Goal: Contribute content

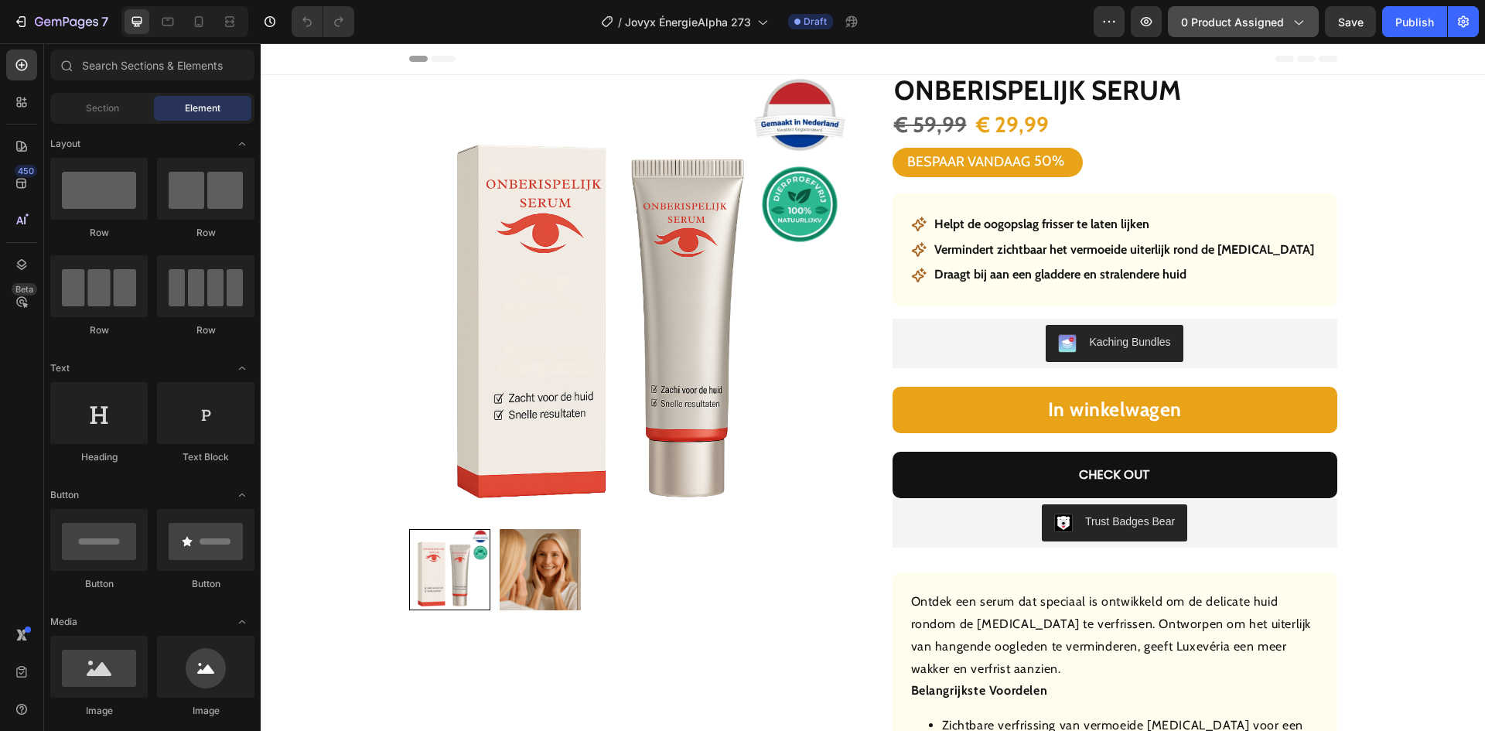
click at [1234, 14] on span "0 product assigned" at bounding box center [1232, 22] width 103 height 16
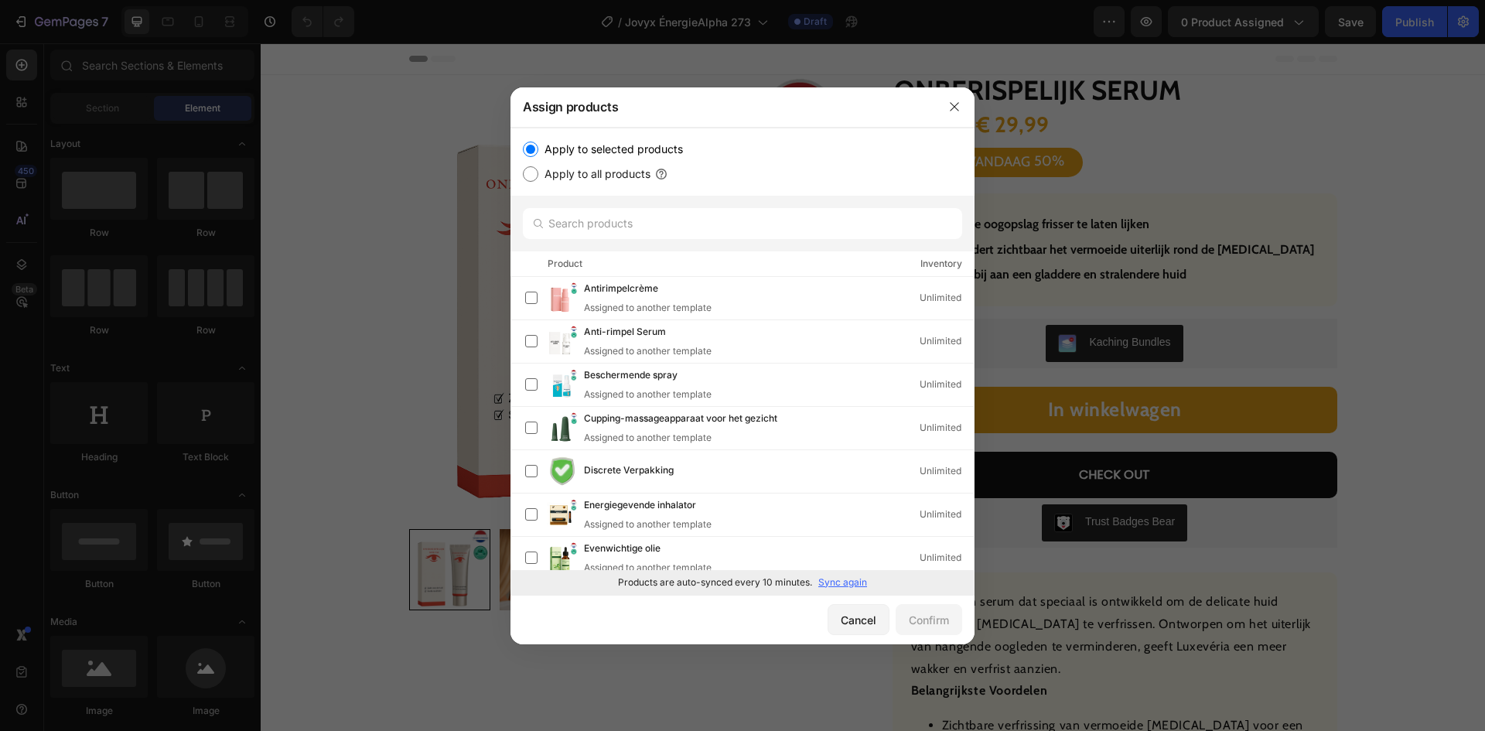
click at [839, 586] on p "Sync again" at bounding box center [842, 582] width 49 height 14
click at [688, 227] on input "text" at bounding box center [742, 223] width 439 height 31
paste input "Revitaliserende spray"
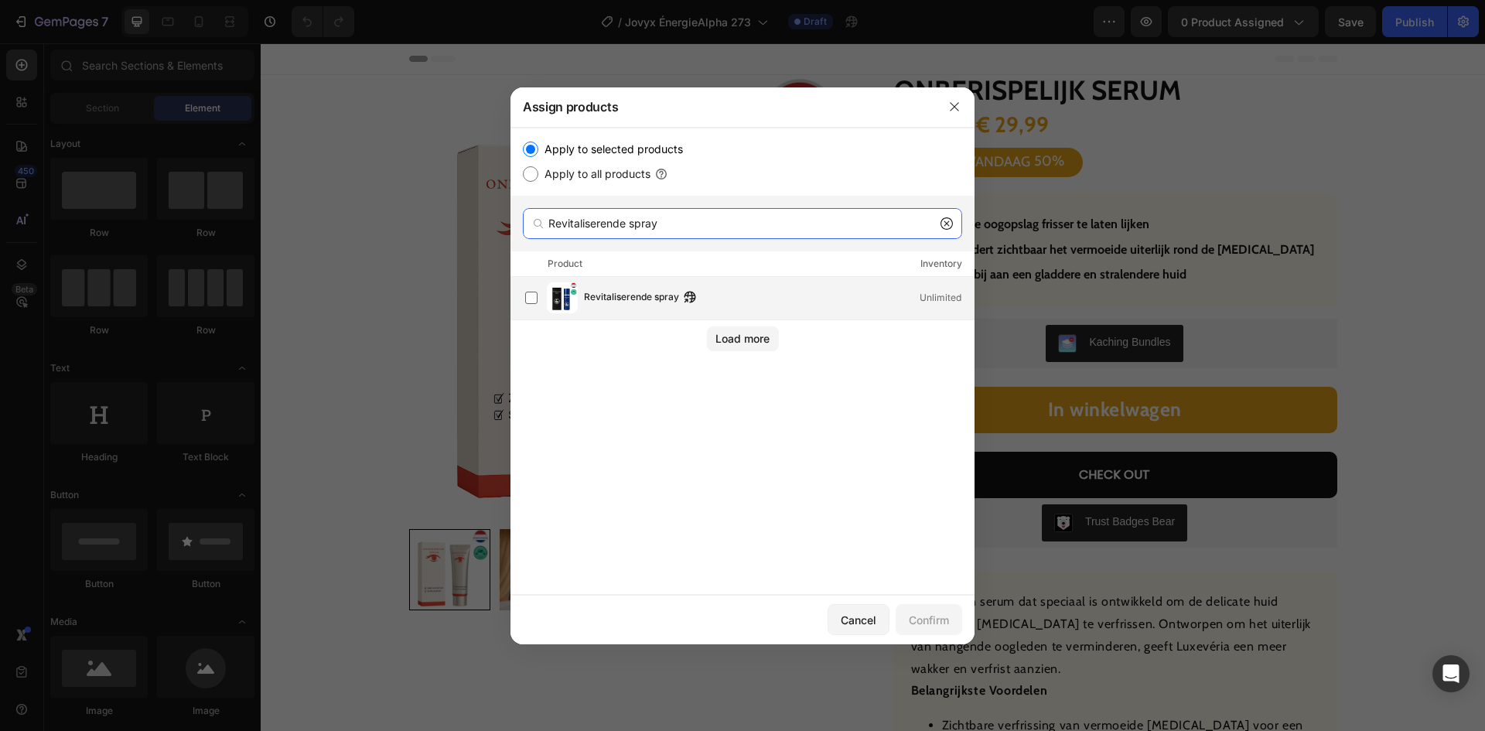
type input "Revitaliserende spray"
click at [611, 301] on span "Revitaliserende spray" at bounding box center [631, 297] width 95 height 17
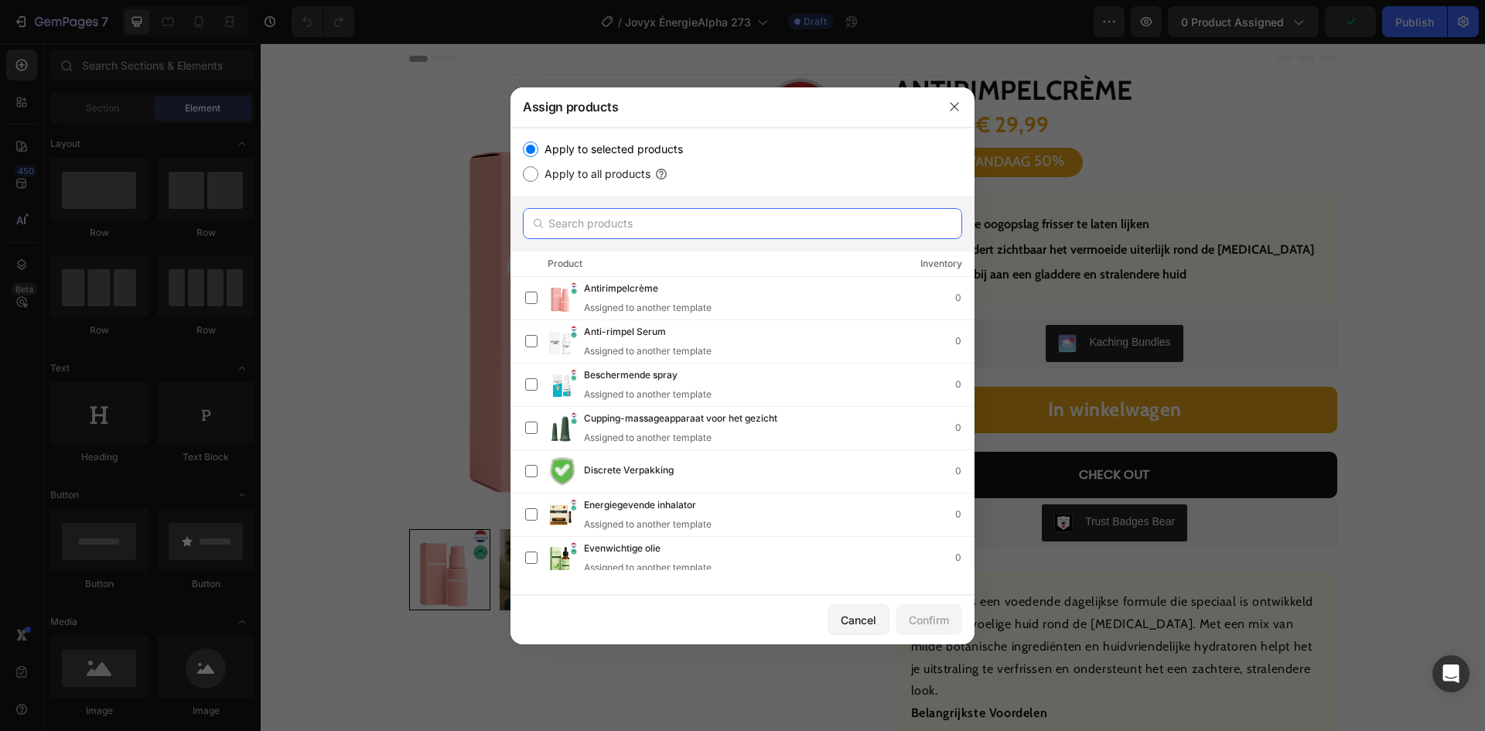
click at [632, 222] on input "text" at bounding box center [742, 223] width 439 height 31
paste input "Revitaliserende spray"
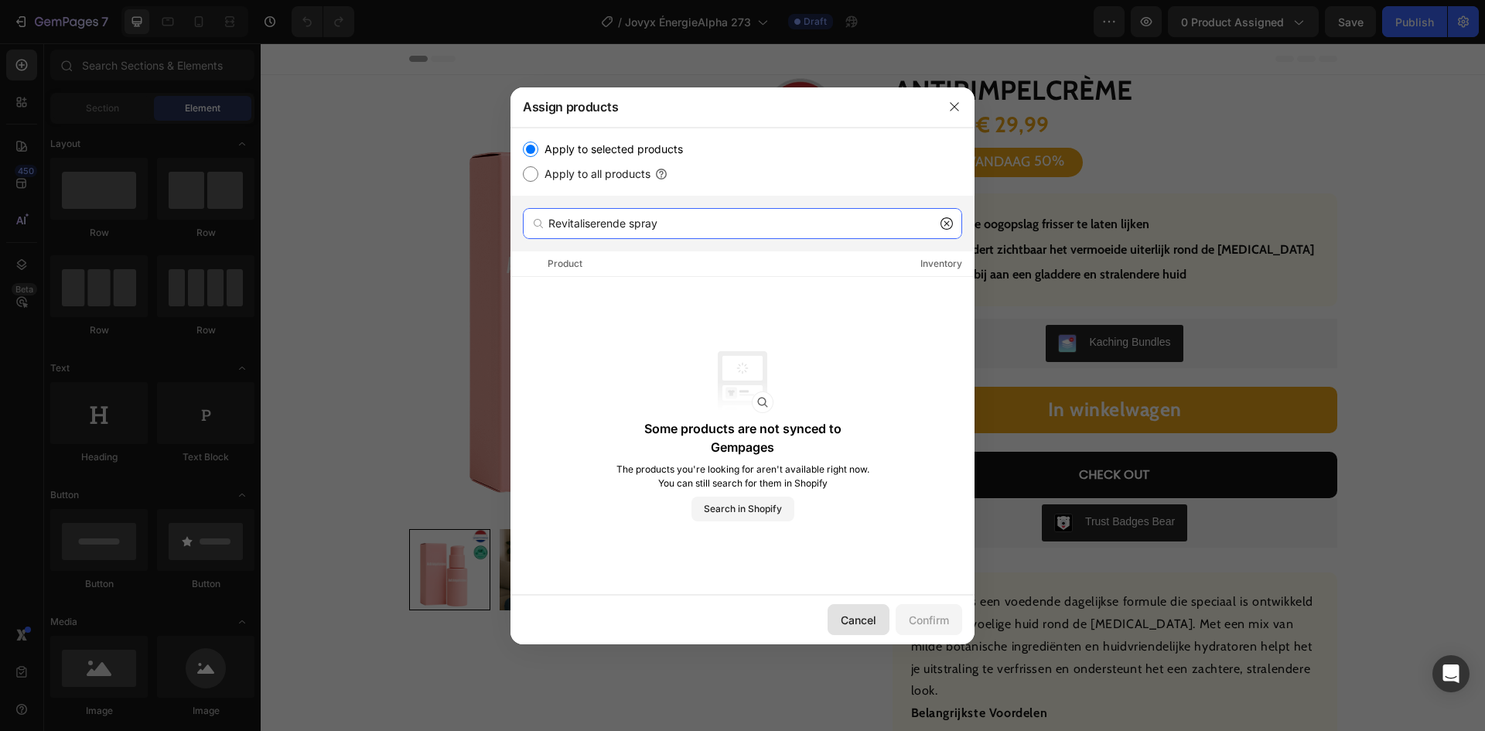
type input "Revitaliserende spray"
click at [851, 630] on button "Cancel" at bounding box center [859, 619] width 62 height 31
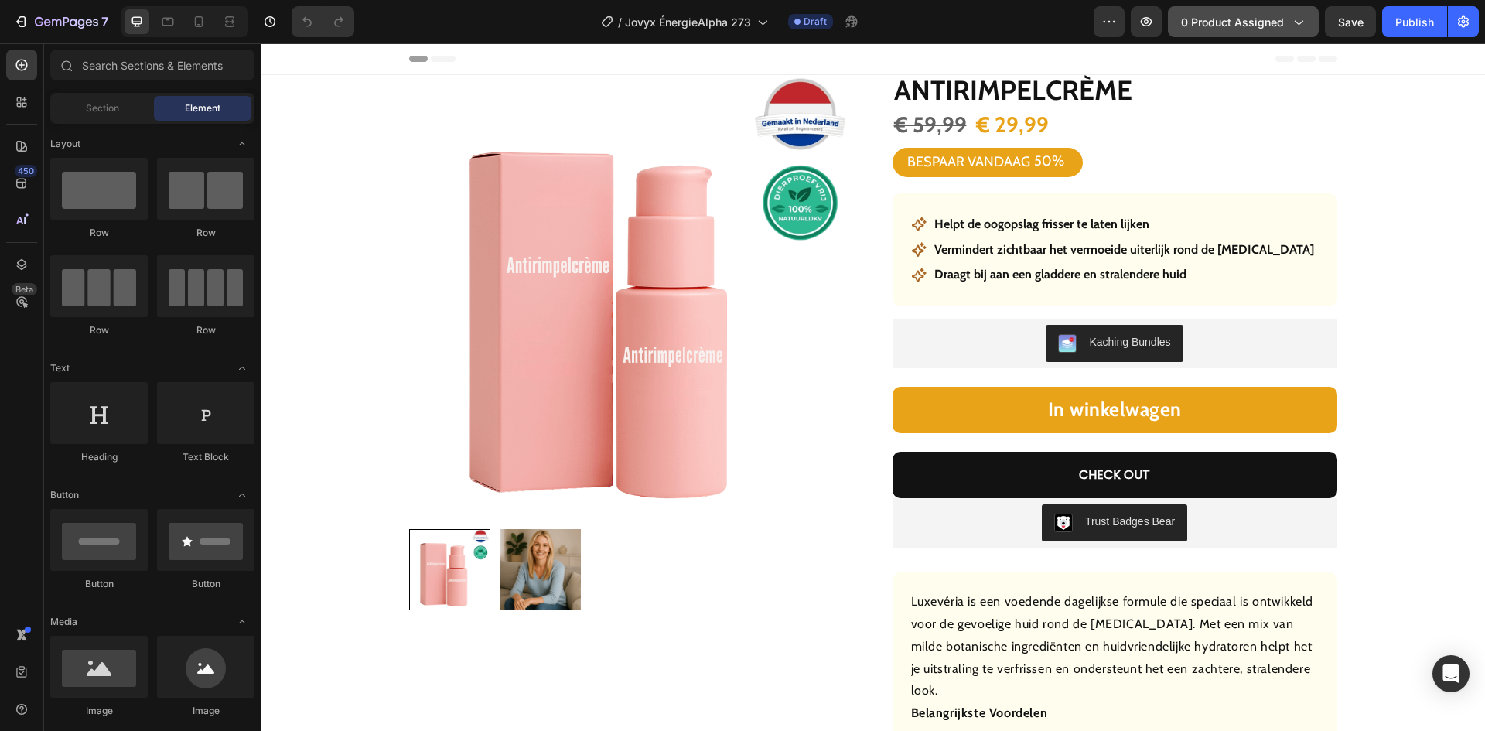
click at [1220, 12] on button "0 product assigned" at bounding box center [1243, 21] width 151 height 31
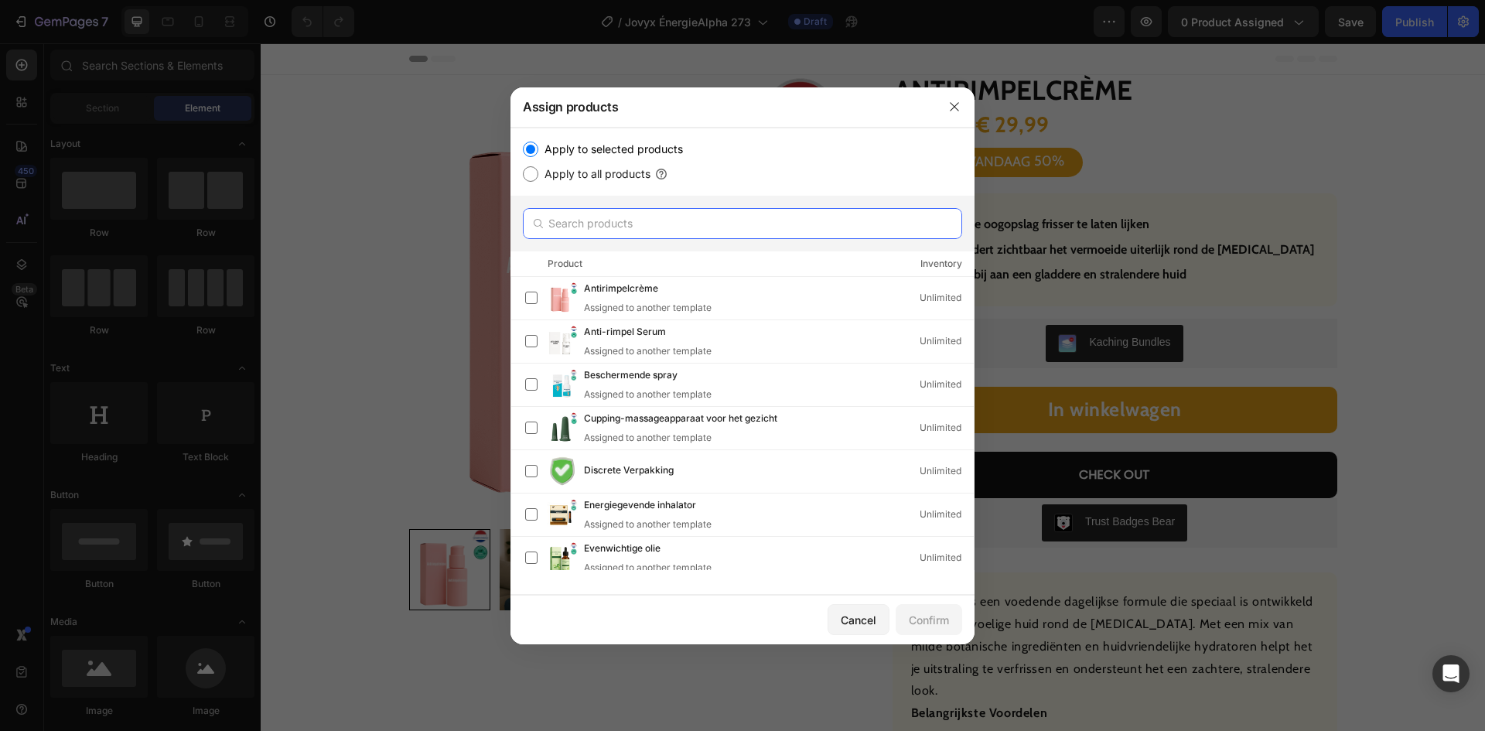
click at [635, 220] on input "text" at bounding box center [742, 223] width 439 height 31
paste input "Revitaliserende spray"
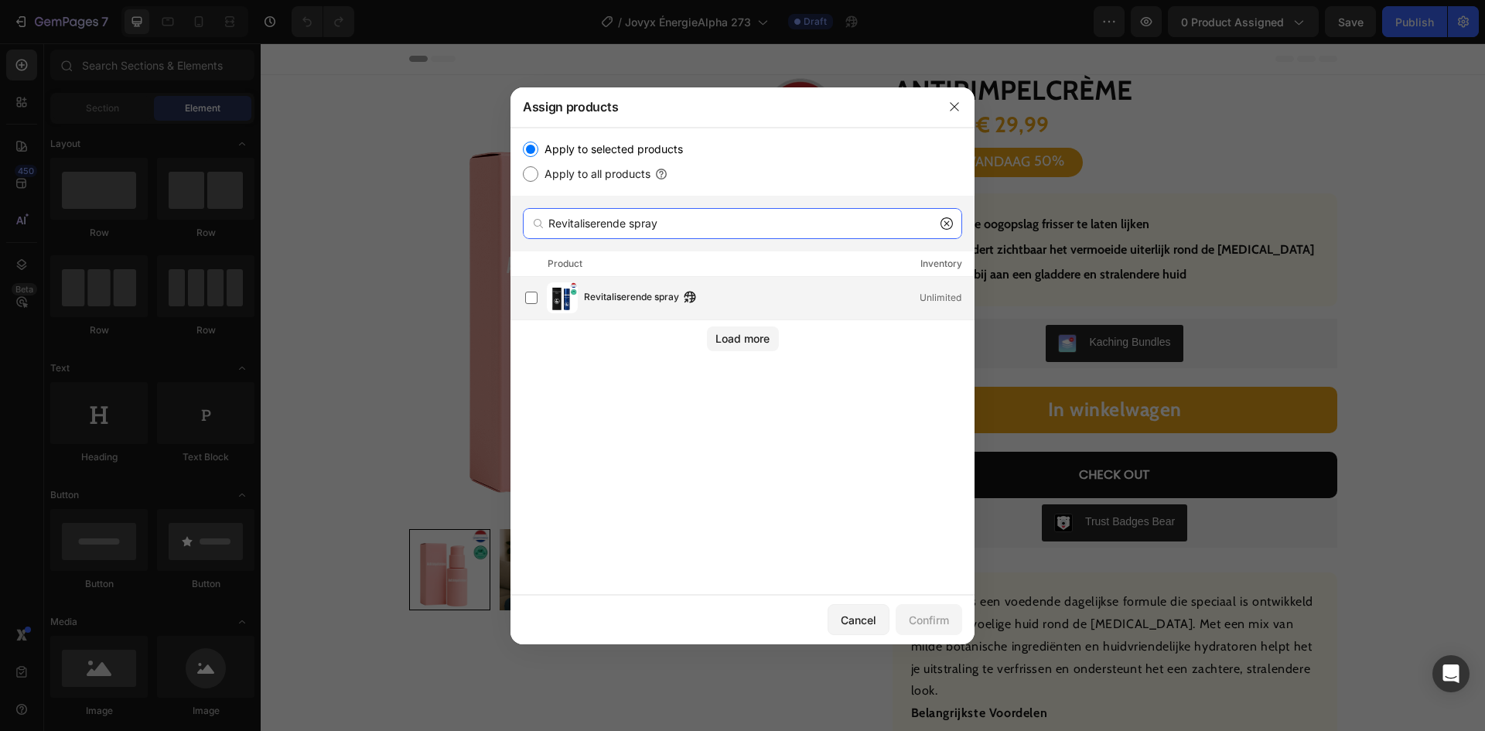
type input "Revitaliserende spray"
click at [627, 297] on span "Revitaliserende spray" at bounding box center [631, 297] width 95 height 17
click at [917, 627] on div "Confirm" at bounding box center [929, 620] width 40 height 16
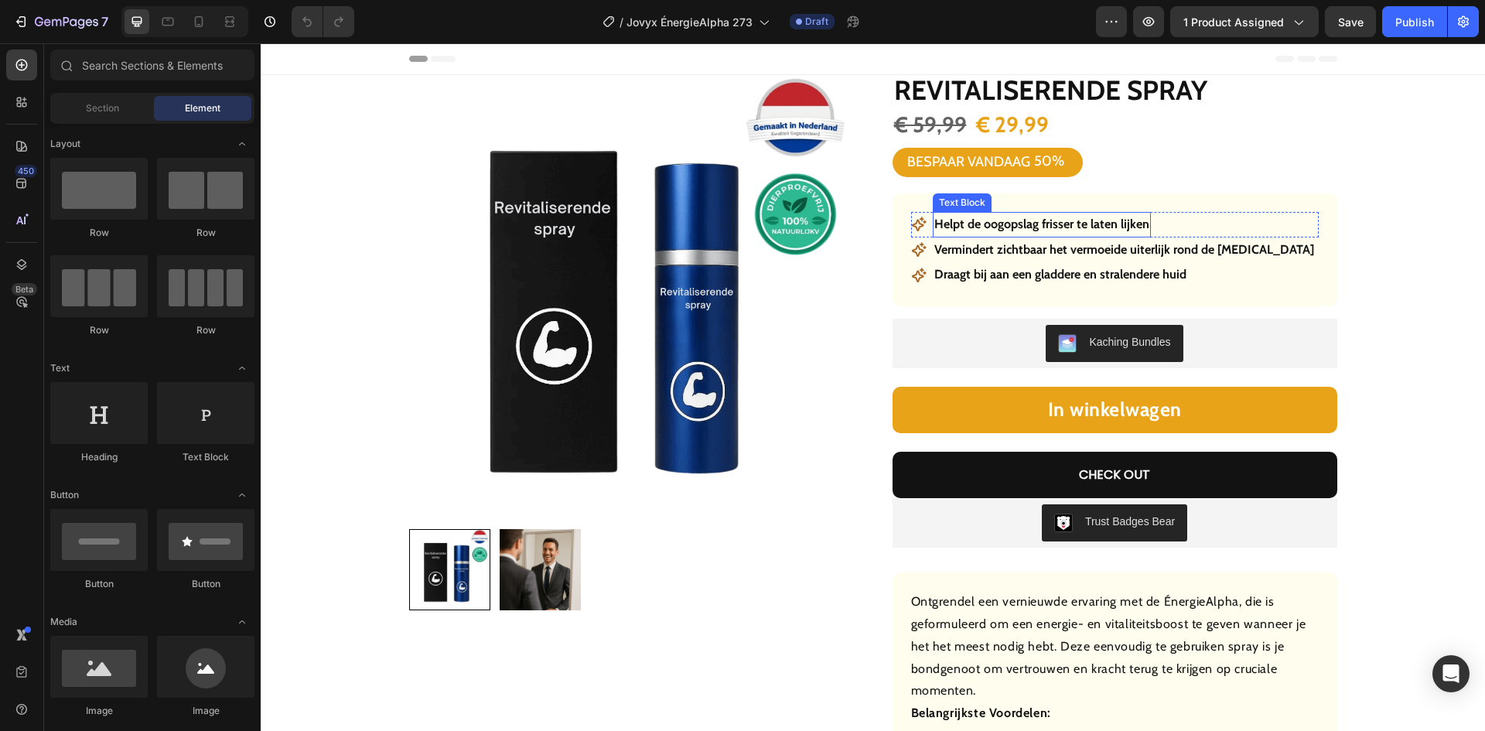
click at [1022, 225] on strong "Helpt de oogopslag frisser te laten lijken" at bounding box center [1041, 224] width 215 height 15
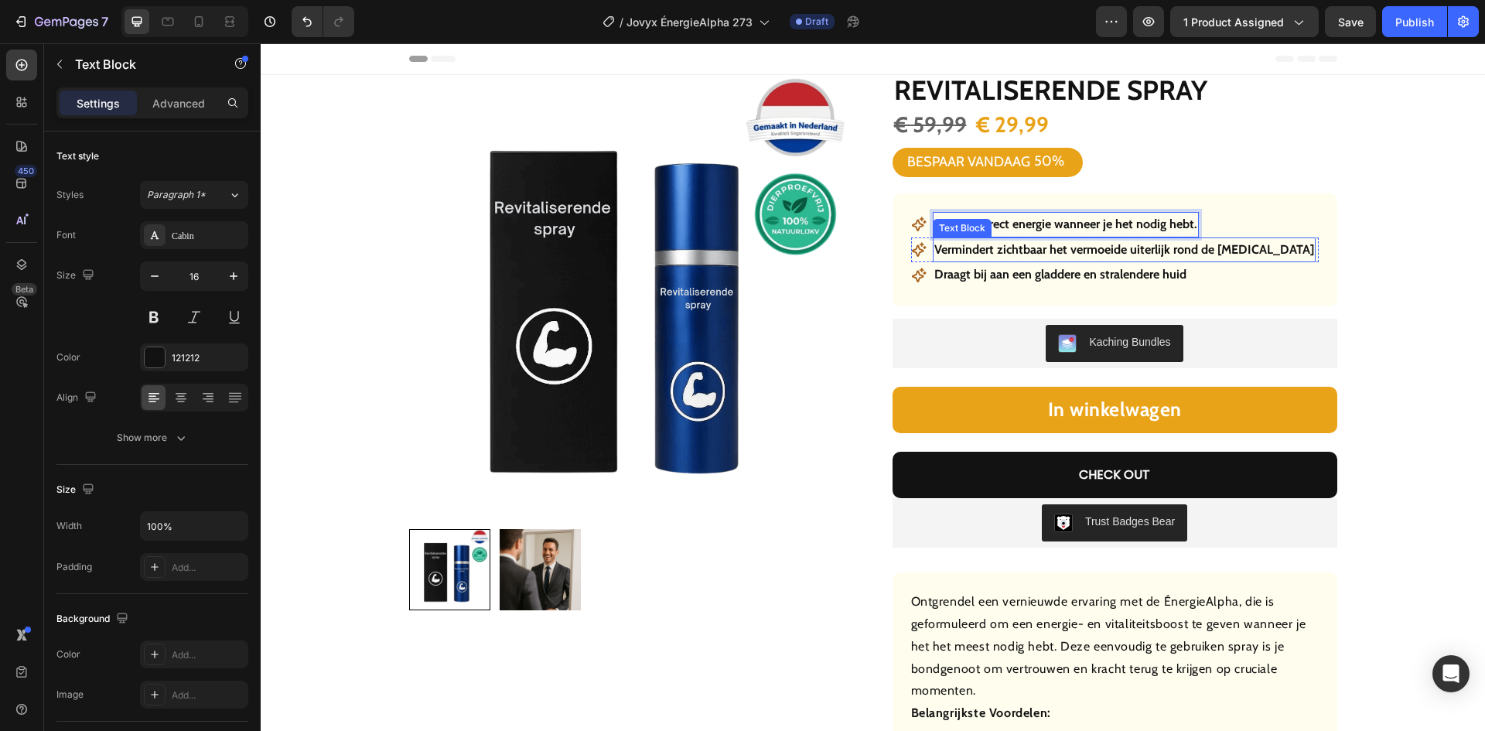
click at [1029, 253] on strong "Vermindert zichtbaar het vermoeide uiterlijk rond de [MEDICAL_DATA]" at bounding box center [1124, 249] width 380 height 15
click at [1030, 252] on strong "Vermindert zichtbaar het vermoeide uiterlijk rond de [MEDICAL_DATA]" at bounding box center [1124, 249] width 380 height 15
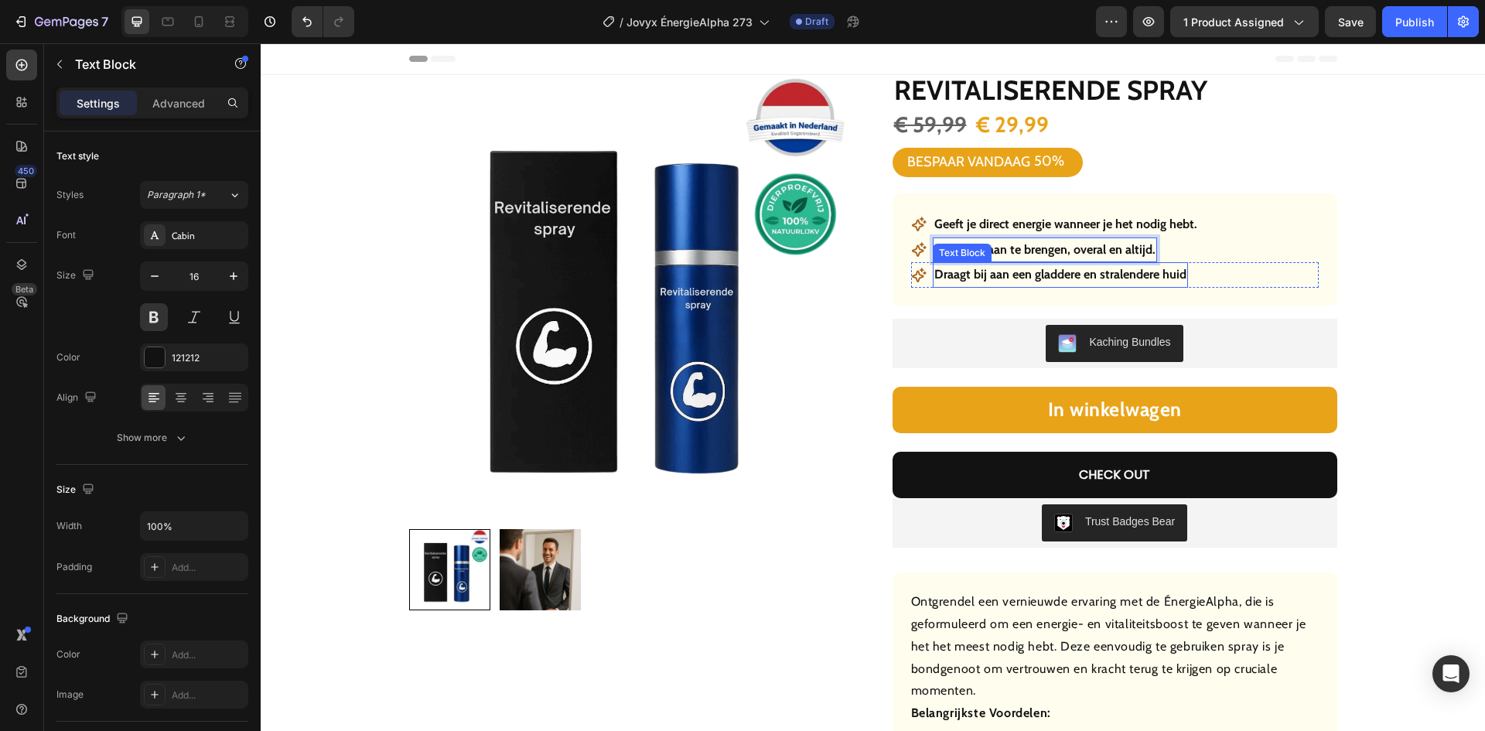
click at [1018, 271] on p "Draagt bij aan een gladdere en stralendere huid" at bounding box center [1060, 275] width 252 height 22
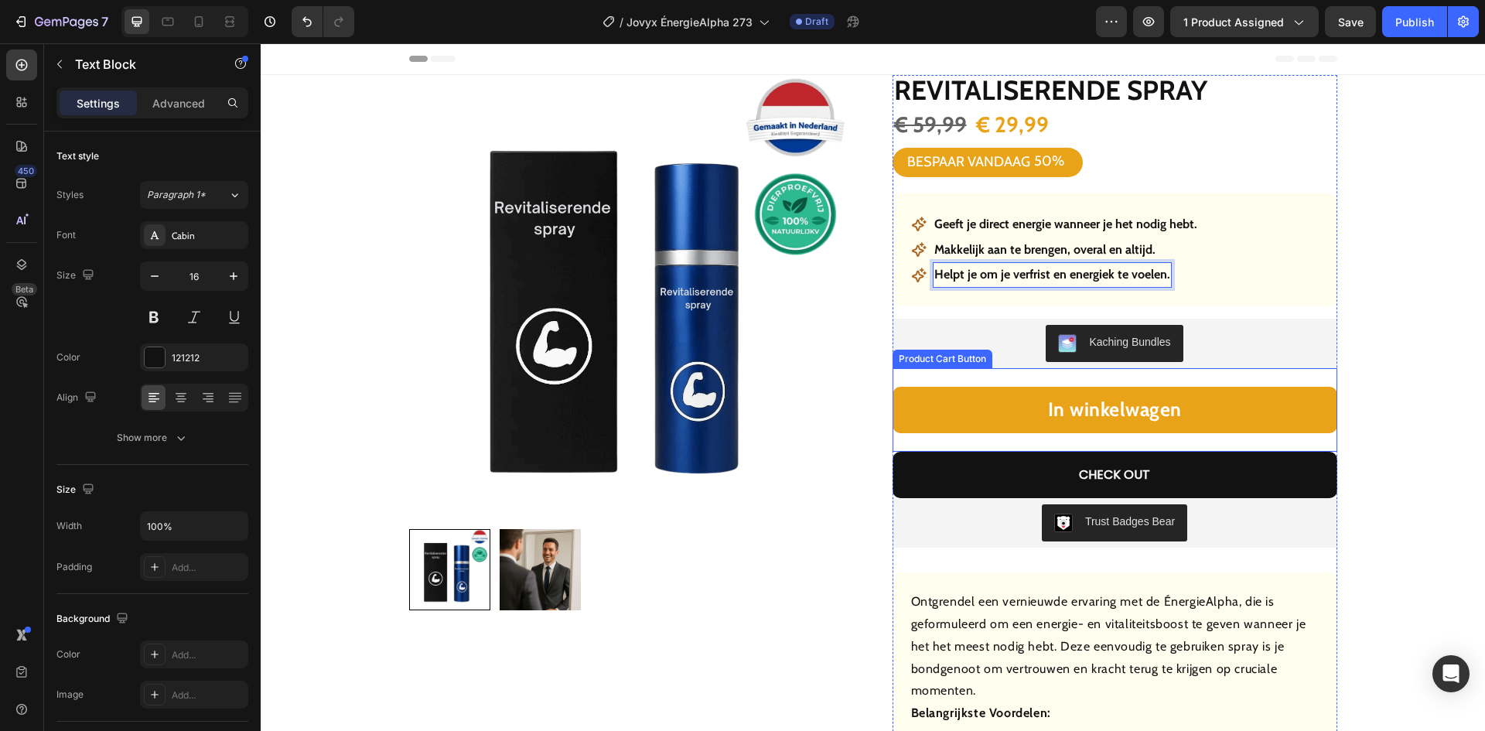
scroll to position [387, 0]
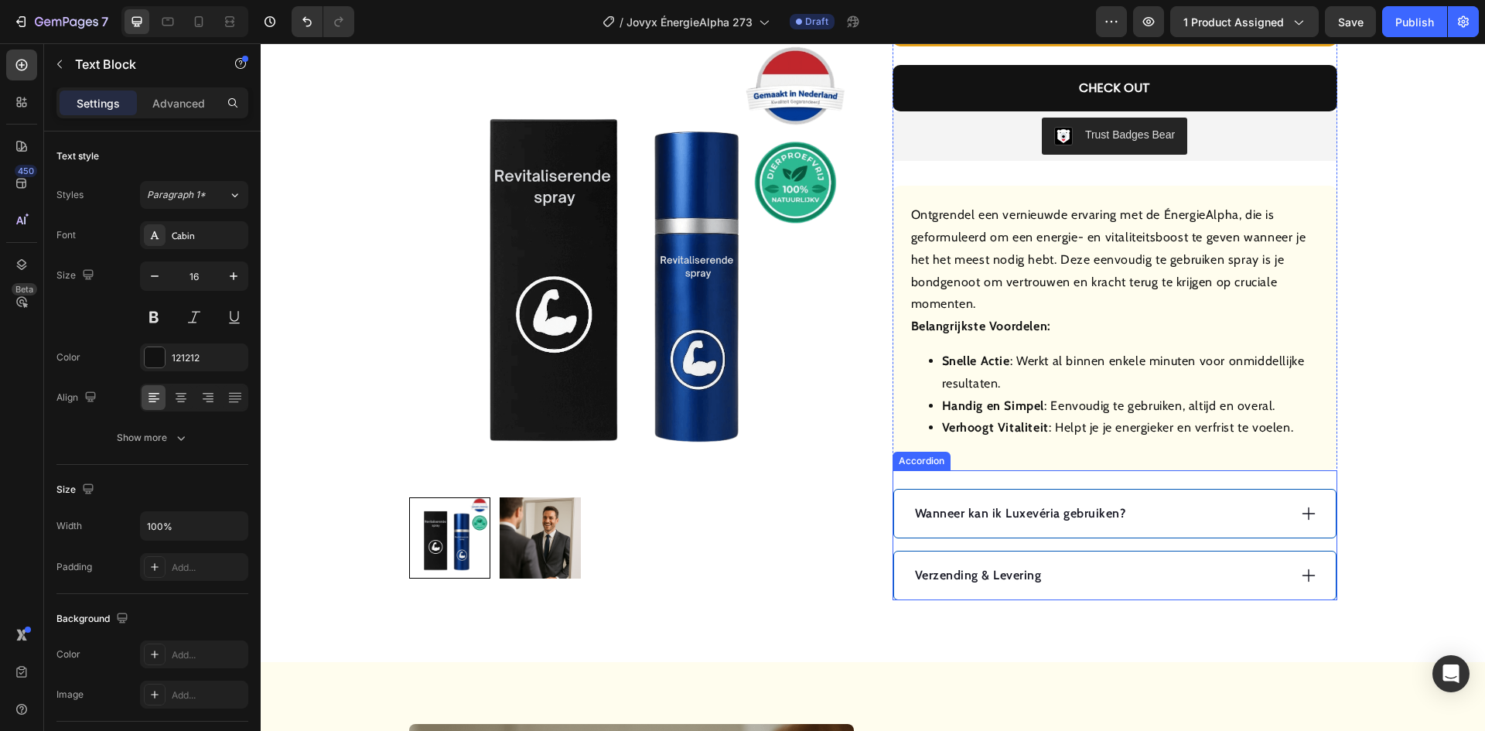
click at [1107, 562] on div "Verzending & Levering" at bounding box center [1115, 575] width 442 height 48
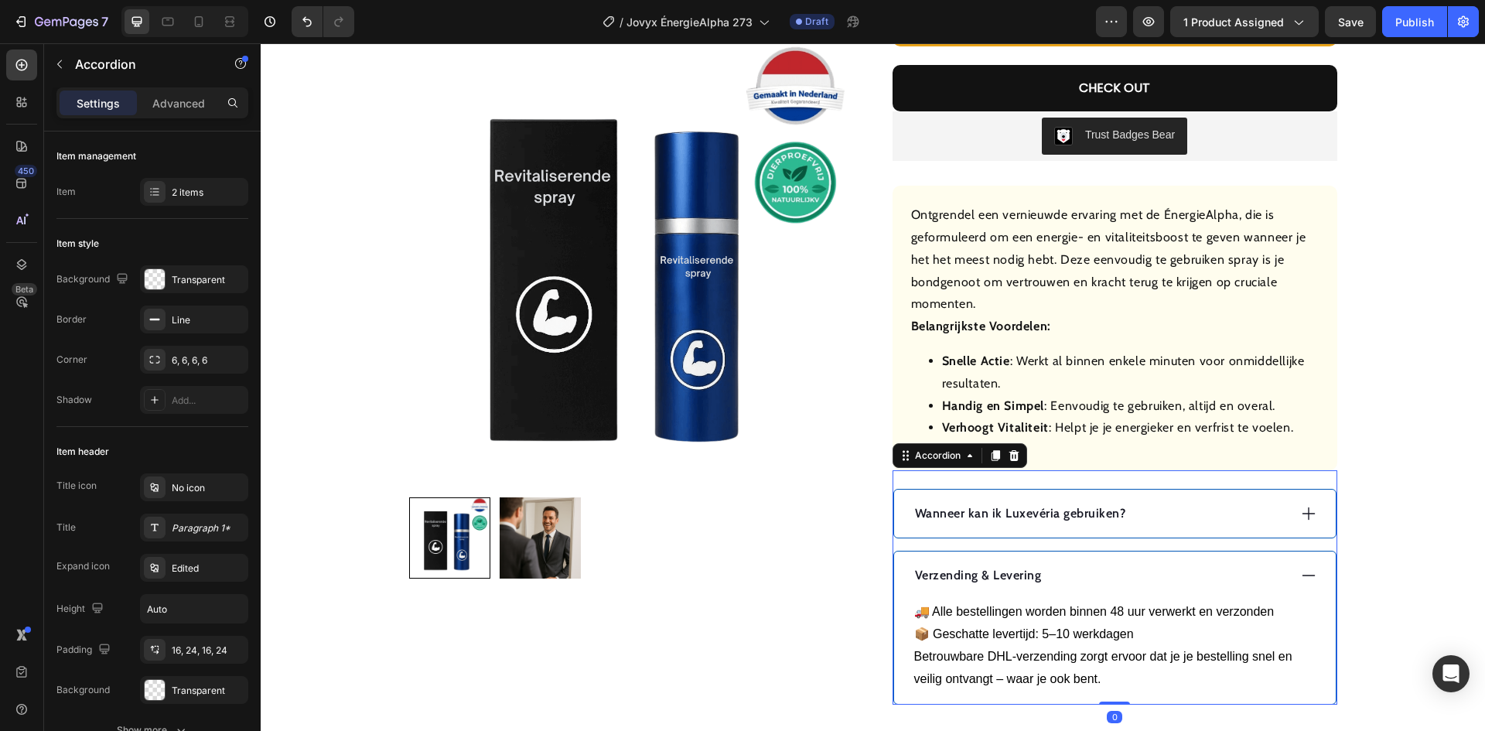
click at [1104, 563] on div "Verzending & Levering" at bounding box center [1115, 575] width 442 height 48
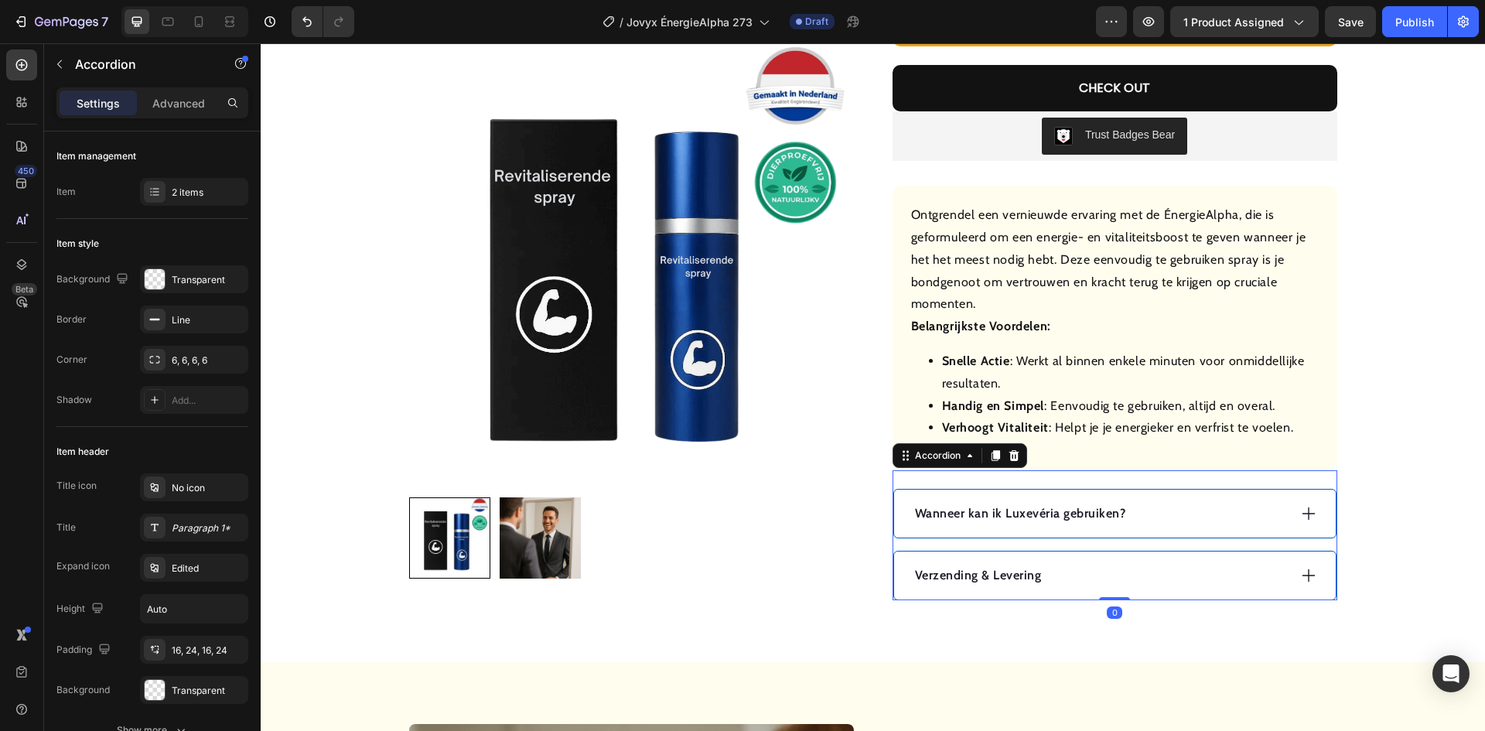
click at [1183, 504] on div "Wanneer kan ik Luxevéria gebruiken?" at bounding box center [1100, 513] width 375 height 23
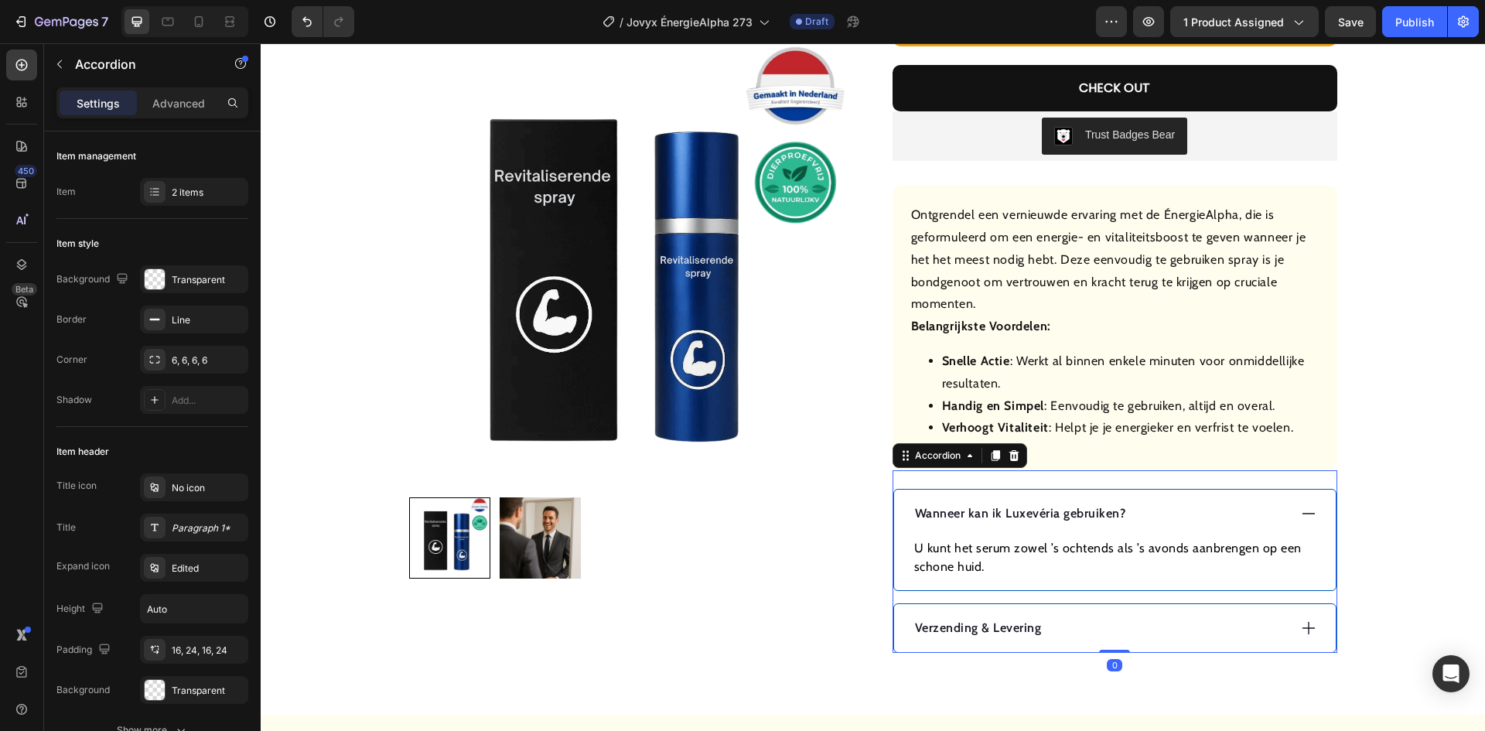
click at [1183, 504] on div "Wanneer kan ik Luxevéria gebruiken?" at bounding box center [1100, 513] width 375 height 23
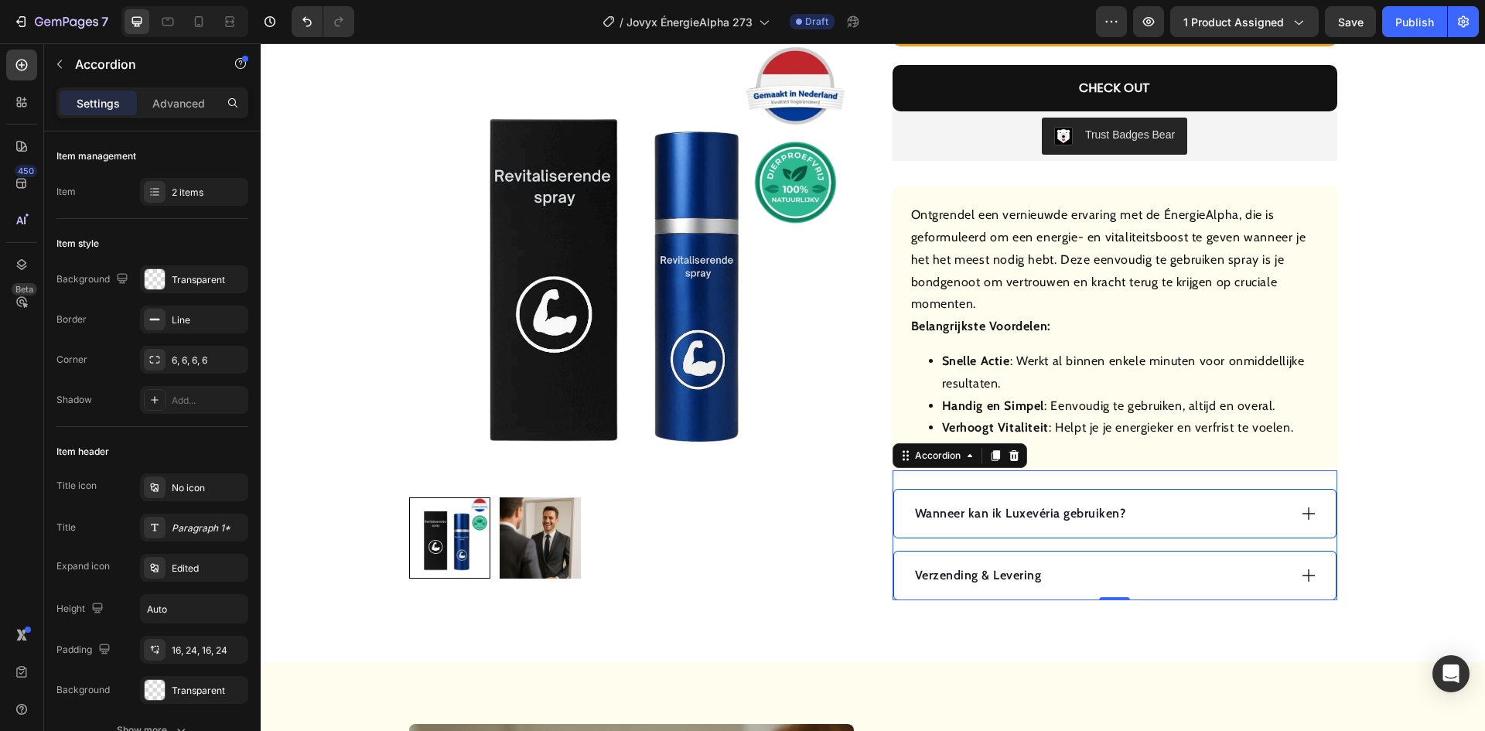
drag, startPoint x: 1207, startPoint y: 514, endPoint x: 1184, endPoint y: 513, distance: 22.4
click at [1207, 513] on div "Wanneer kan ik Luxevéria gebruiken?" at bounding box center [1100, 513] width 375 height 23
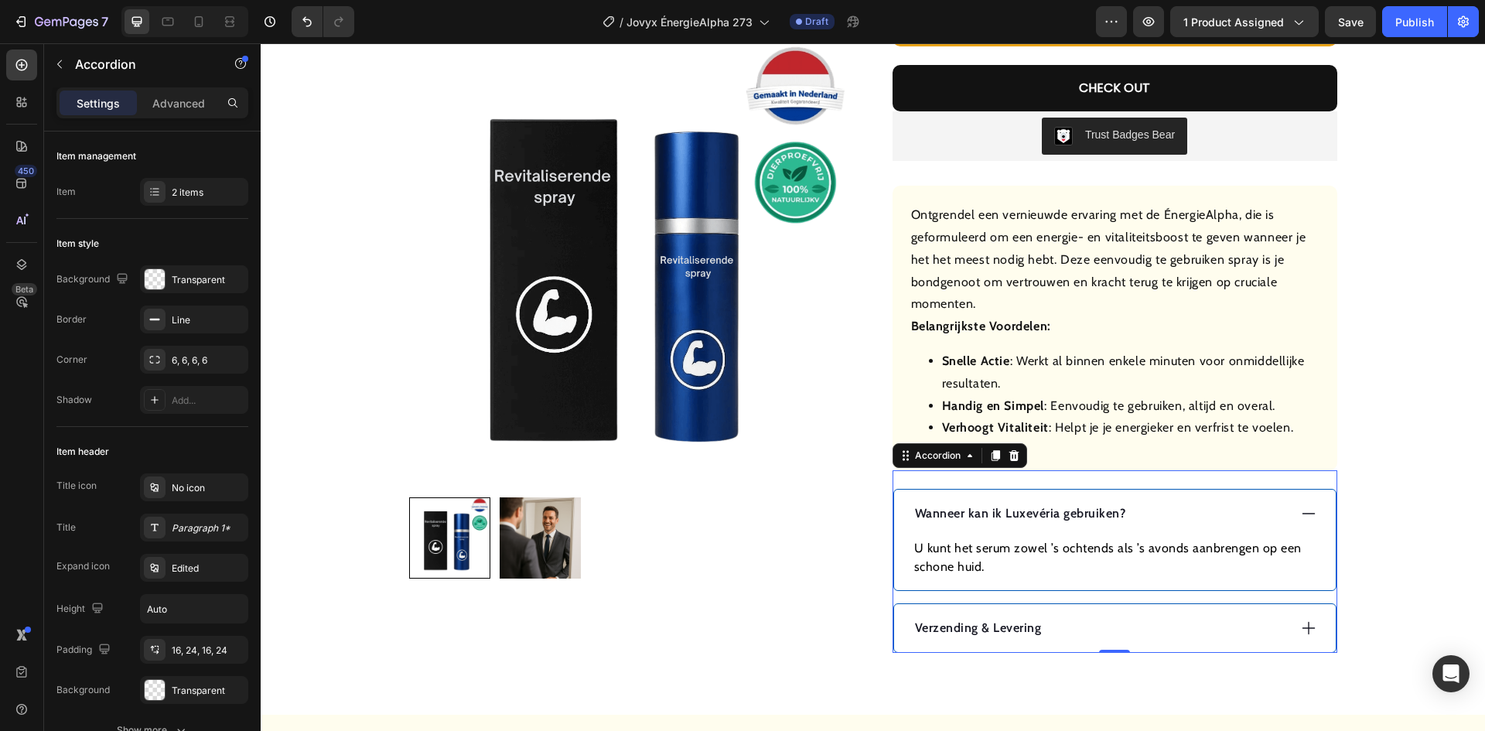
click at [1070, 517] on p "Wanneer kan ik Luxevéria gebruiken?" at bounding box center [1020, 513] width 211 height 19
click at [1069, 517] on p "Wanneer kan ik Luxevéria gebruiken?" at bounding box center [1020, 513] width 211 height 19
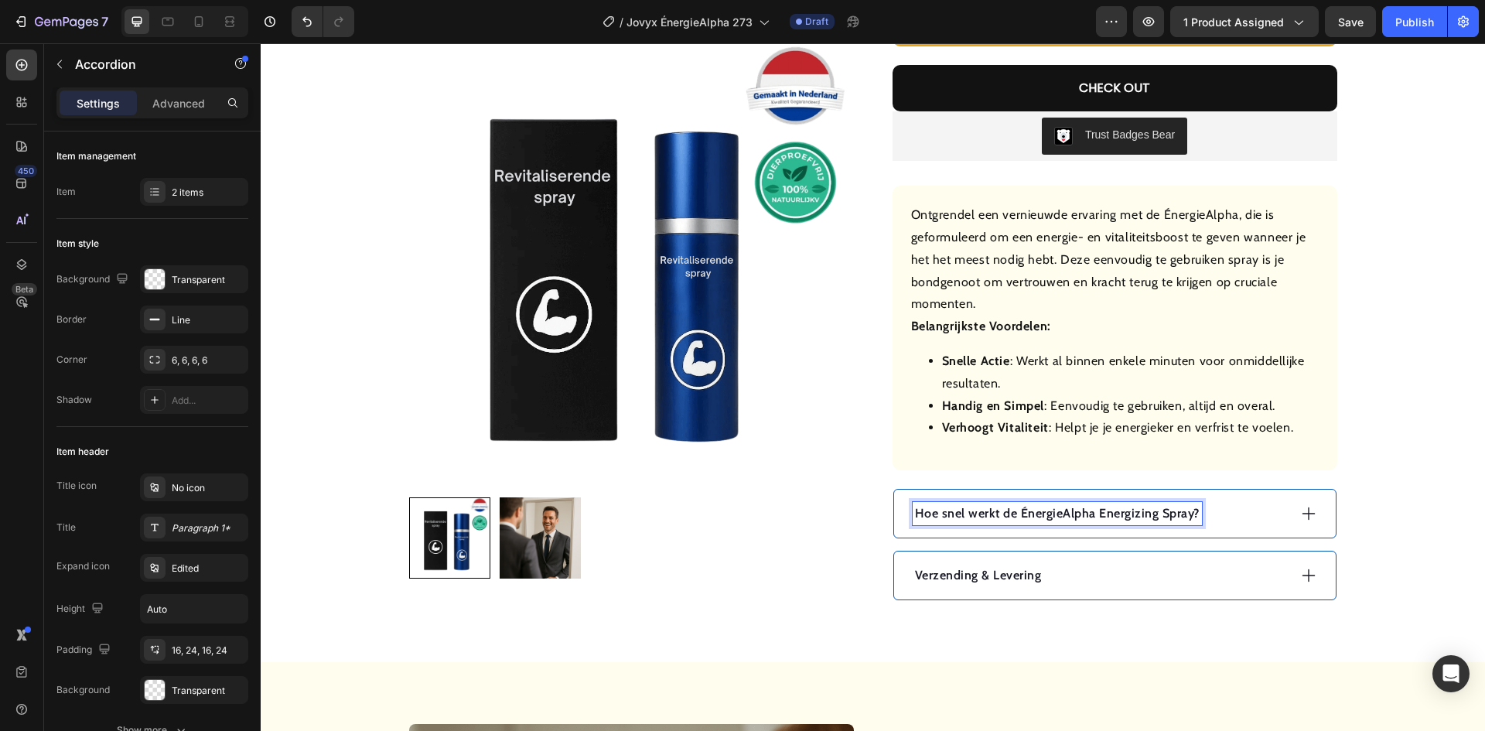
click at [1182, 517] on p "Hoe snel werkt de ÉnergieAlpha Energizing Spray?" at bounding box center [1057, 513] width 285 height 19
click at [1131, 511] on div "Hoe snel werkt de ÉnergieAlpha?" at bounding box center [1100, 513] width 375 height 23
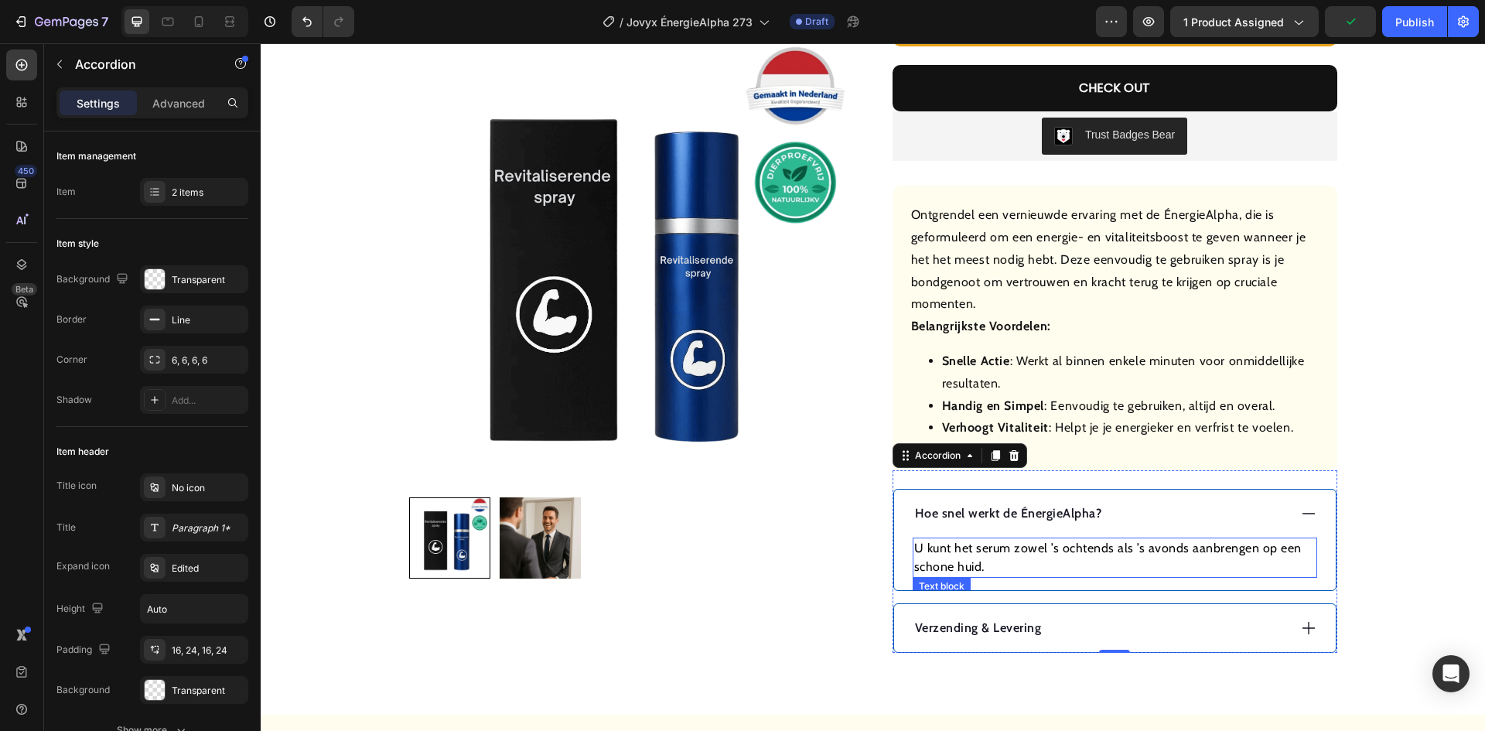
click at [1057, 549] on p "U kunt het serum zowel ’s ochtends als ’s avonds aanbrengen op een schone huid." at bounding box center [1114, 557] width 401 height 37
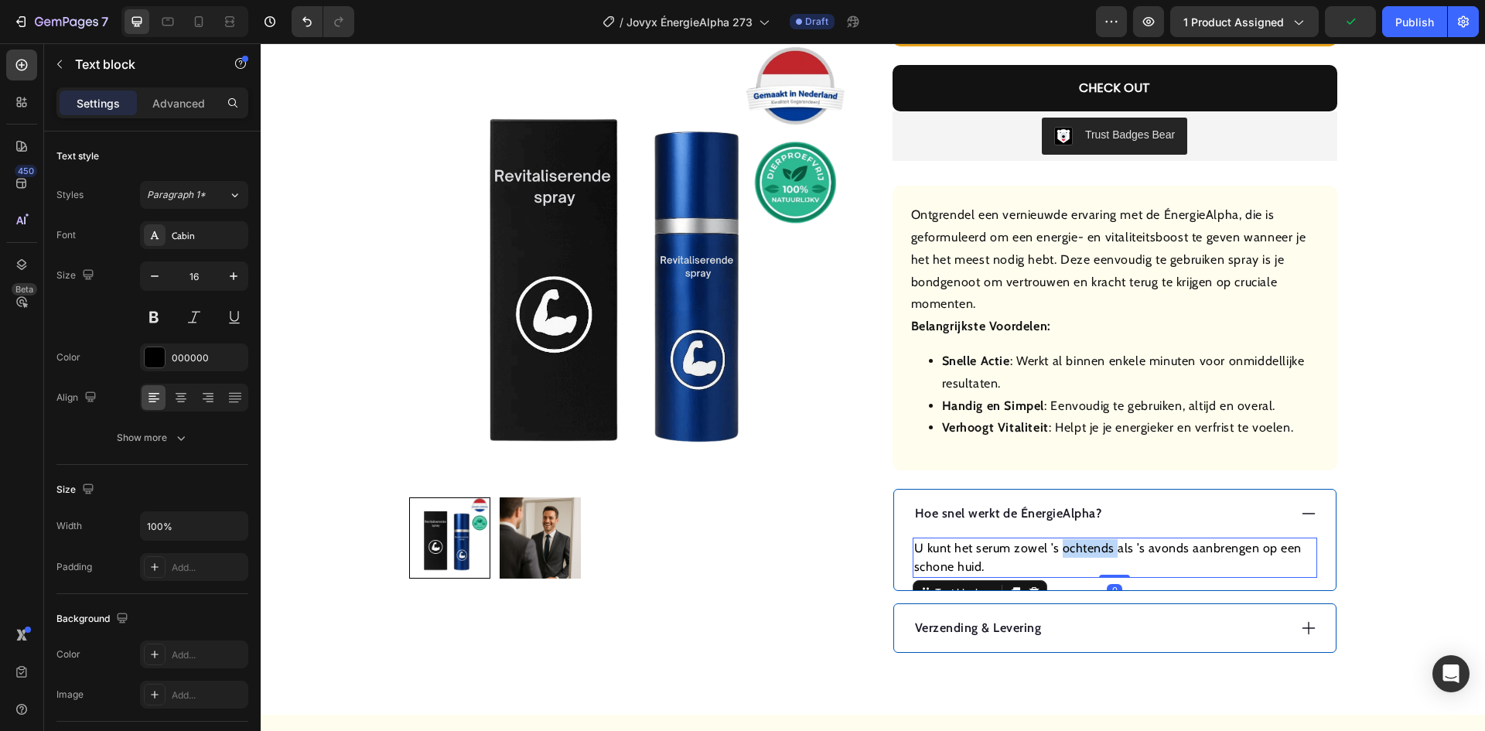
click at [1057, 549] on p "U kunt het serum zowel ’s ochtends als ’s avonds aanbrengen op een schone huid." at bounding box center [1114, 557] width 401 height 37
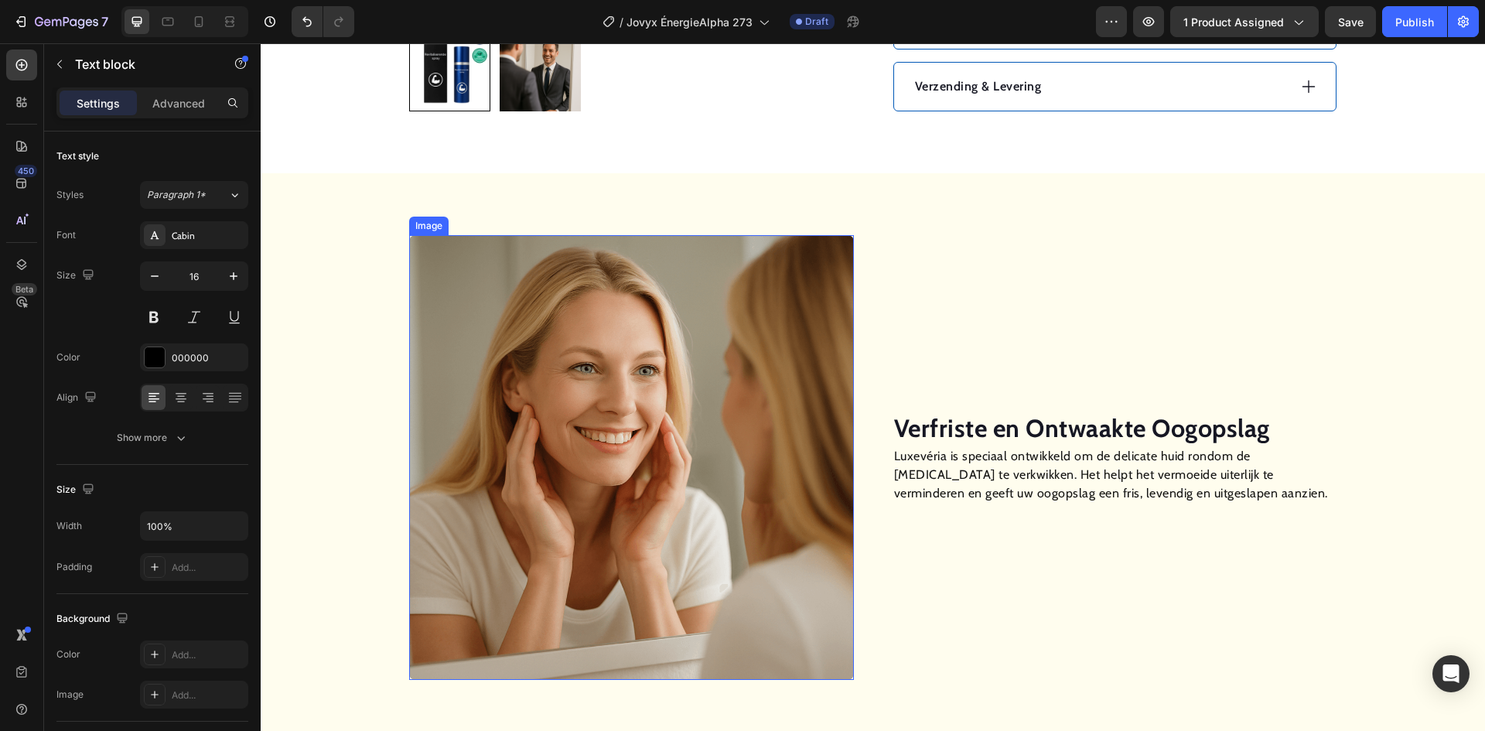
scroll to position [1006, 0]
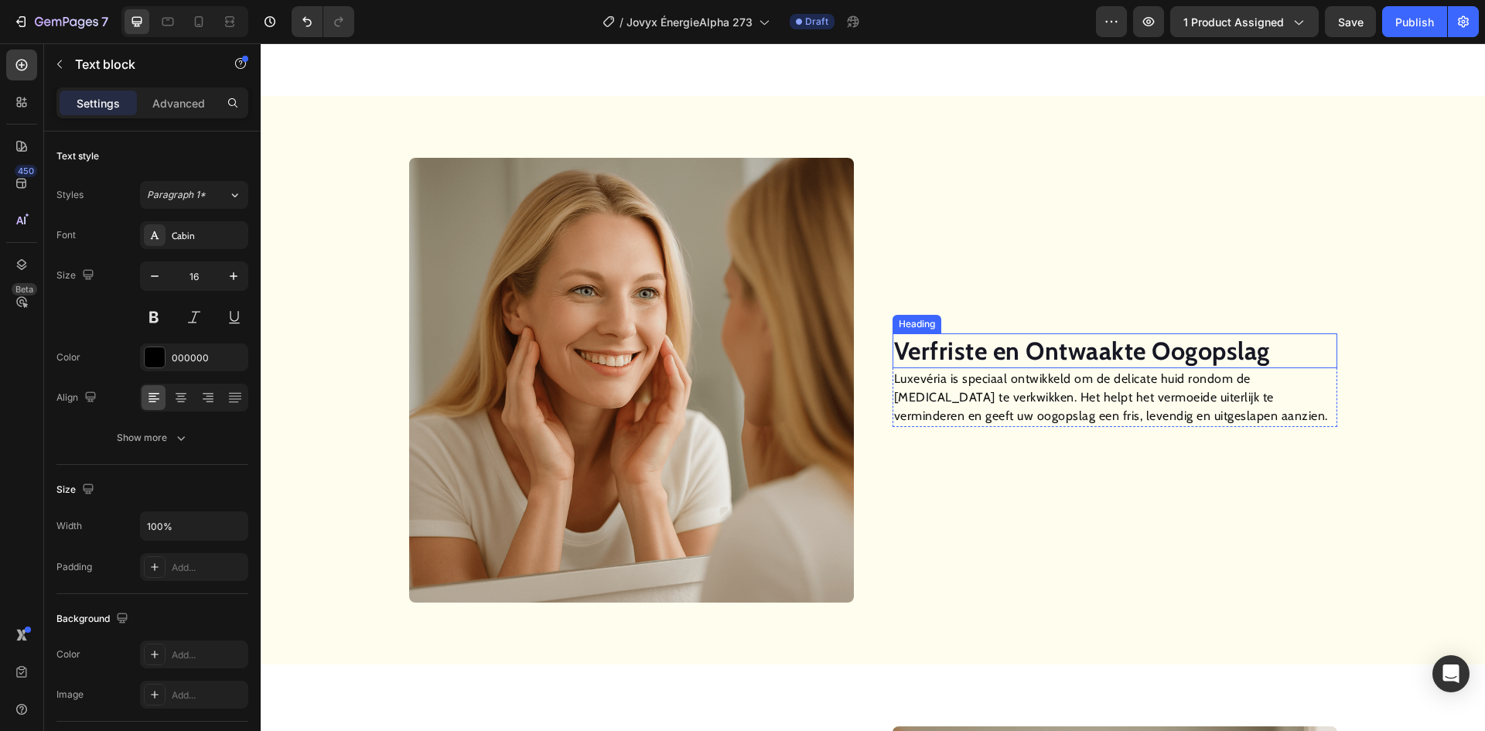
click at [969, 355] on strong "Verfriste en Ontwaakte Oogopslag" at bounding box center [1082, 351] width 376 height 30
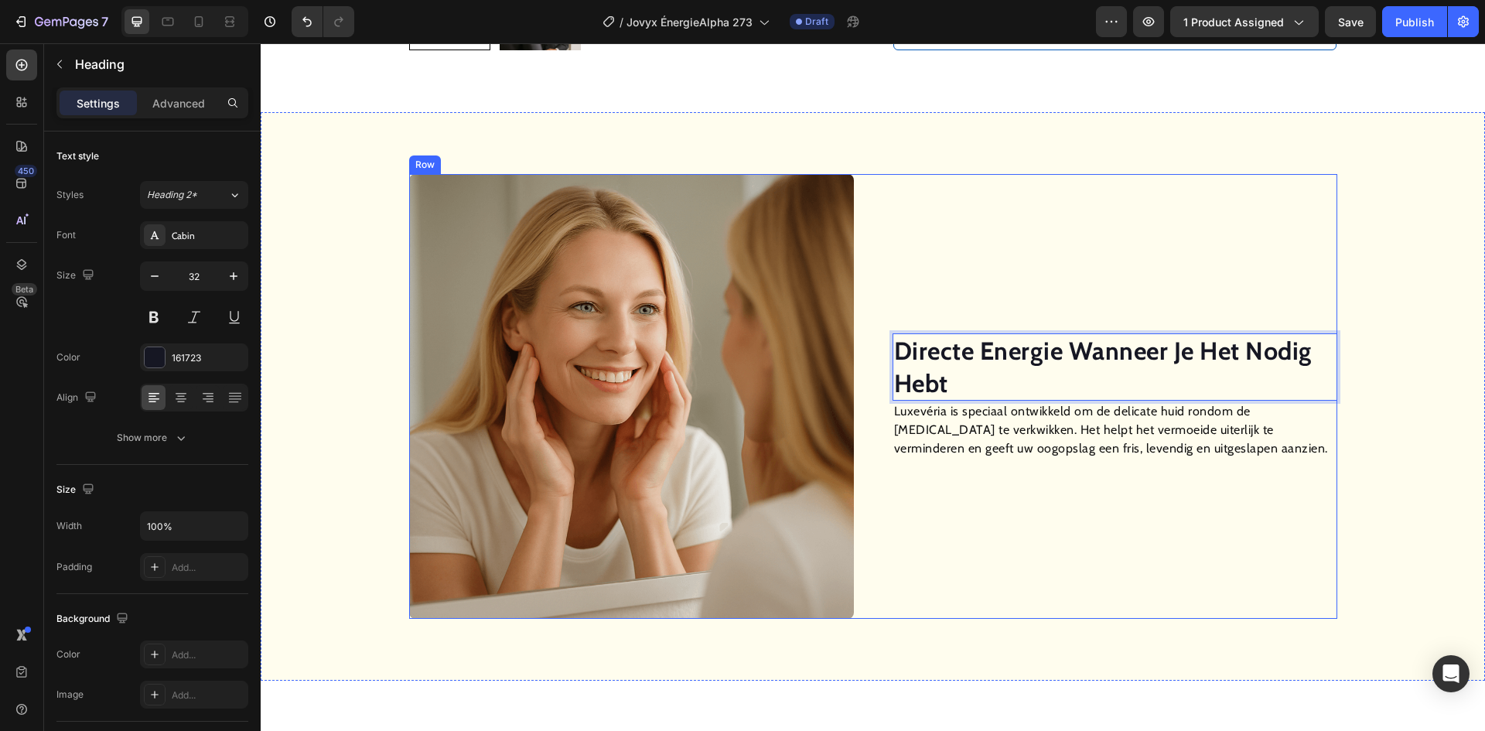
click at [985, 434] on p "Luxevéria is speciaal ontwikkeld om de delicate huid rondom de [MEDICAL_DATA] t…" at bounding box center [1115, 430] width 442 height 56
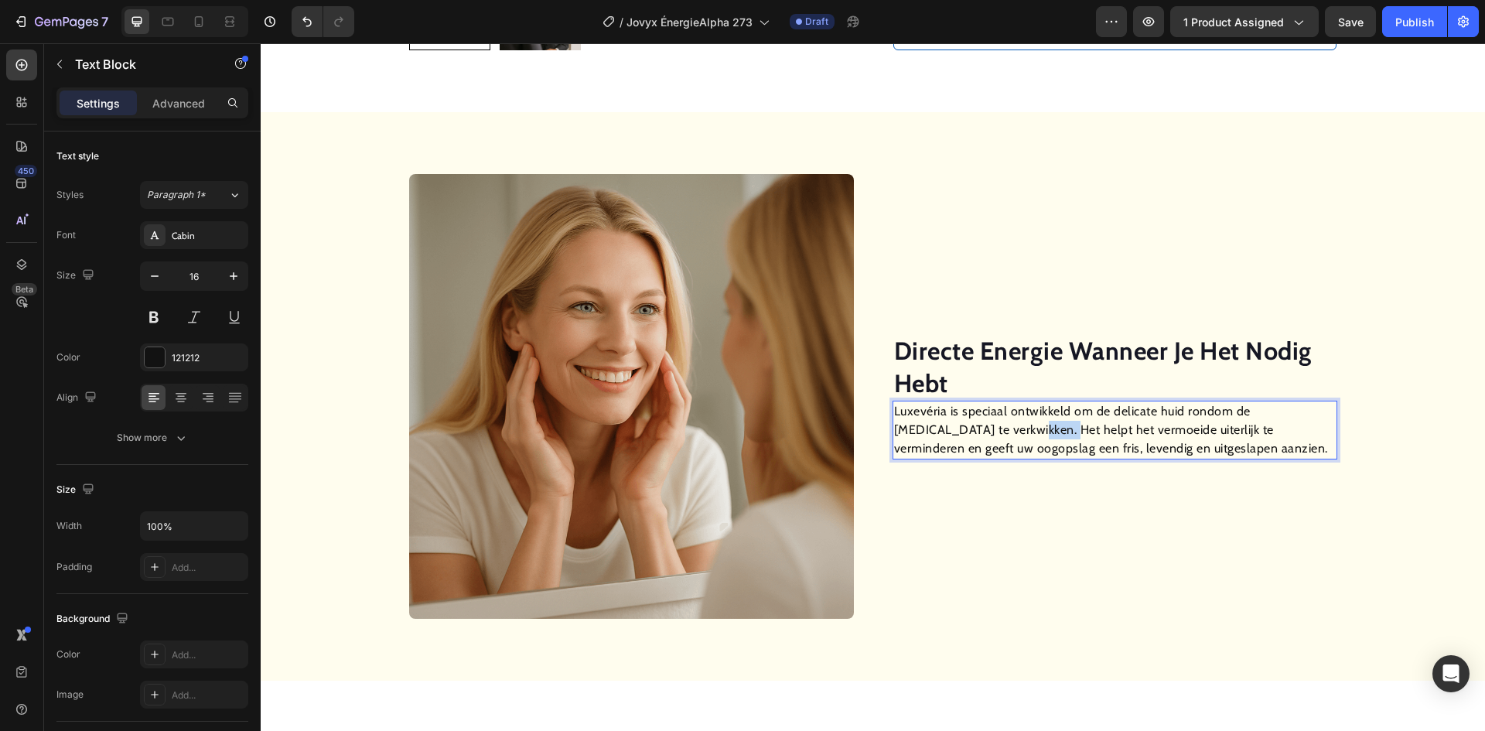
click at [985, 434] on p "Luxevéria is speciaal ontwikkeld om de delicate huid rondom de [MEDICAL_DATA] t…" at bounding box center [1115, 430] width 442 height 56
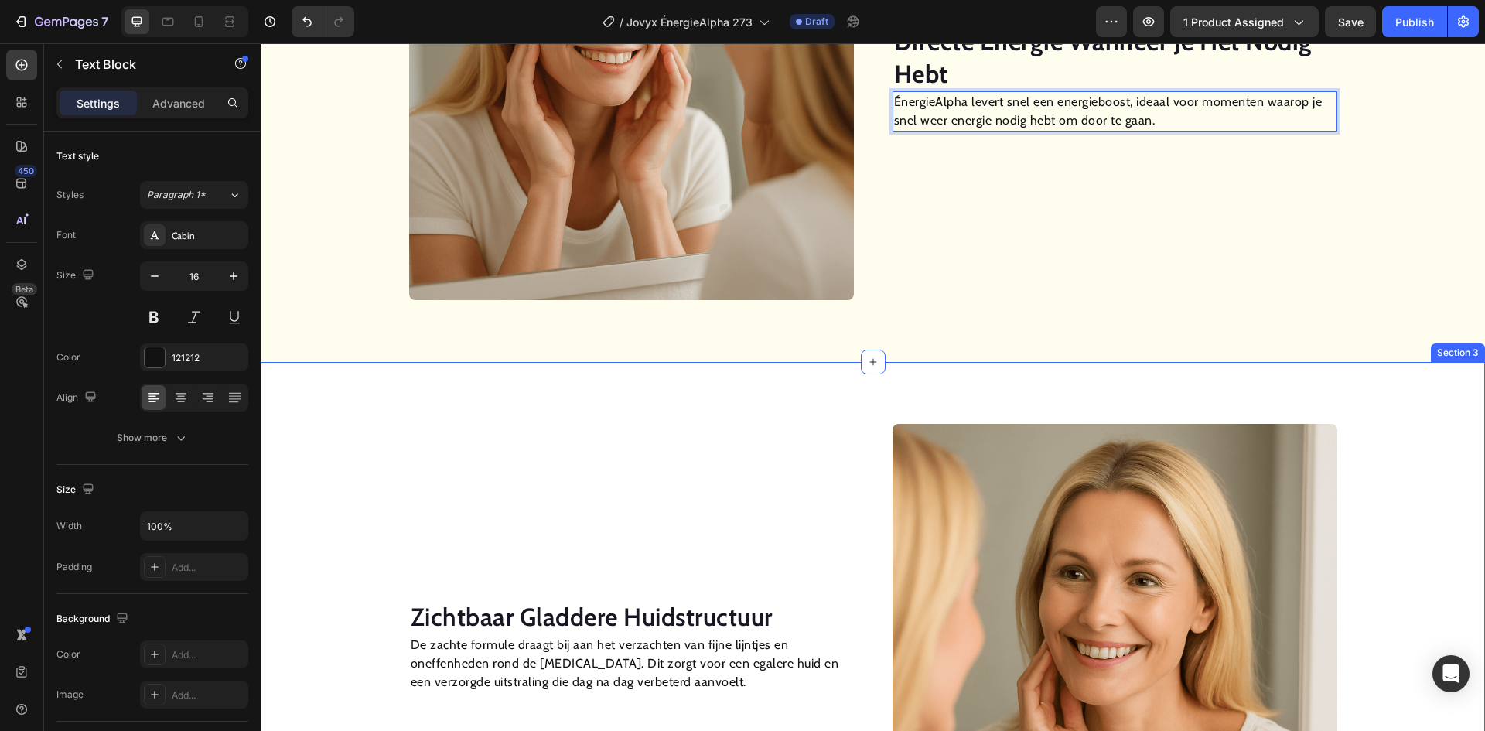
scroll to position [1463, 0]
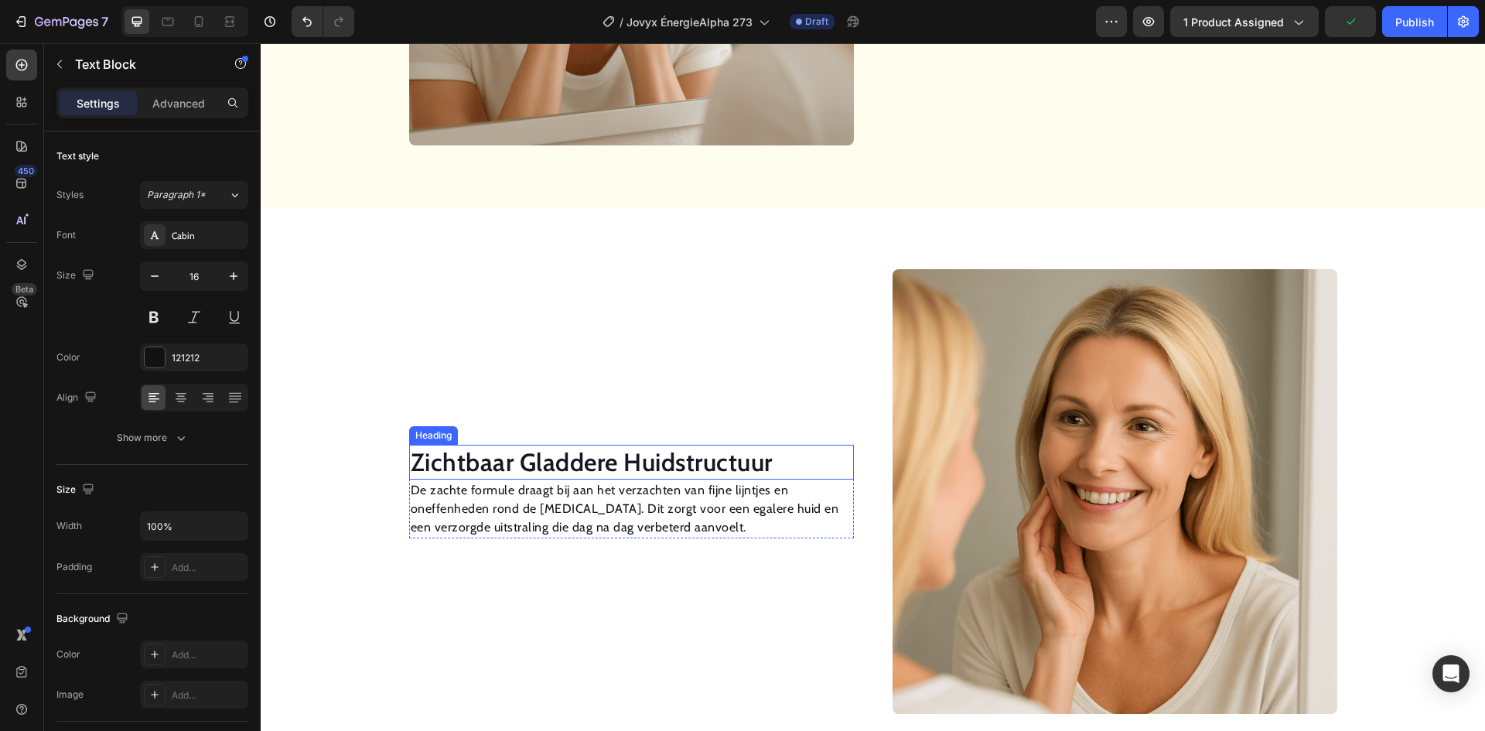
click at [591, 463] on h2 "Zichtbaar Gladdere Huidstructuur" at bounding box center [631, 463] width 445 height 36
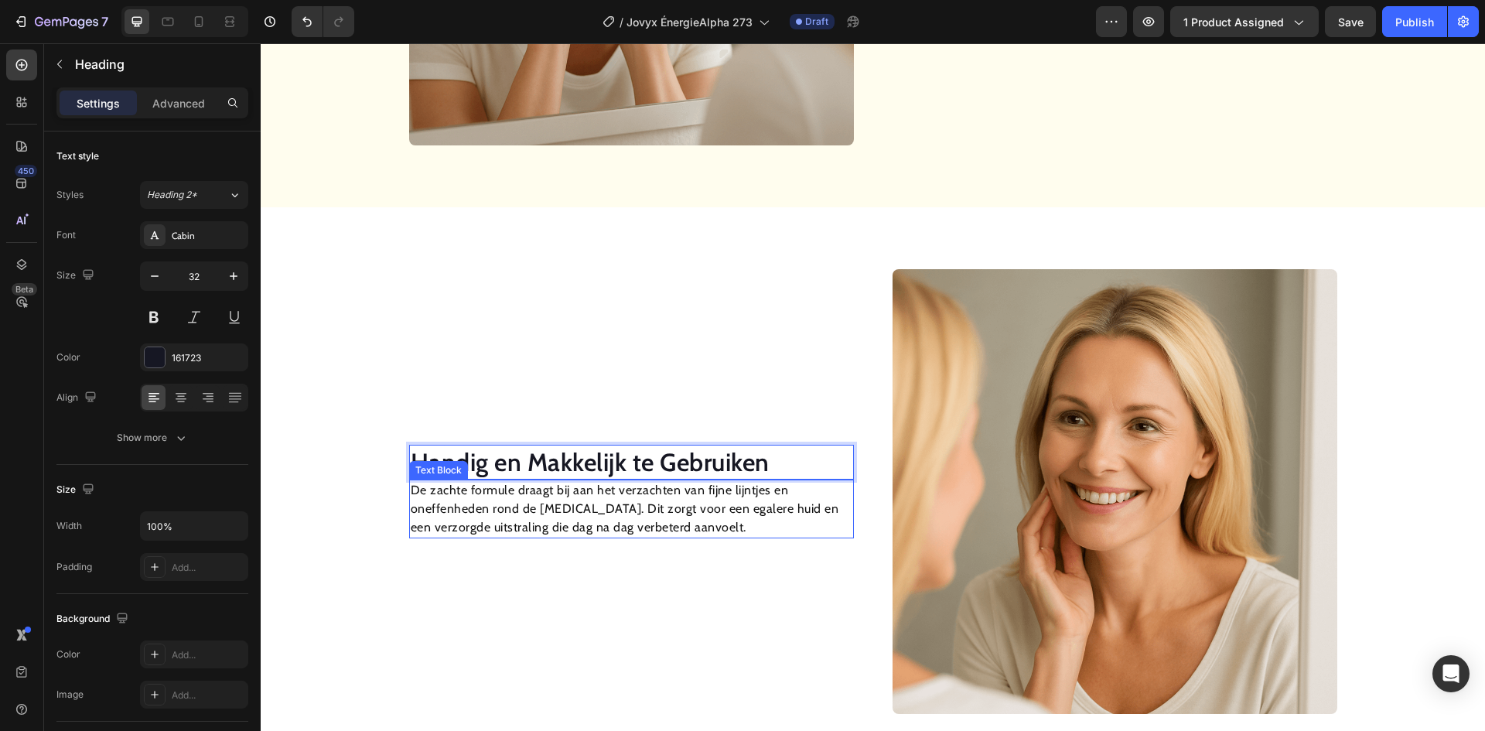
click at [497, 510] on p "De zachte formule draagt bij aan het verzachten van fijne lijntjes en oneffenhe…" at bounding box center [632, 509] width 442 height 56
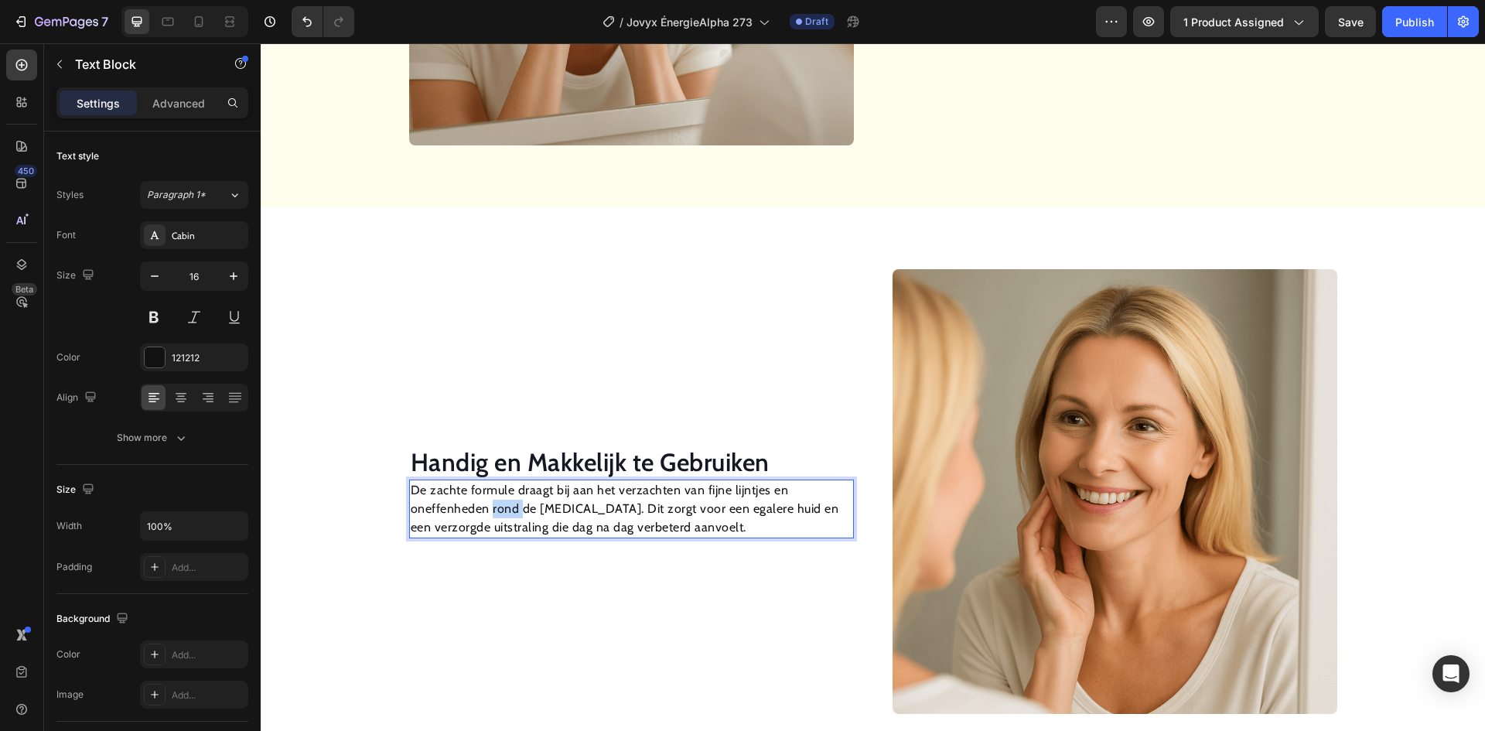
click at [497, 510] on p "De zachte formule draagt bij aan het verzachten van fijne lijntjes en oneffenhe…" at bounding box center [632, 509] width 442 height 56
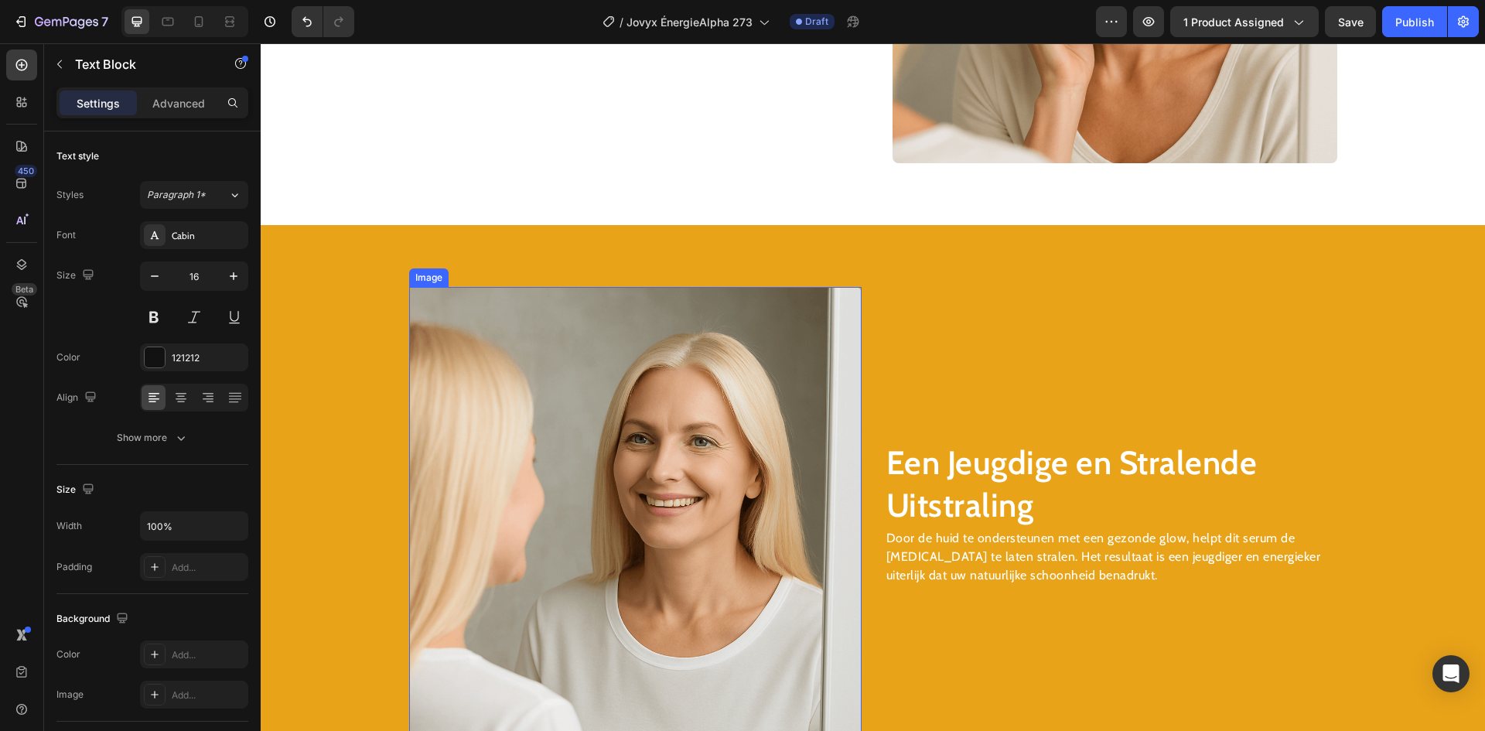
scroll to position [2091, 0]
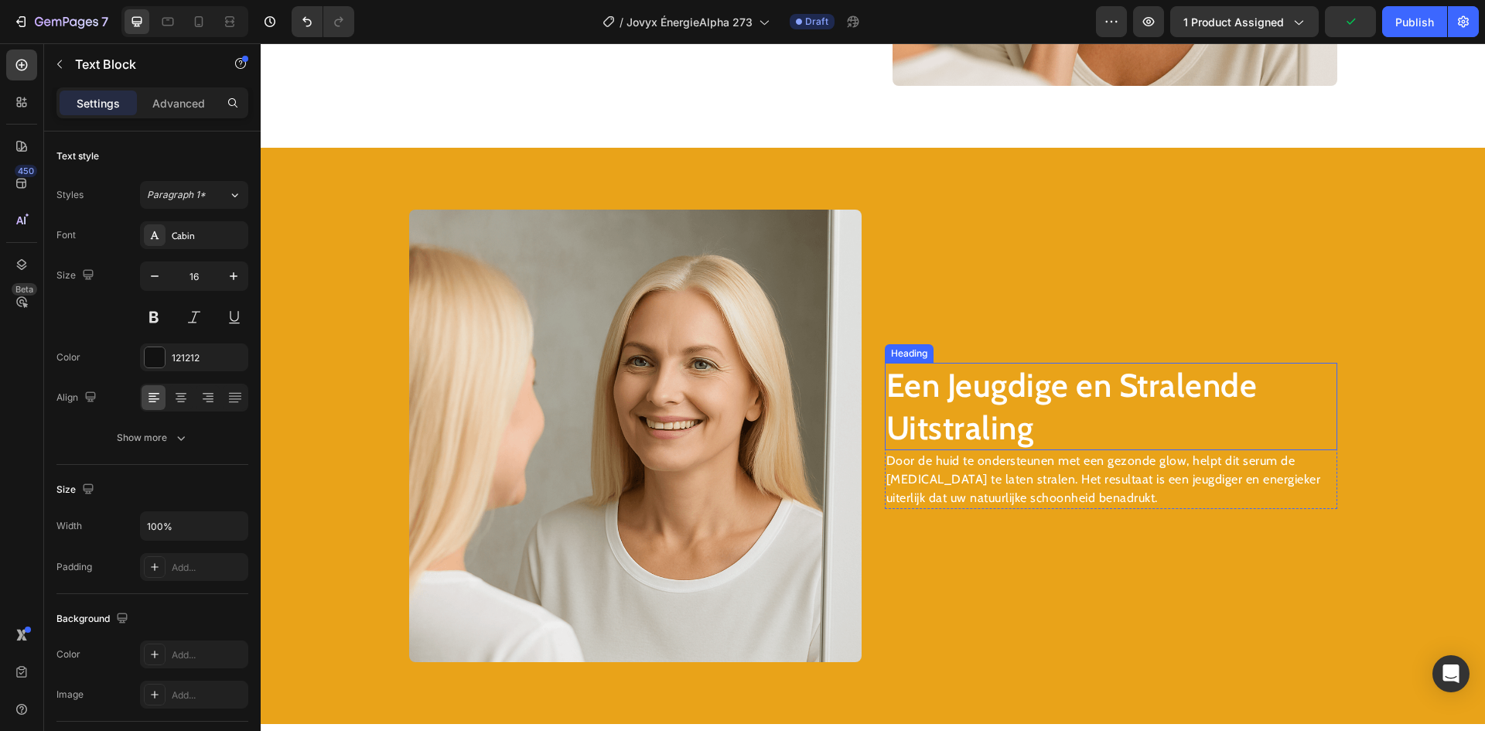
click at [962, 393] on h2 "Een Jeugdige en Stralende Uitstraling" at bounding box center [1111, 406] width 452 height 87
click at [962, 392] on h2 "Een Jeugdige en Stralende Uitstraling" at bounding box center [1111, 406] width 452 height 87
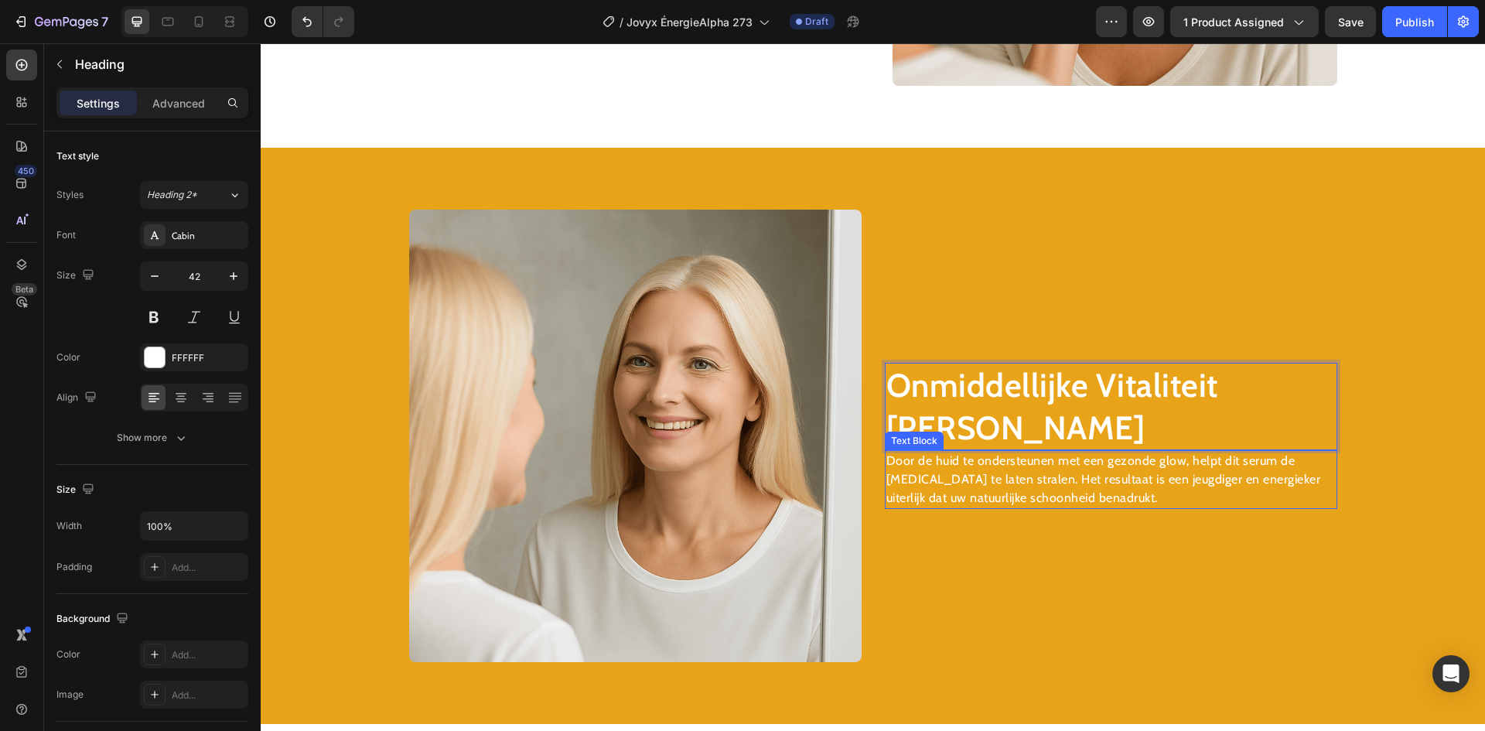
click at [982, 486] on p "Door de huid te ondersteunen met een gezonde glow, helpt dit serum de [MEDICAL_…" at bounding box center [1110, 480] width 449 height 56
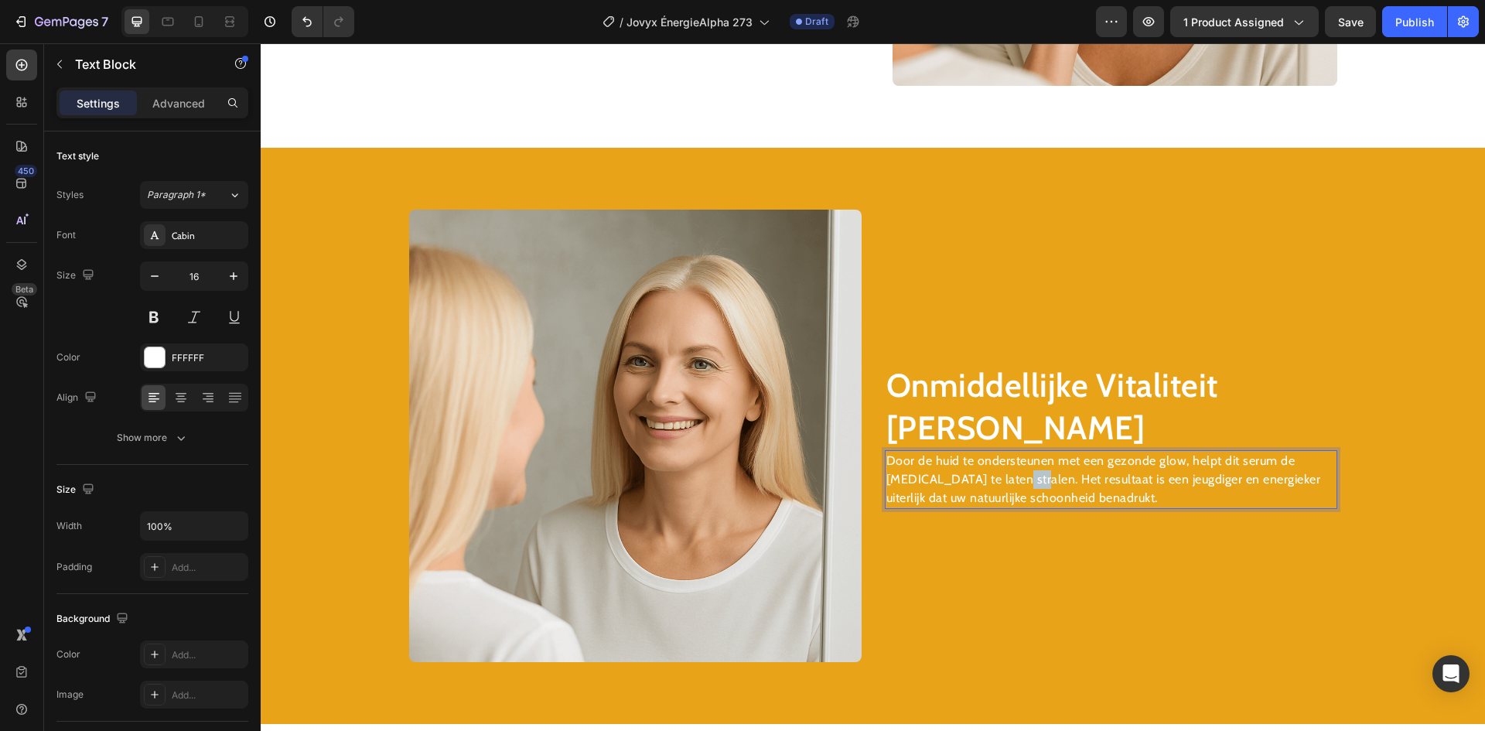
click at [982, 486] on p "Door de huid te ondersteunen met een gezonde glow, helpt dit serum de [MEDICAL_…" at bounding box center [1110, 480] width 449 height 56
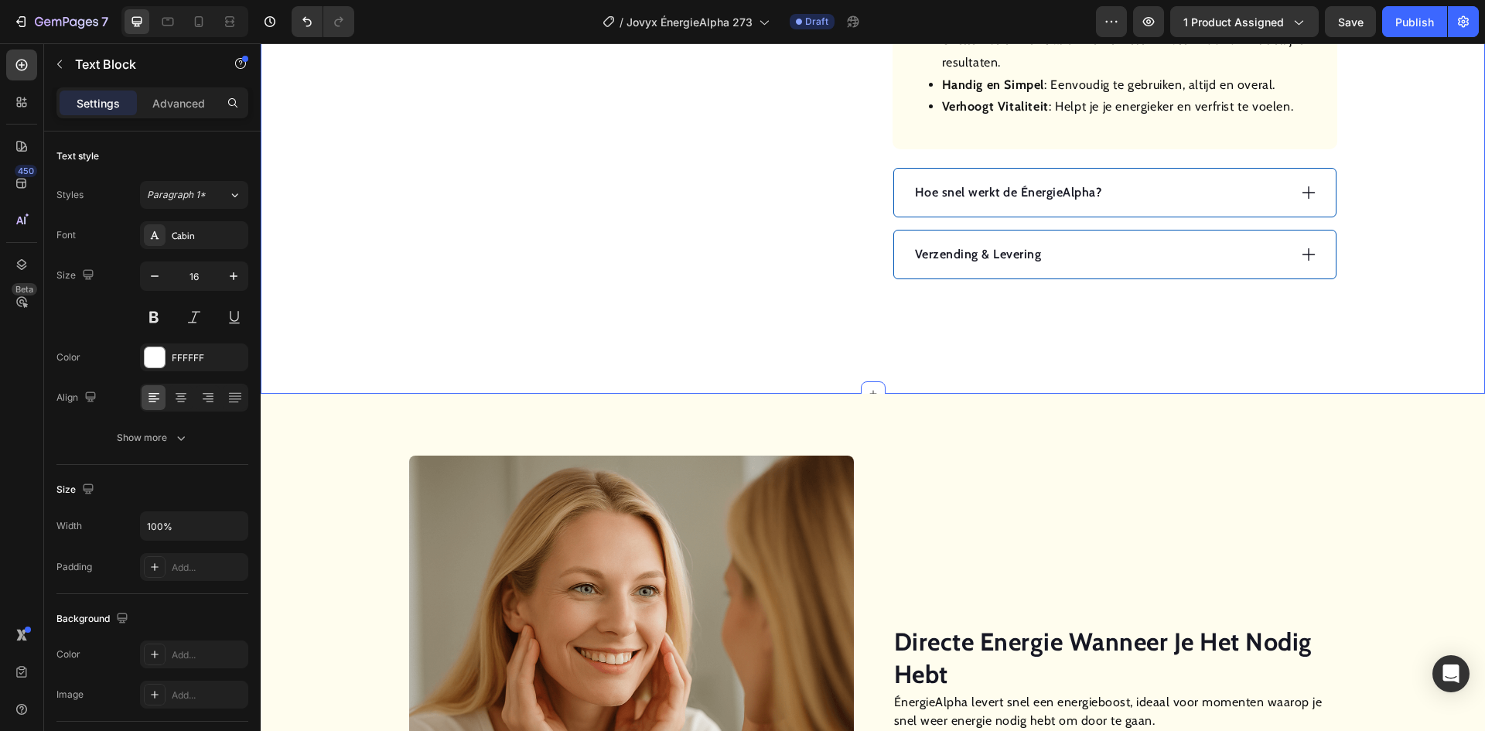
scroll to position [1017, 0]
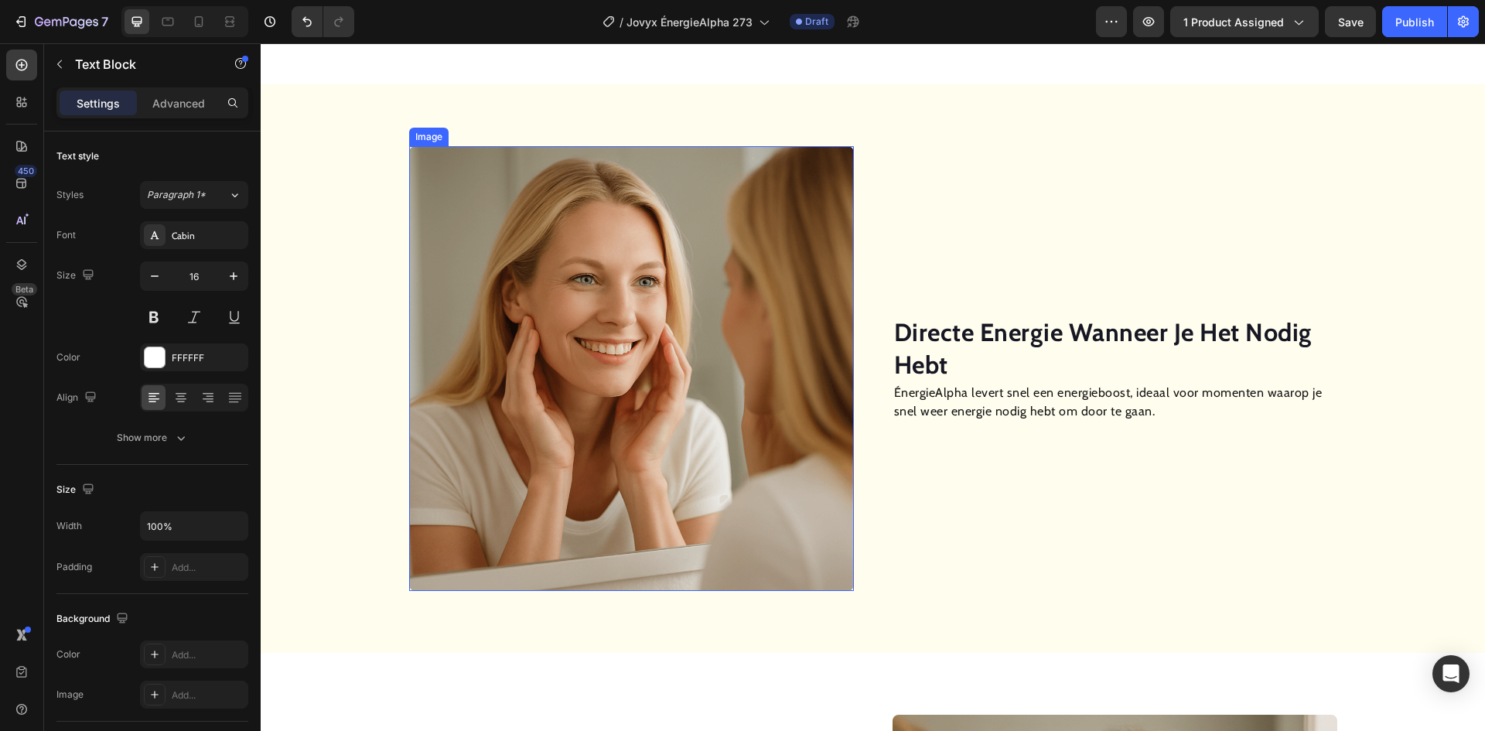
click at [640, 282] on img at bounding box center [631, 368] width 445 height 445
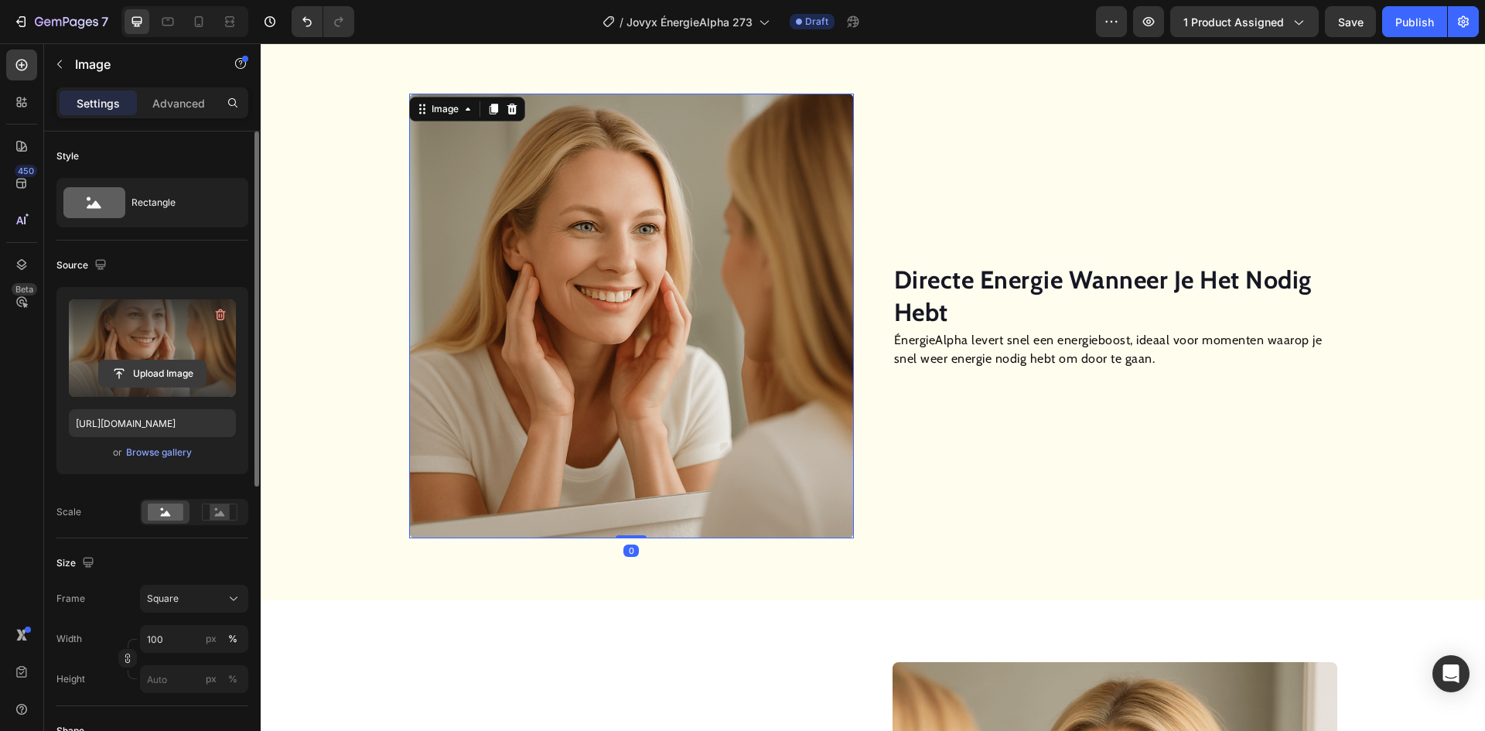
click at [142, 376] on input "file" at bounding box center [152, 373] width 107 height 26
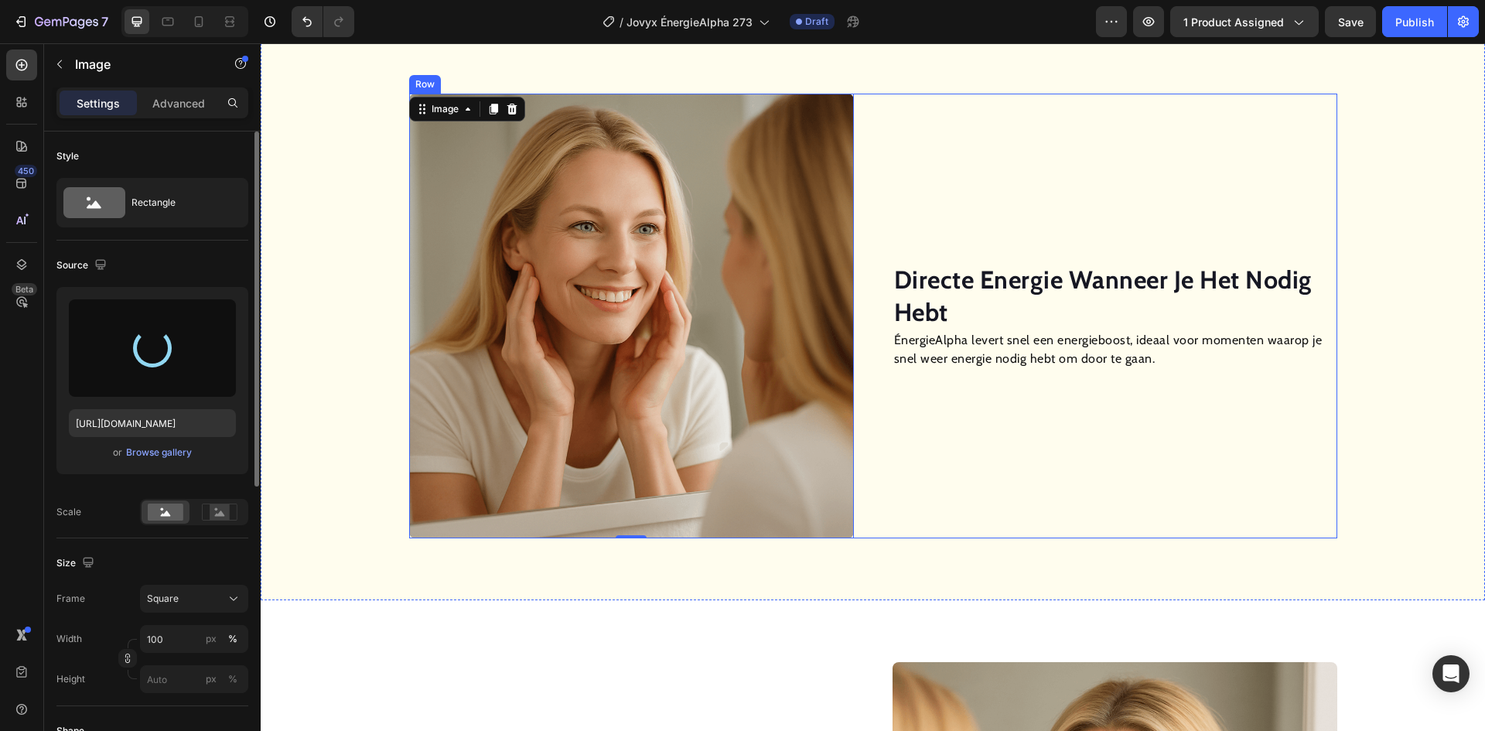
type input "[URL][DOMAIN_NAME]"
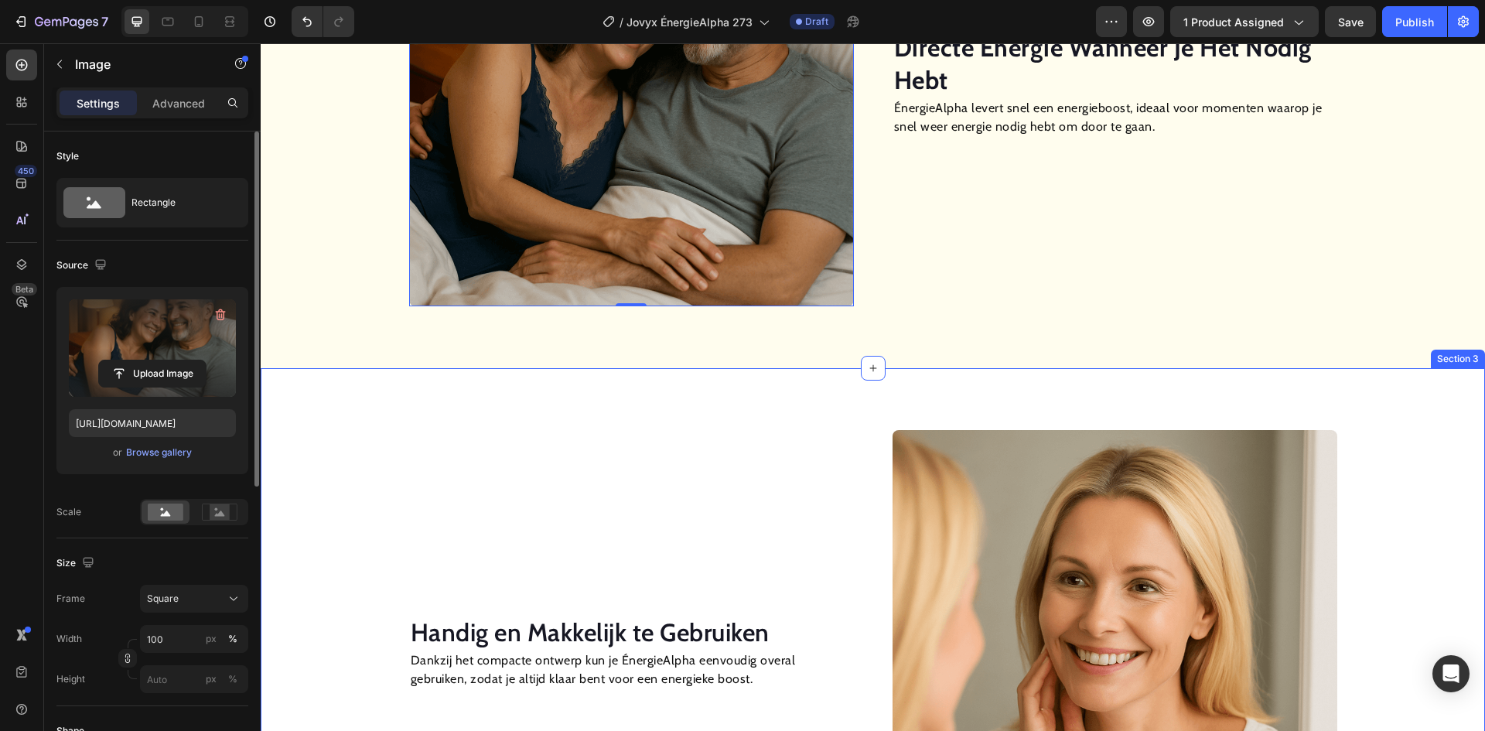
scroll to position [1559, 0]
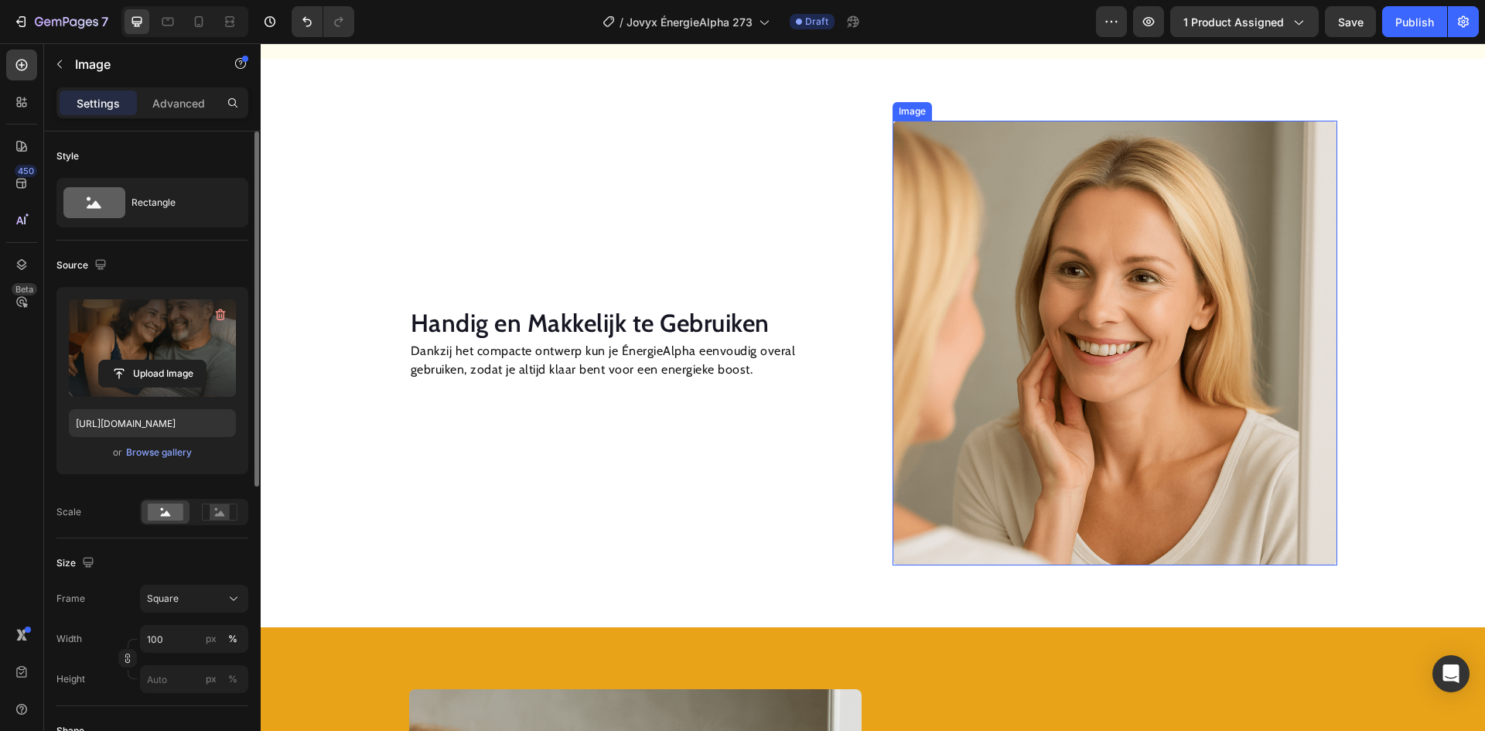
click at [1061, 392] on img at bounding box center [1115, 343] width 445 height 445
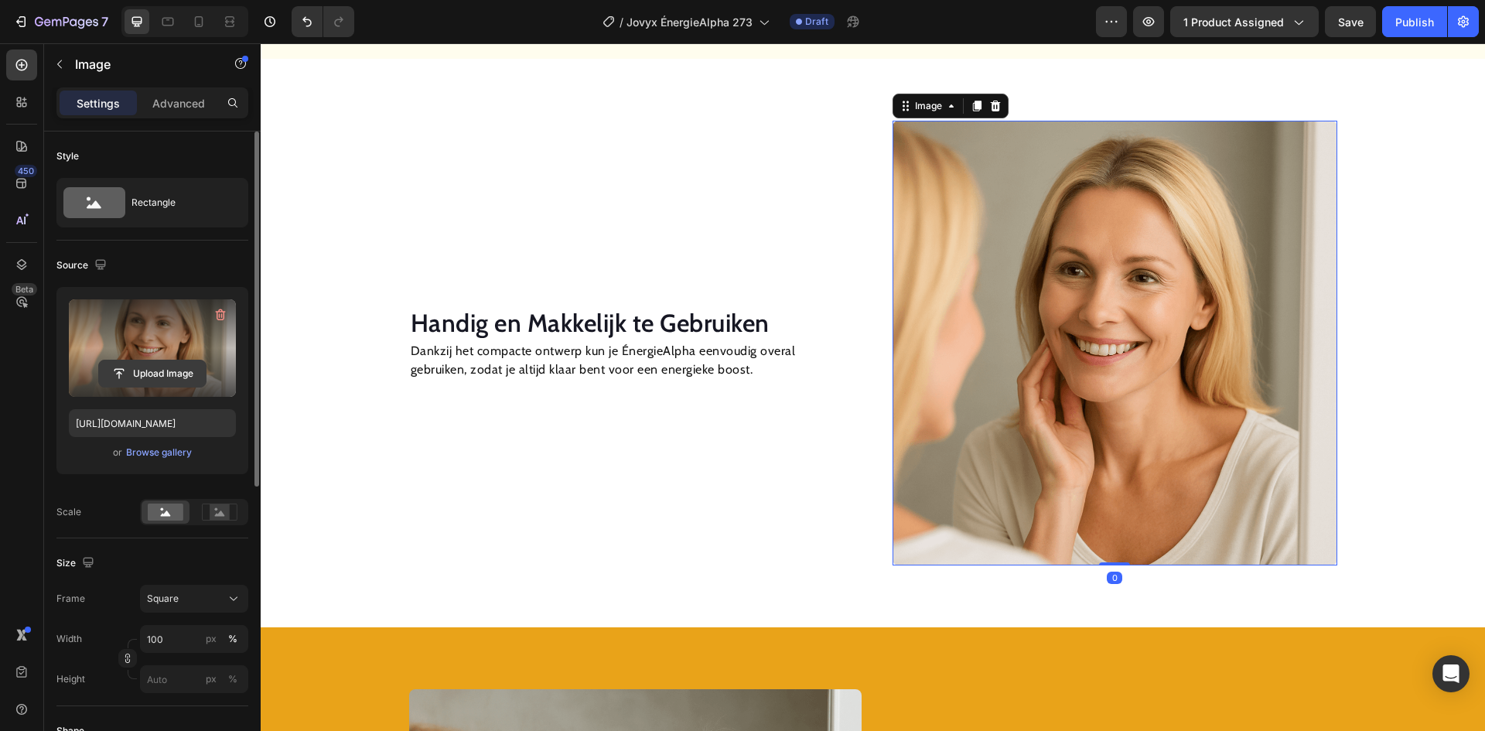
click at [170, 369] on input "file" at bounding box center [152, 373] width 107 height 26
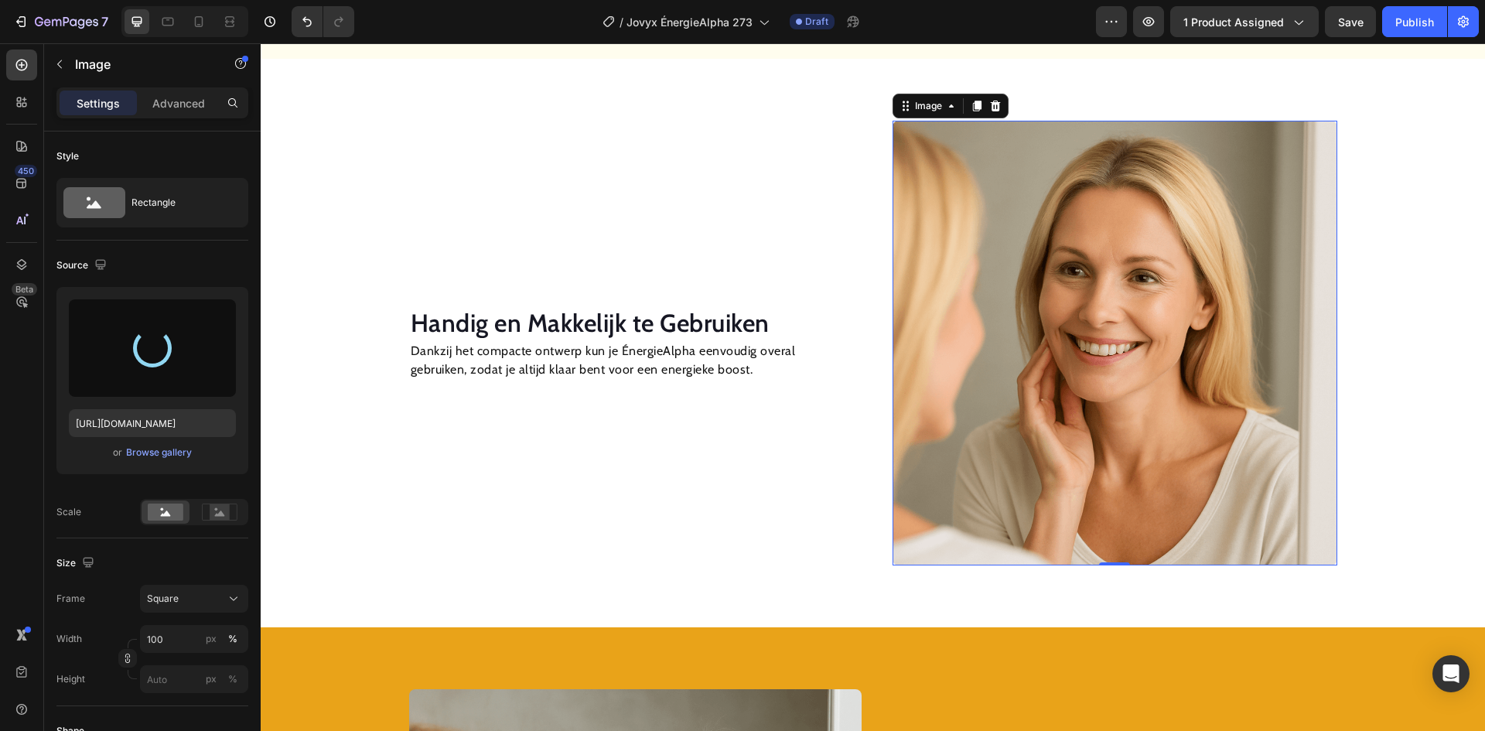
type input "[URL][DOMAIN_NAME]"
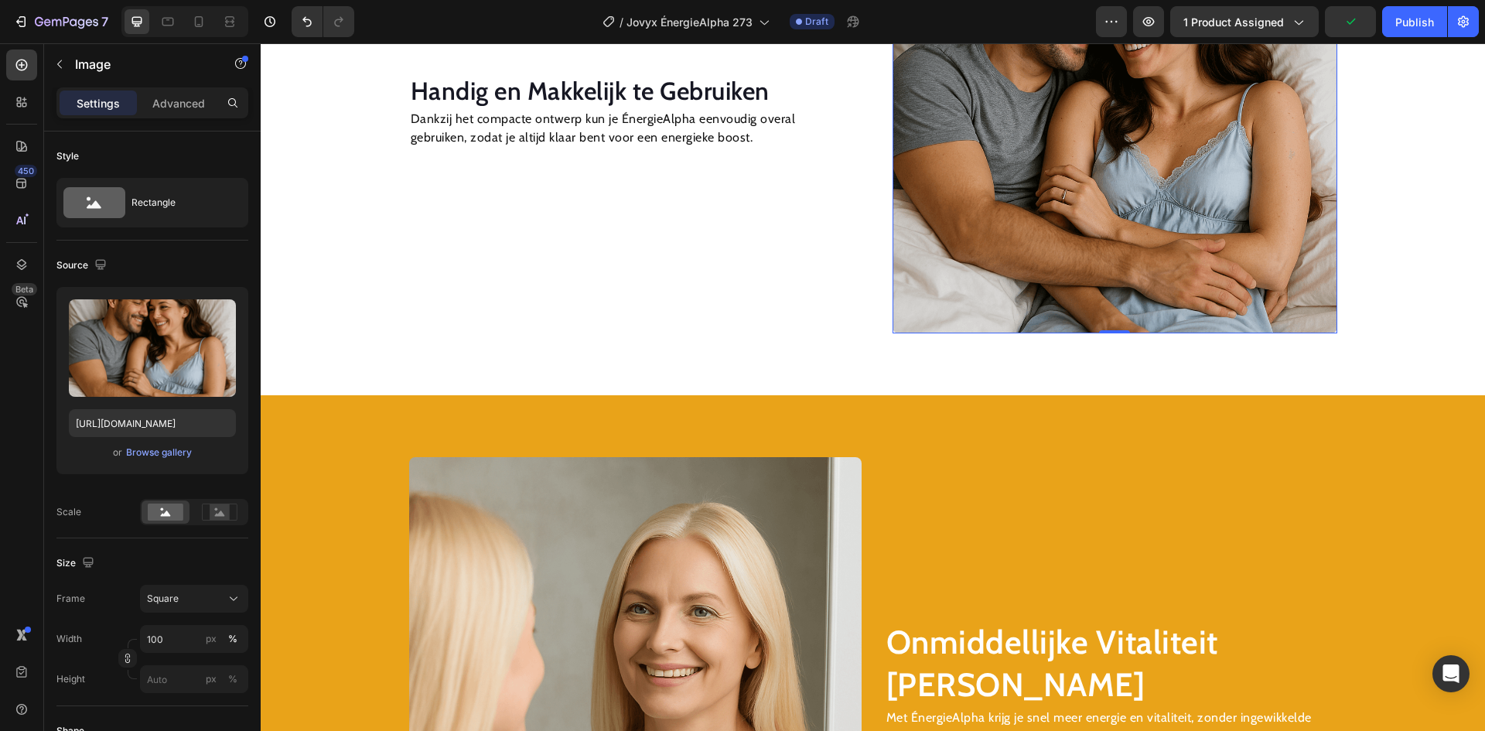
scroll to position [1945, 0]
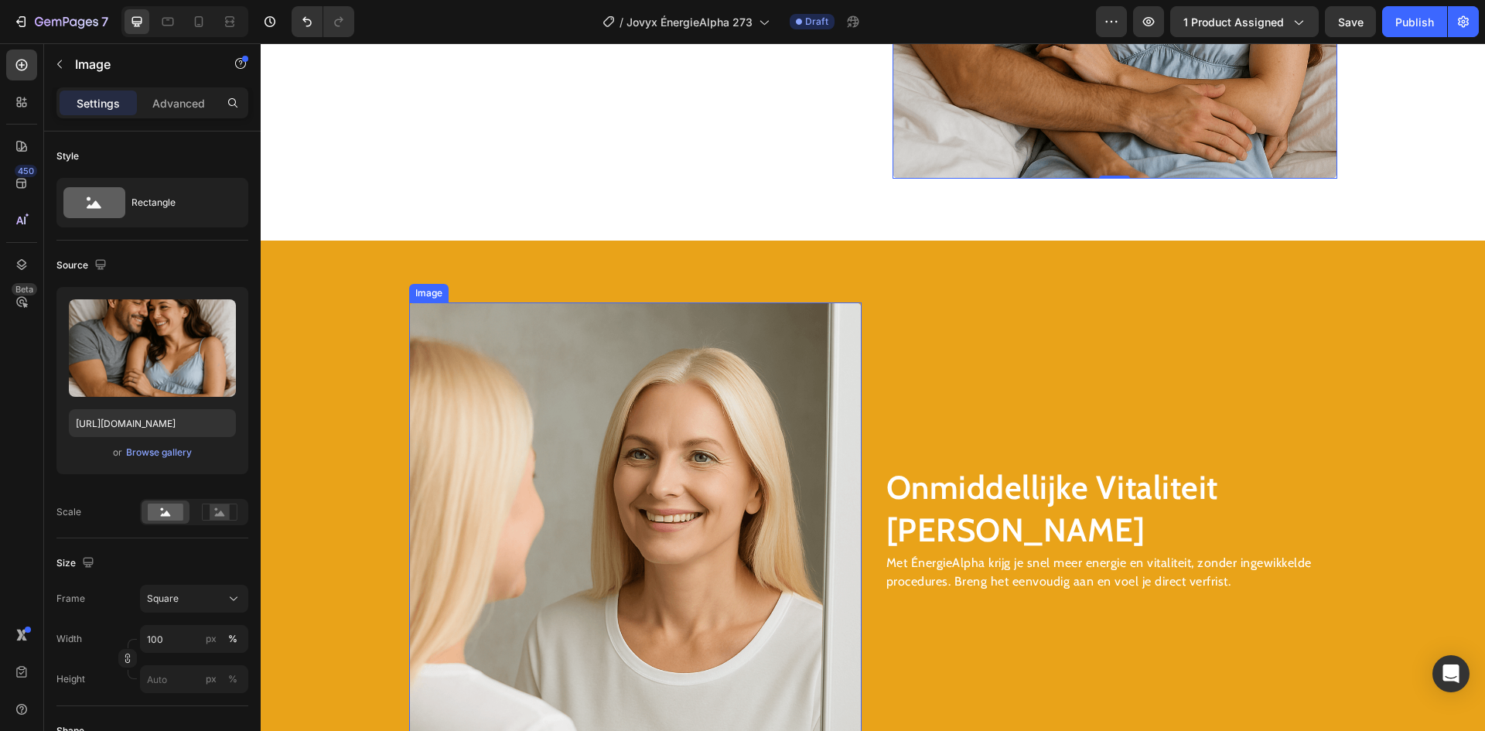
click at [610, 479] on img at bounding box center [635, 528] width 452 height 452
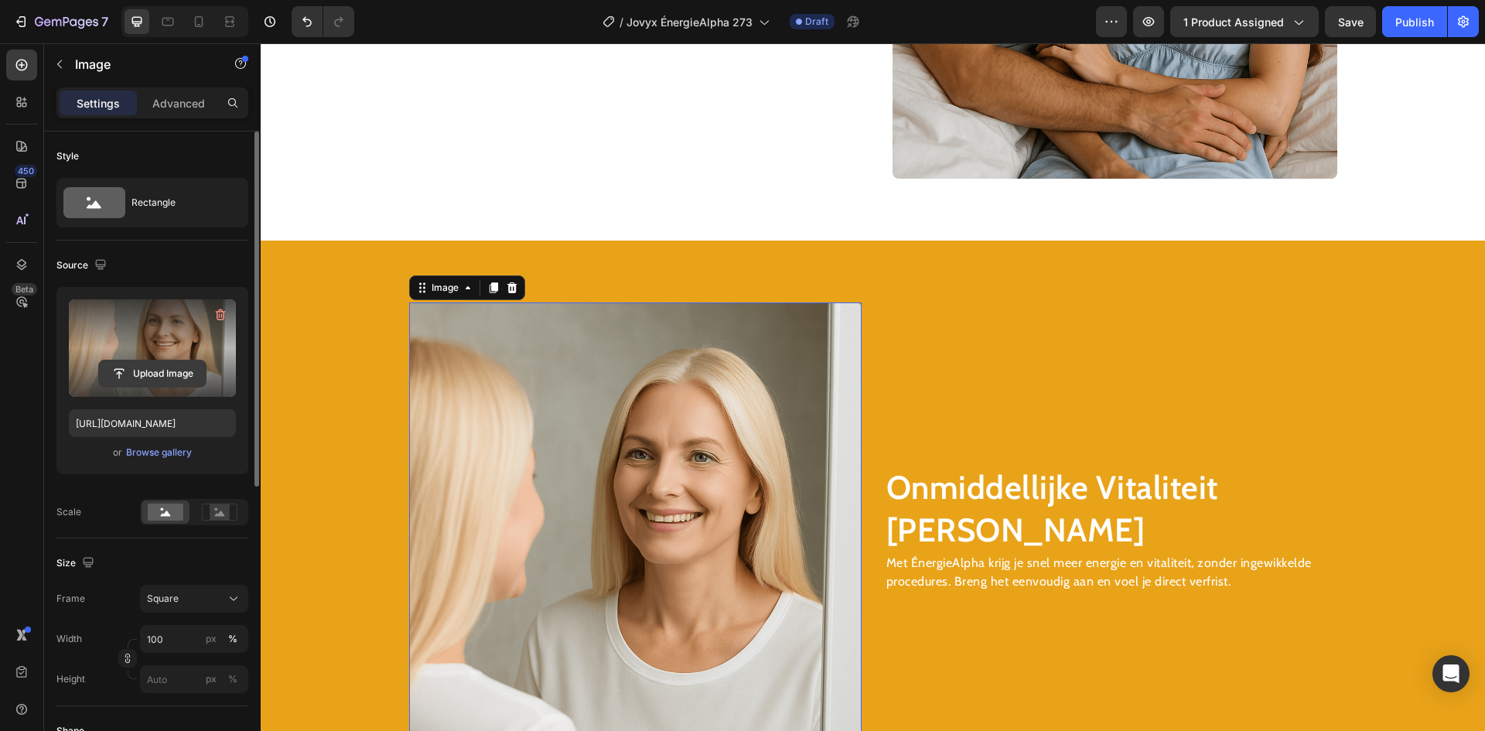
click at [150, 373] on input "file" at bounding box center [152, 373] width 107 height 26
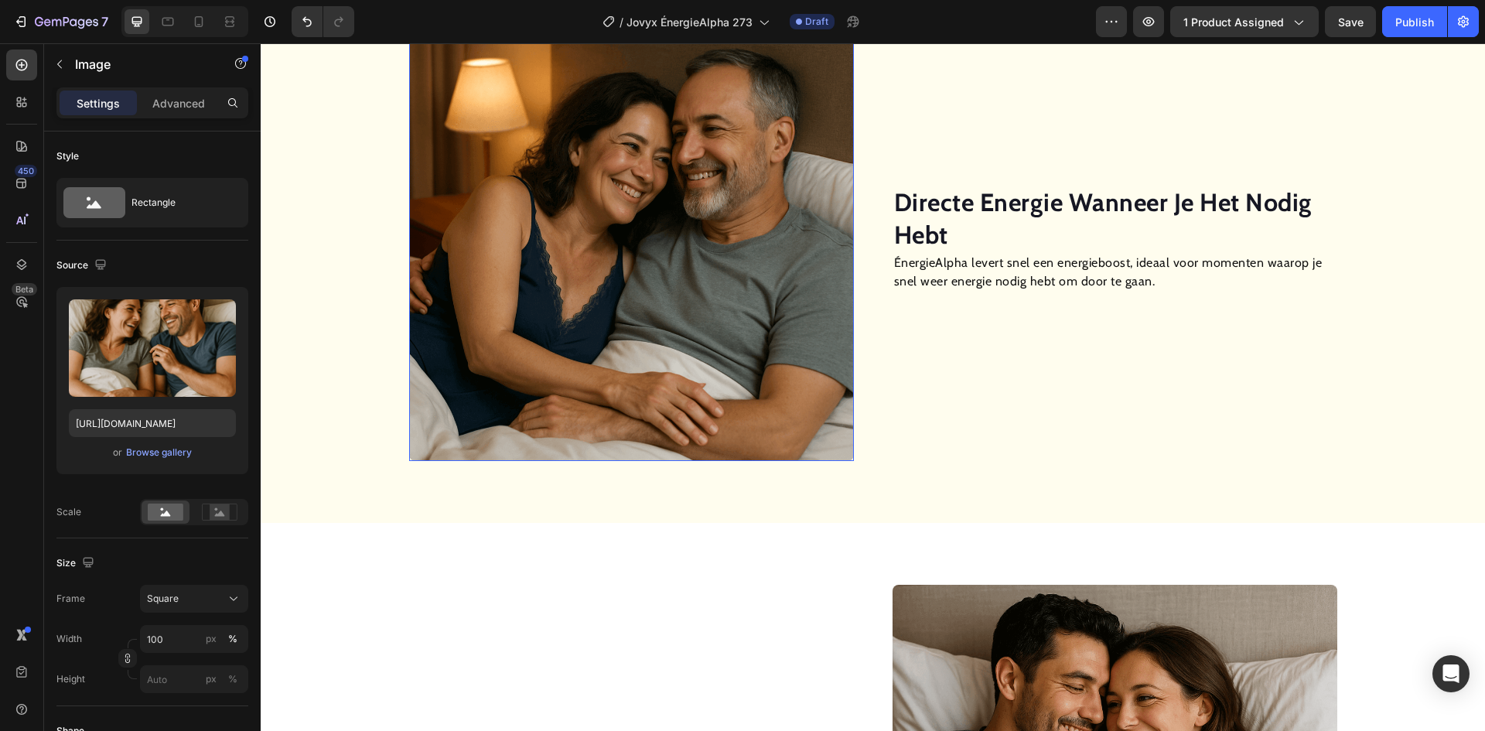
scroll to position [940, 0]
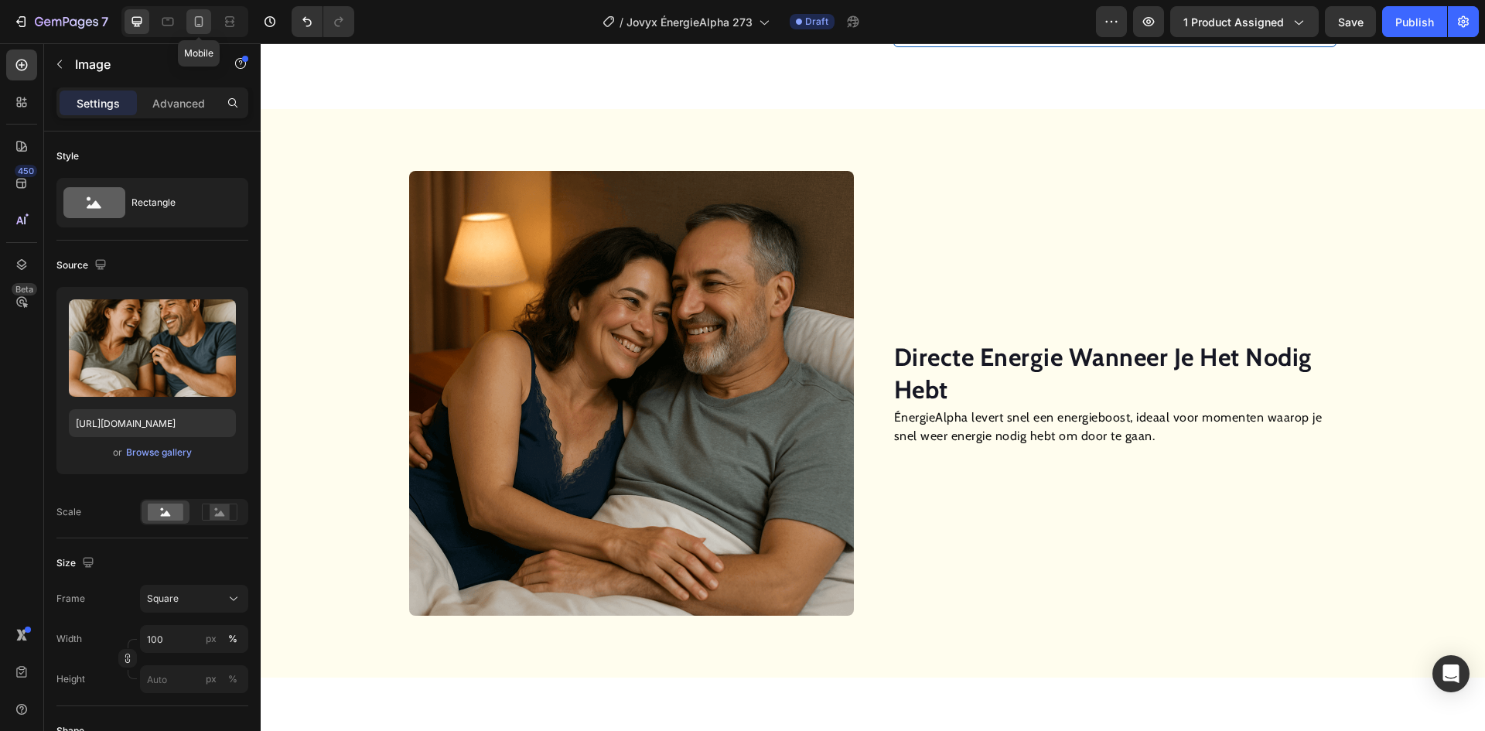
click at [197, 22] on icon at bounding box center [198, 21] width 15 height 15
type input "[URL][DOMAIN_NAME]"
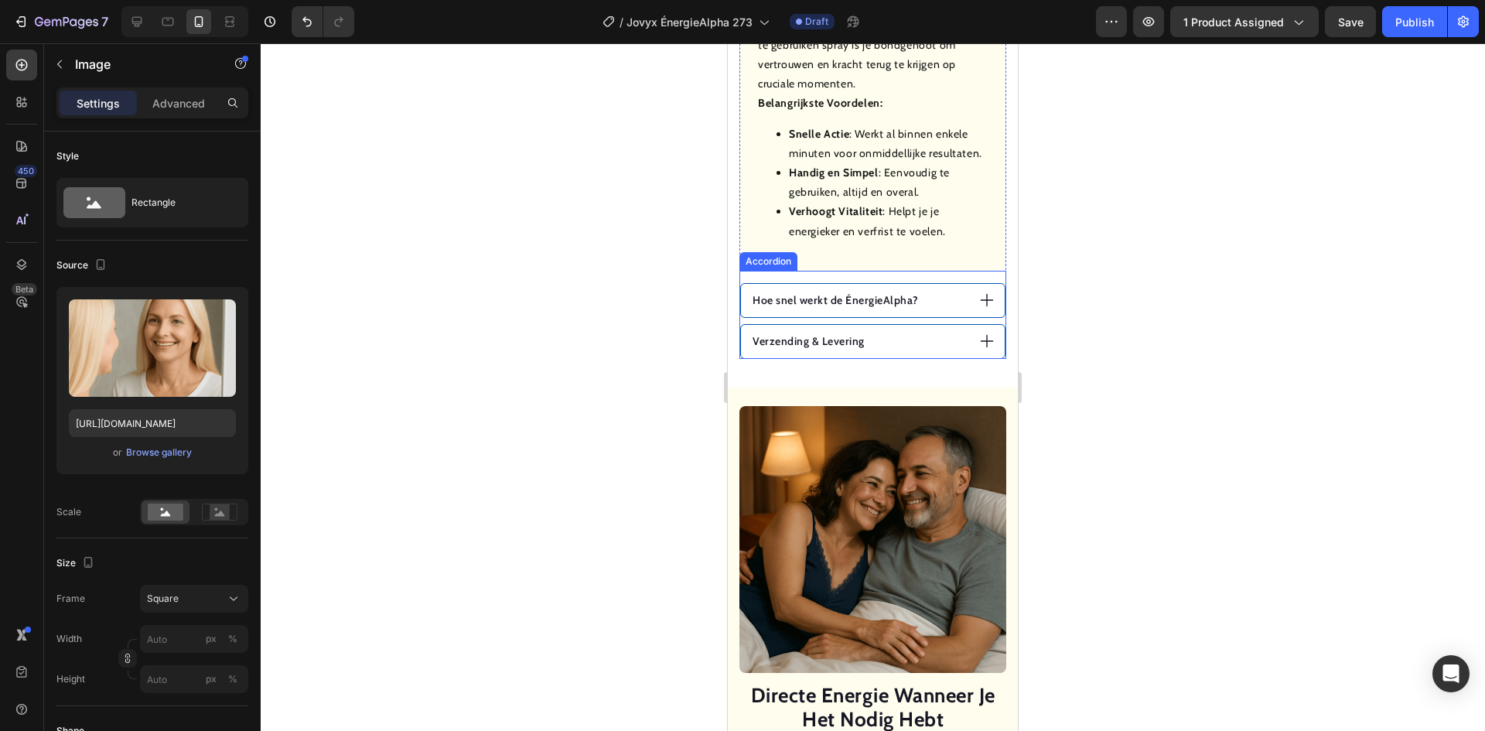
scroll to position [1249, 0]
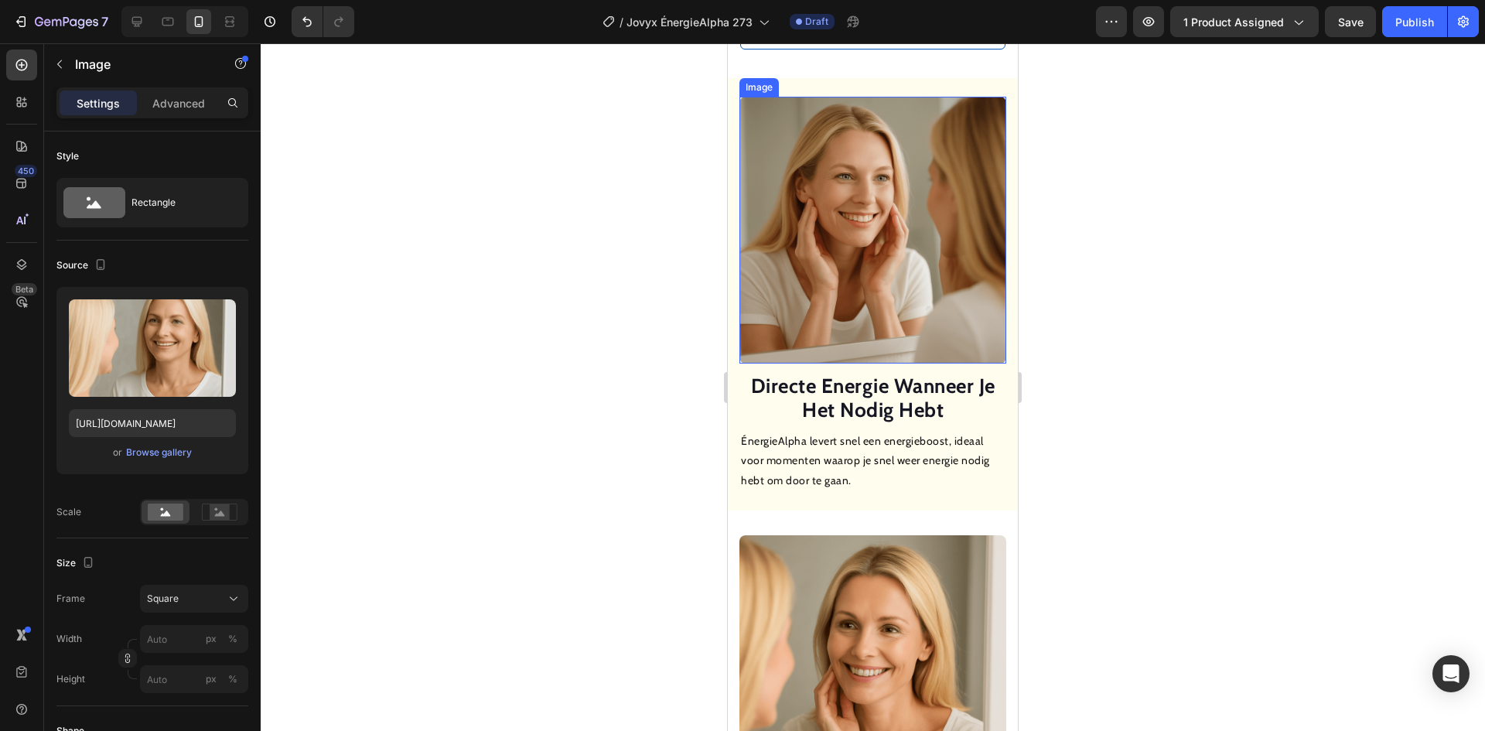
click at [865, 268] on img at bounding box center [872, 230] width 267 height 267
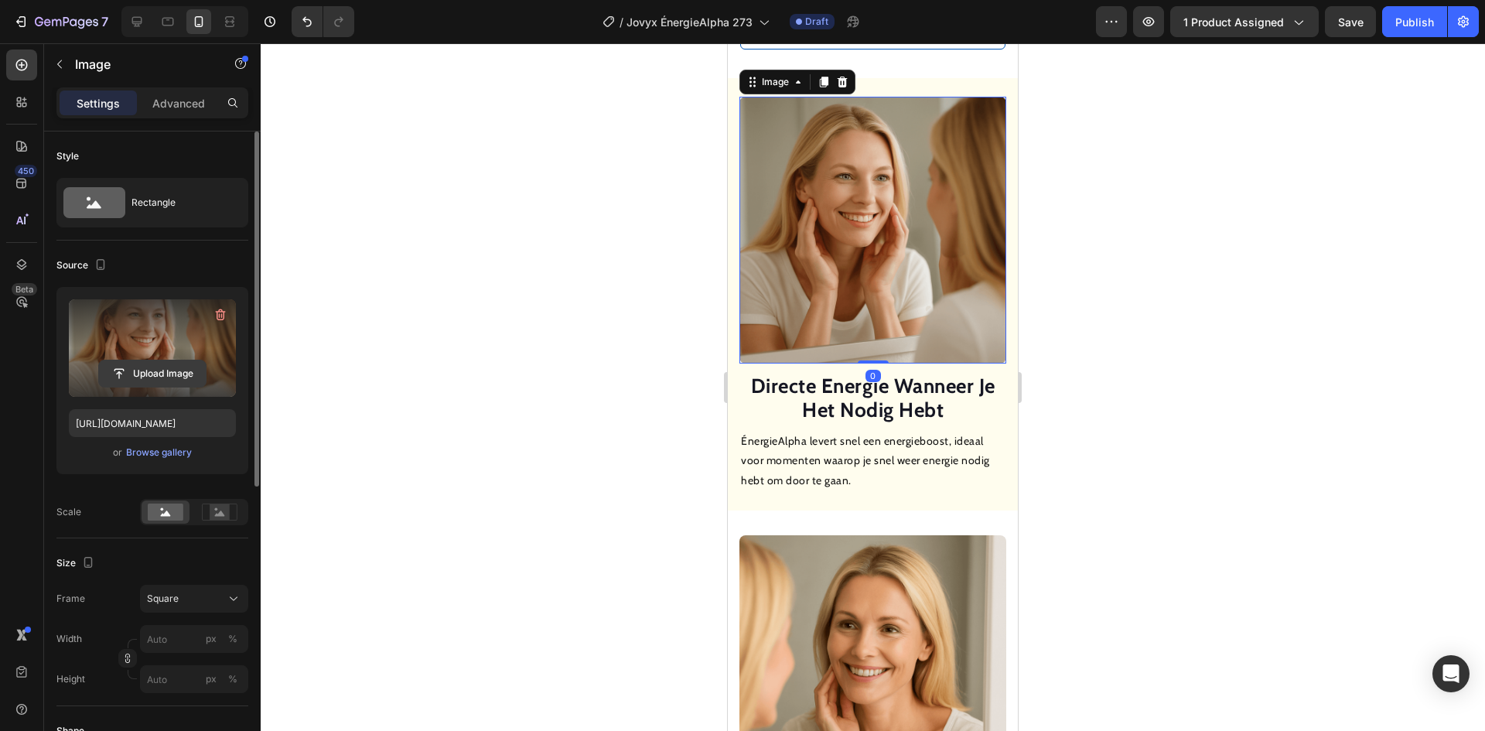
click at [179, 377] on input "file" at bounding box center [152, 373] width 107 height 26
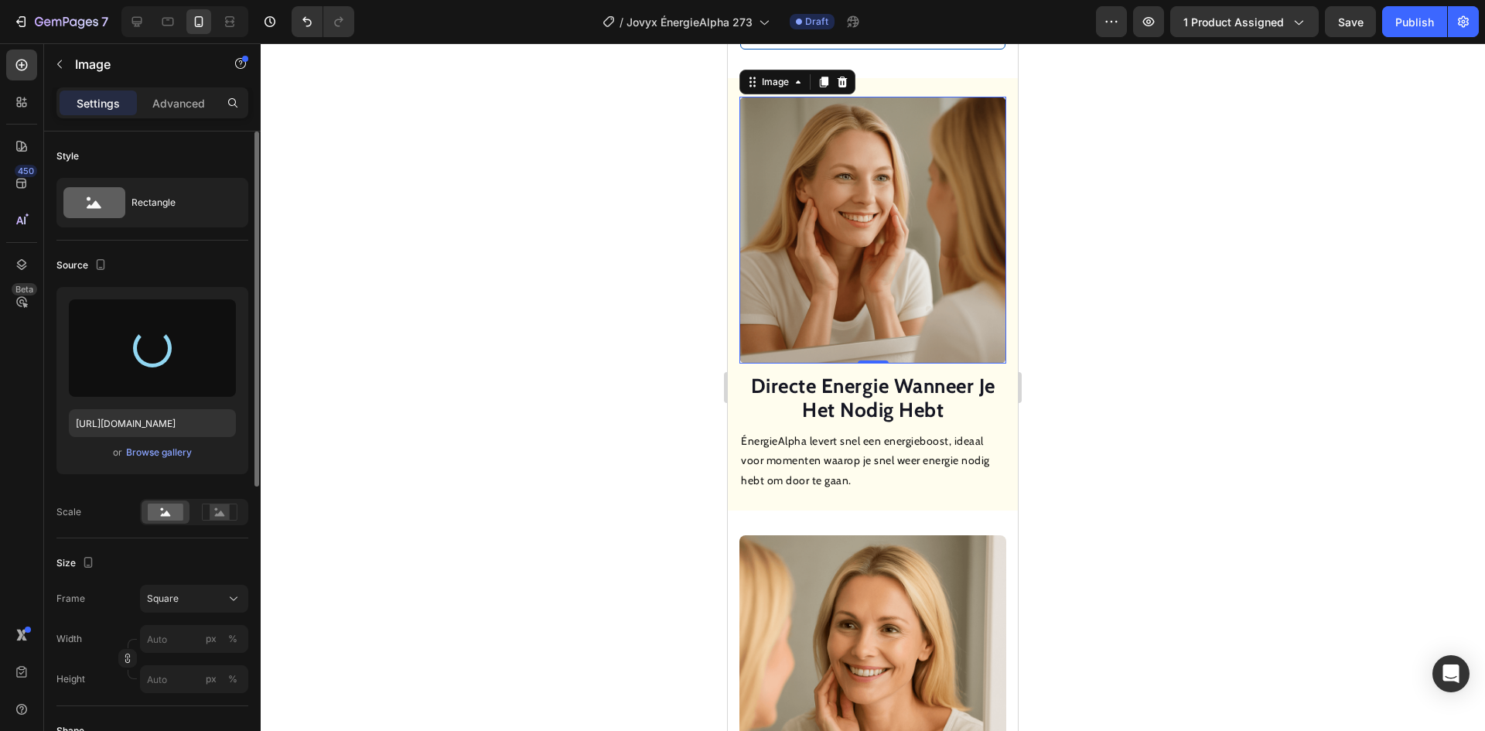
type input "[URL][DOMAIN_NAME]"
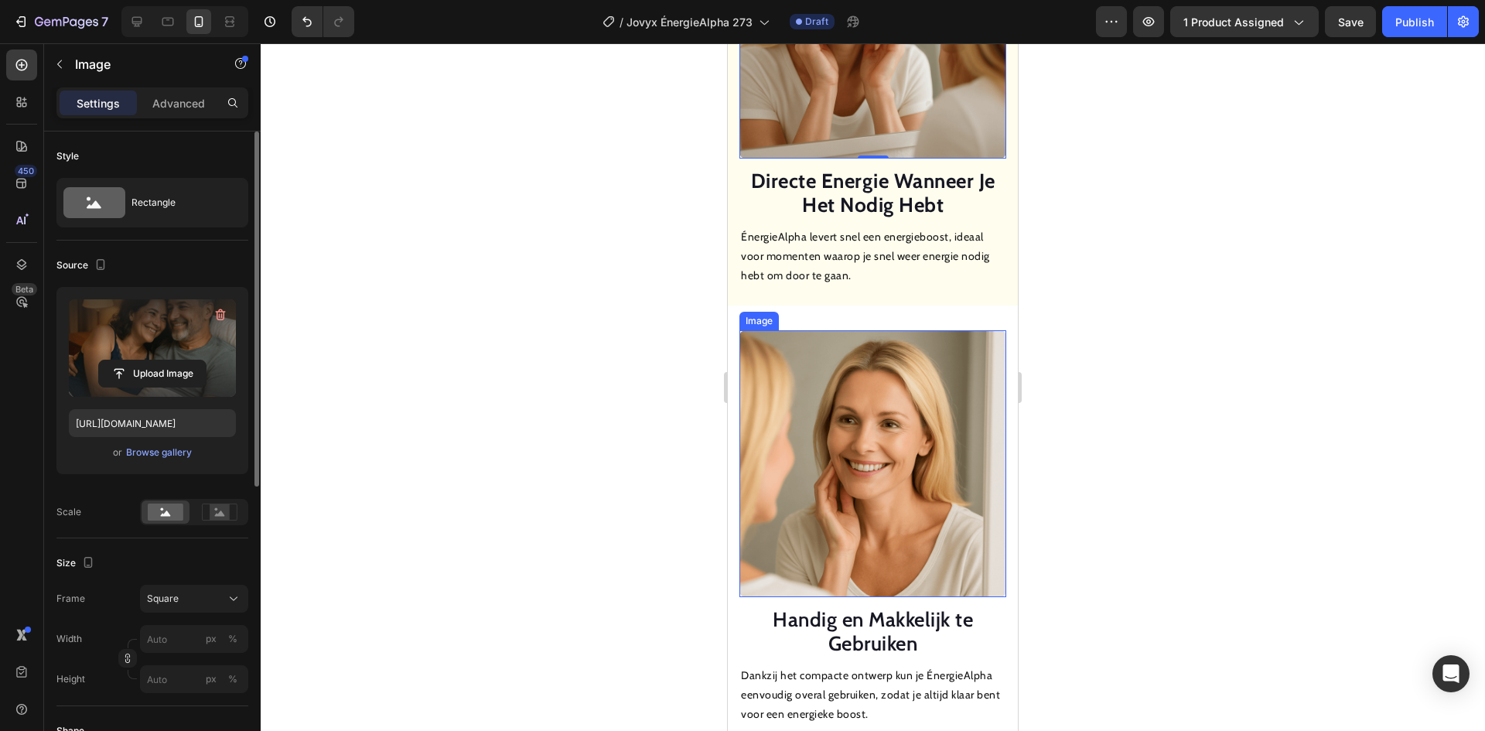
scroll to position [1791, 0]
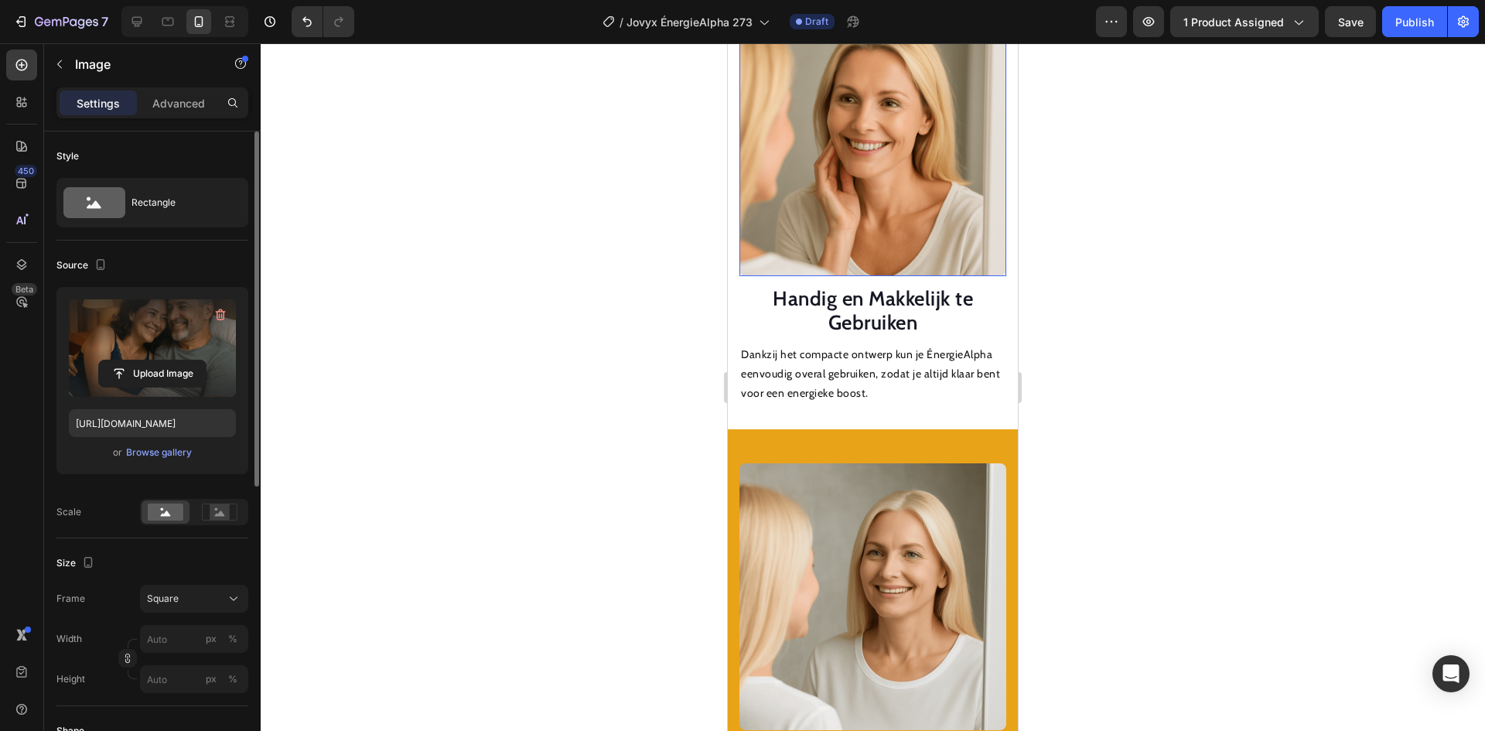
drag, startPoint x: 885, startPoint y: 167, endPoint x: 829, endPoint y: 183, distance: 57.8
click at [885, 166] on img at bounding box center [872, 142] width 267 height 267
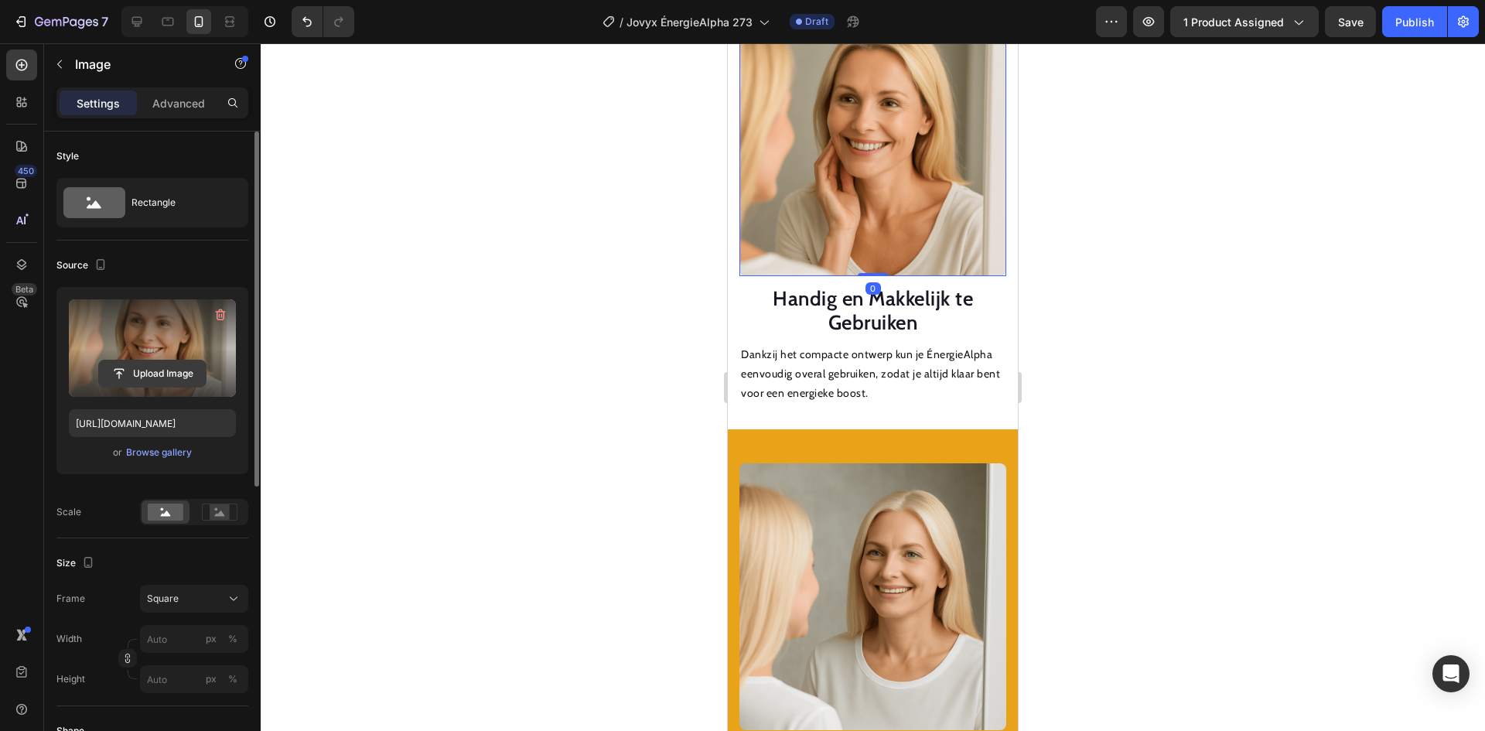
click at [170, 362] on input "file" at bounding box center [152, 373] width 107 height 26
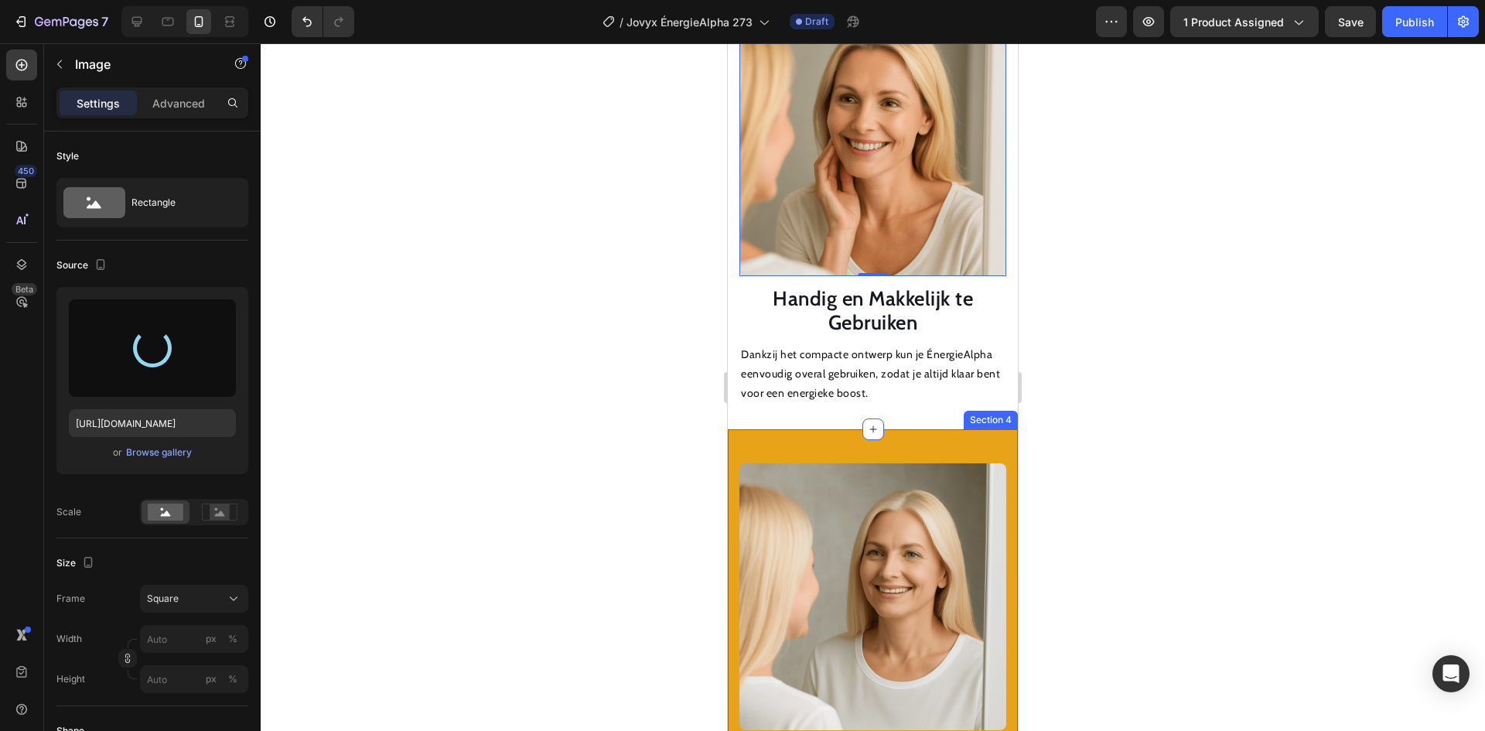
type input "[URL][DOMAIN_NAME]"
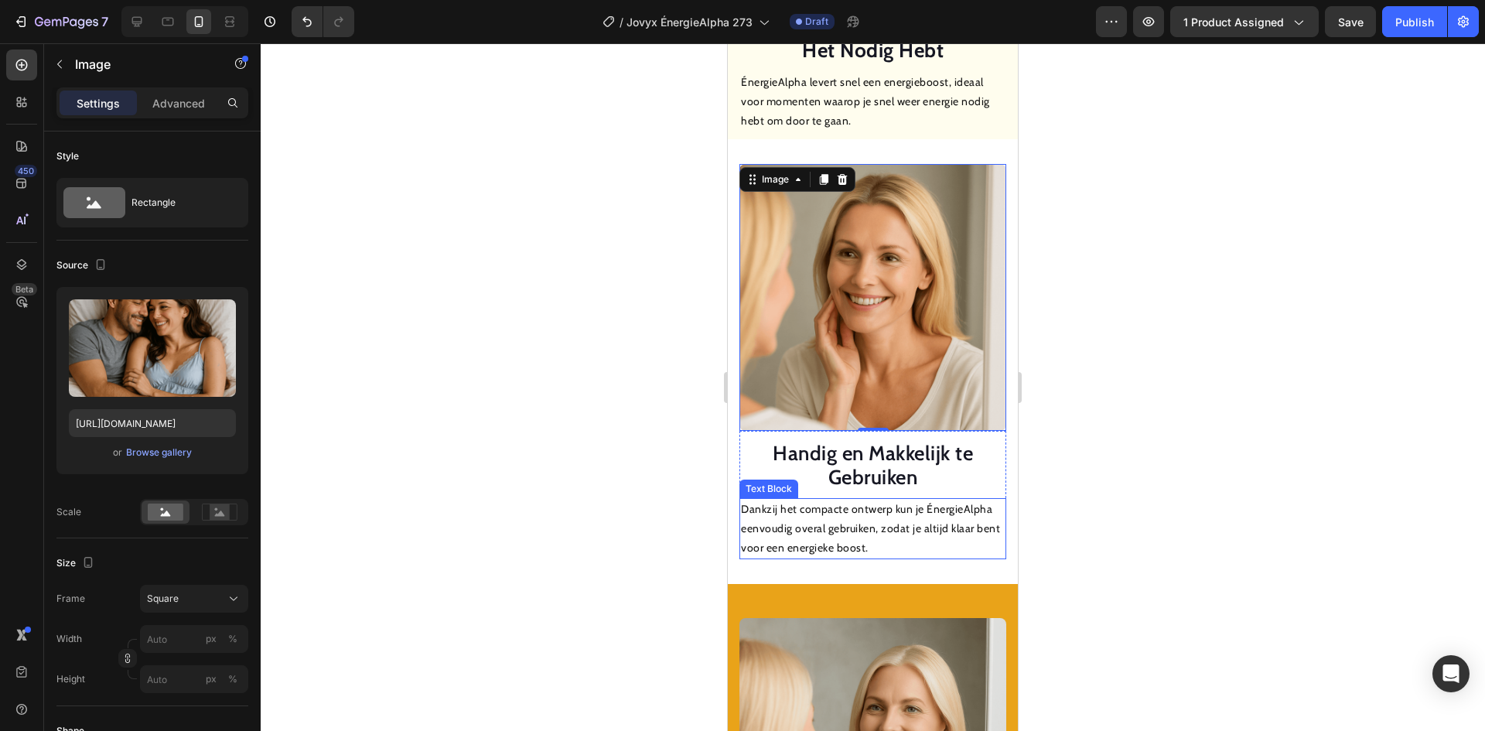
scroll to position [1868, 0]
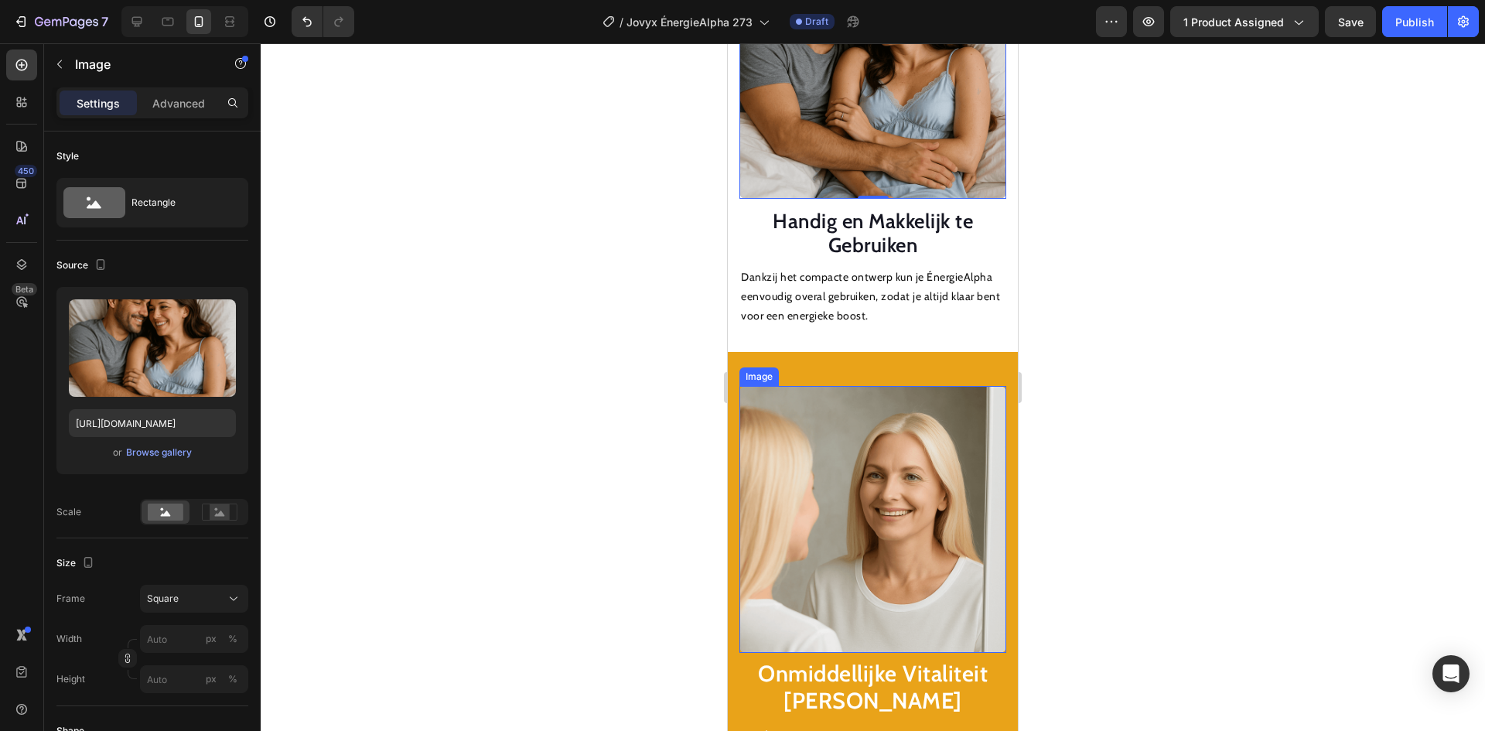
click at [818, 473] on img at bounding box center [872, 519] width 267 height 267
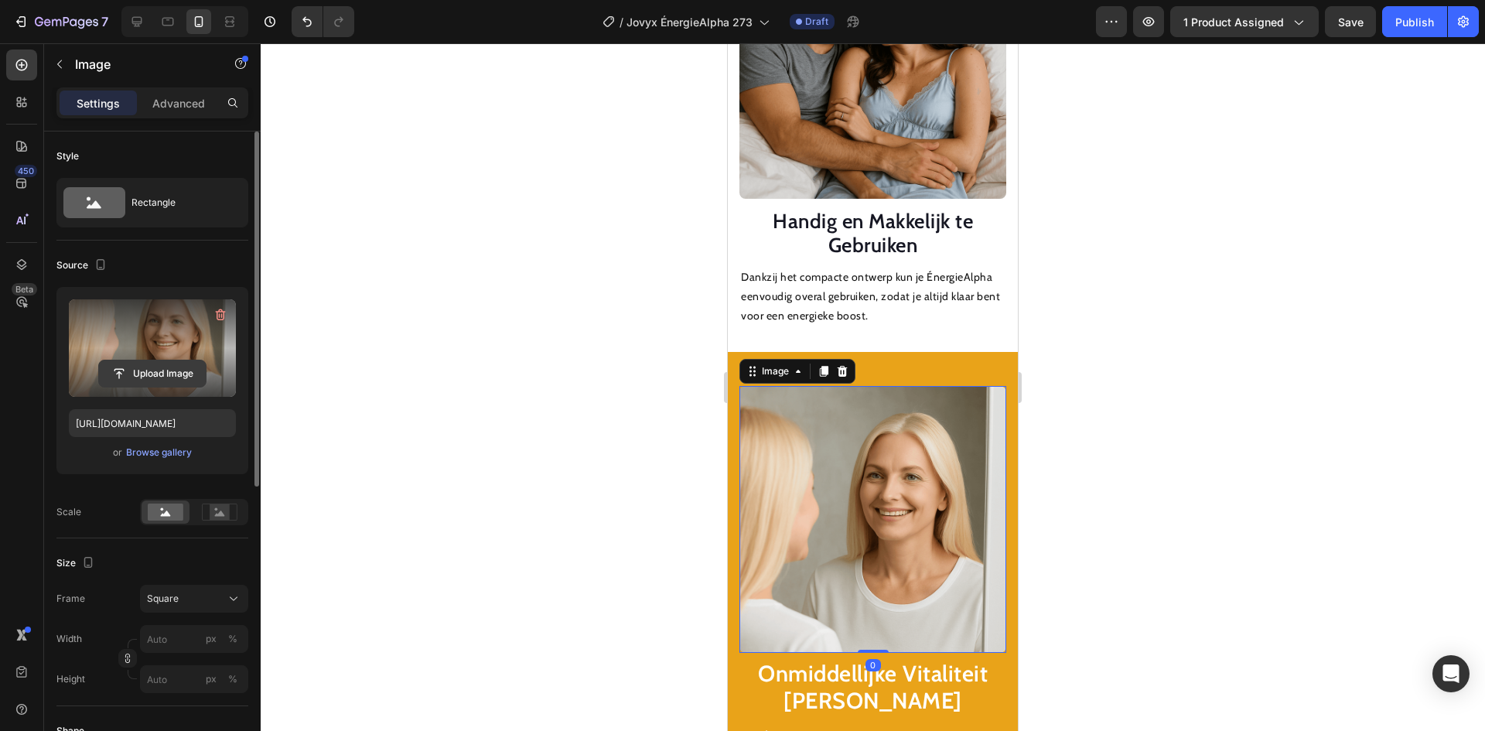
click at [172, 377] on input "file" at bounding box center [152, 373] width 107 height 26
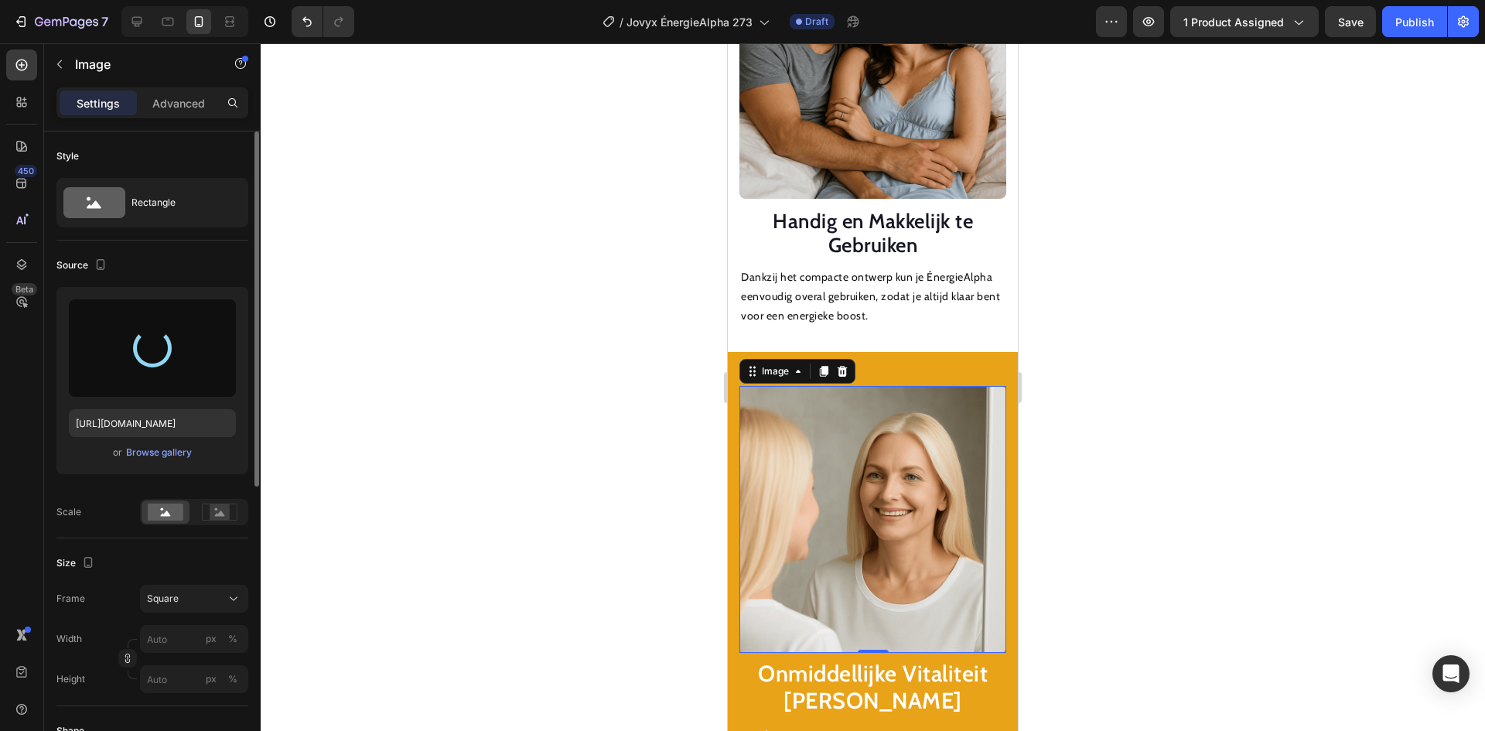
type input "[URL][DOMAIN_NAME]"
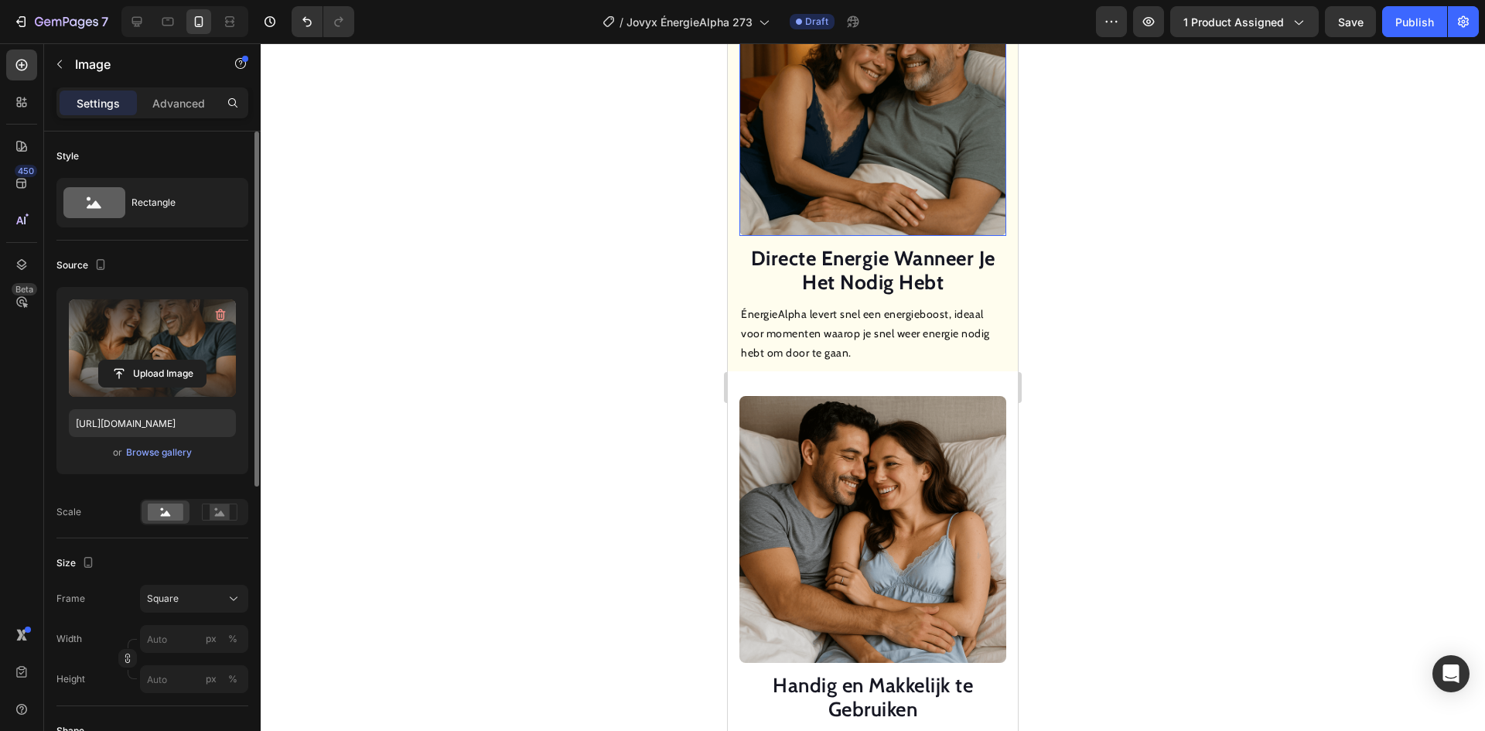
scroll to position [940, 0]
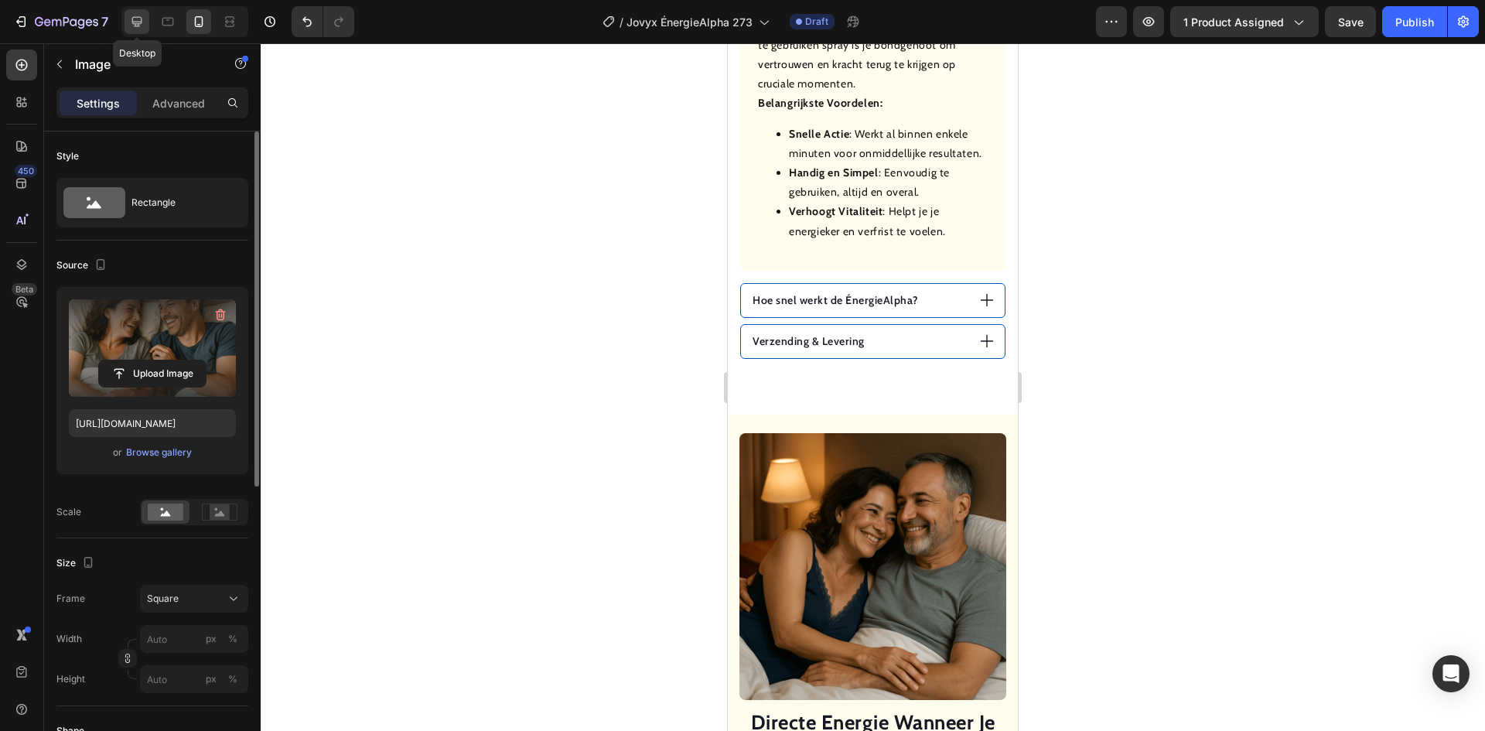
click at [132, 23] on icon at bounding box center [136, 21] width 15 height 15
type input "100"
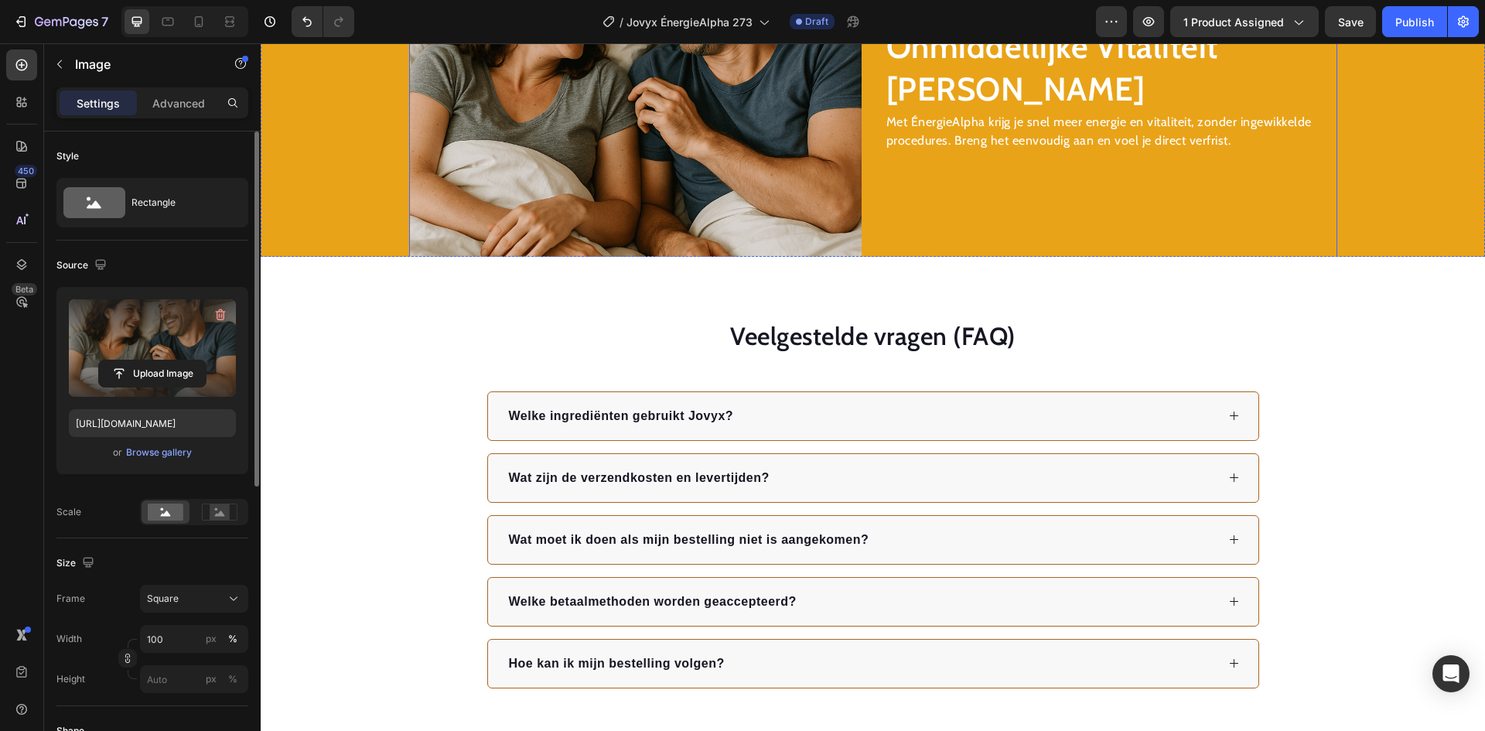
scroll to position [1864, 0]
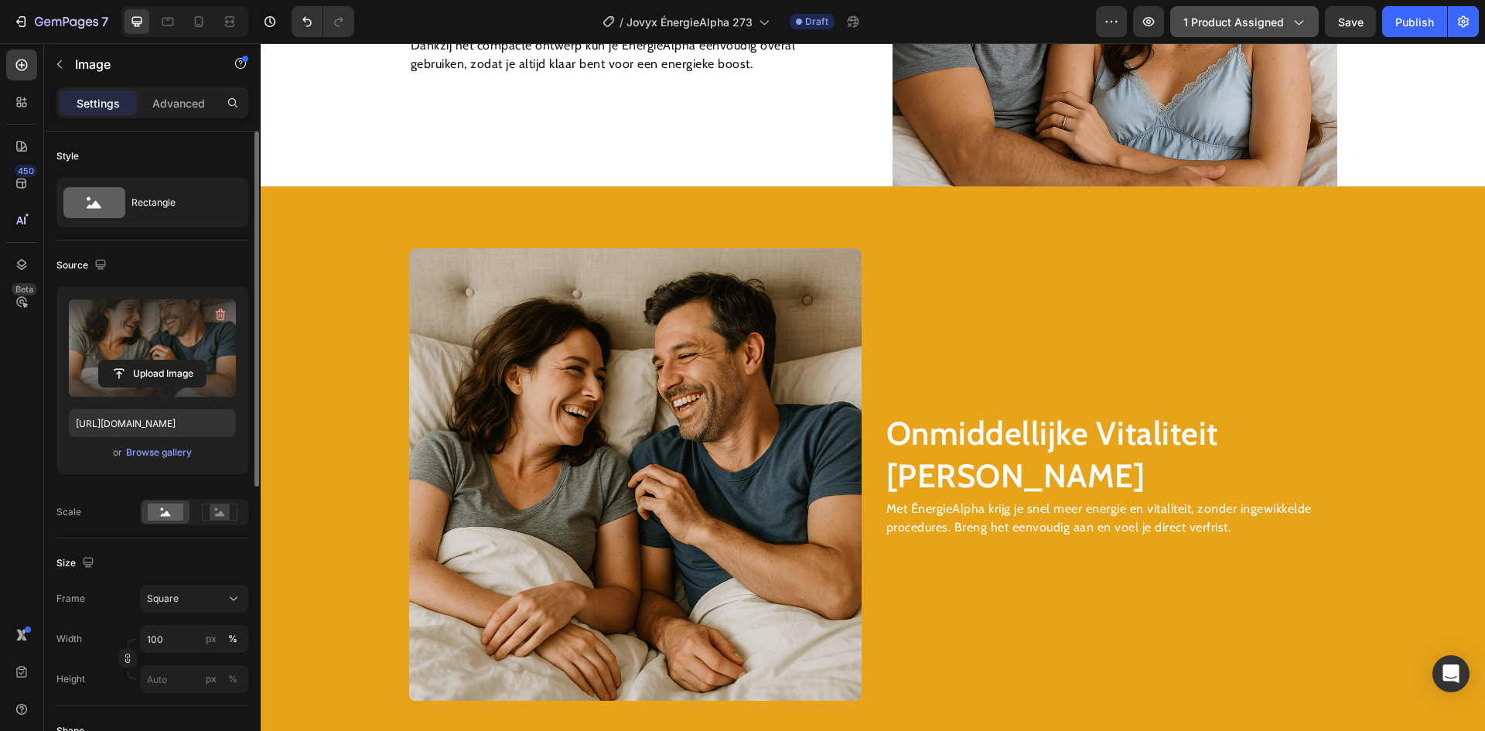
drag, startPoint x: 1402, startPoint y: 21, endPoint x: 1316, endPoint y: 29, distance: 87.0
click at [1403, 21] on div "Publish" at bounding box center [1414, 22] width 39 height 16
